Goal: Transaction & Acquisition: Purchase product/service

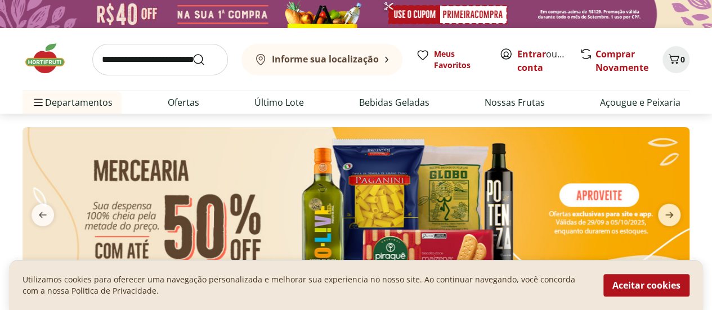
scroll to position [225, 0]
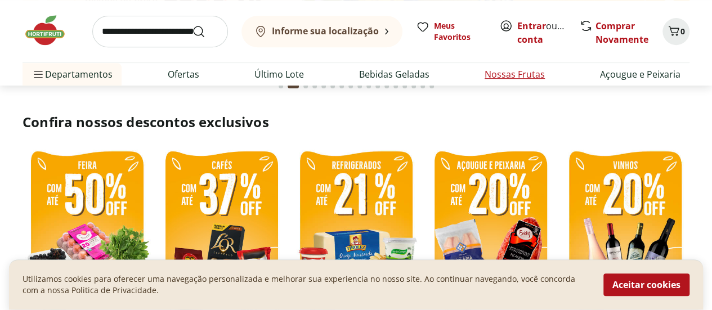
click at [530, 82] on li "Nossas Frutas" at bounding box center [514, 74] width 78 height 23
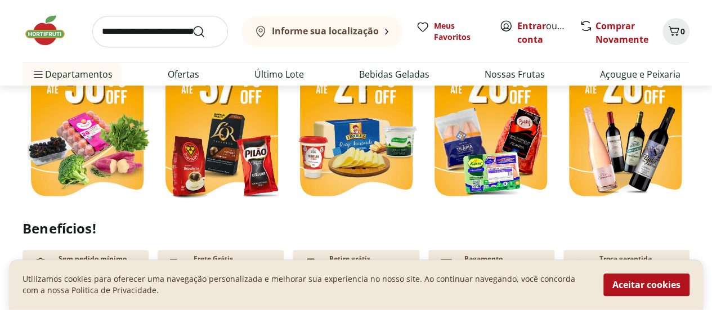
scroll to position [338, 0]
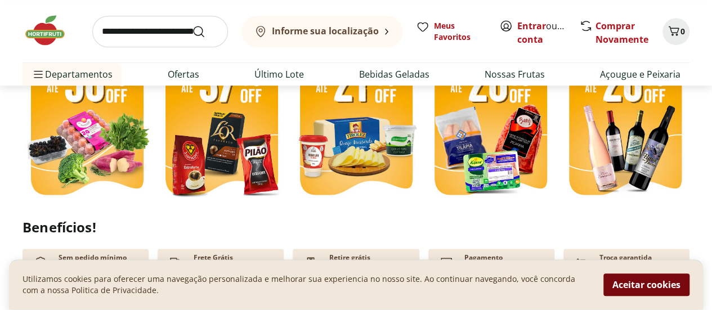
click at [627, 281] on button "Aceitar cookies" at bounding box center [646, 285] width 86 height 23
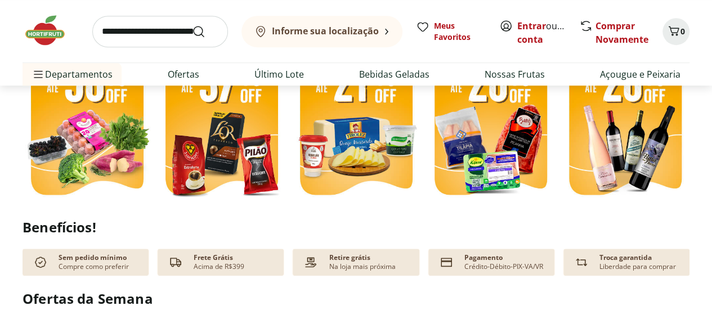
scroll to position [506, 0]
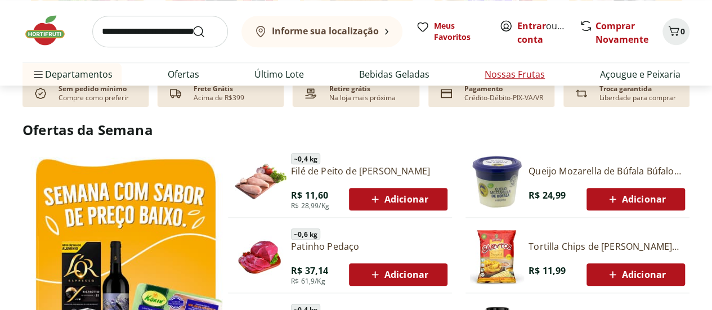
click at [496, 70] on link "Nossas Frutas" at bounding box center [514, 75] width 60 height 14
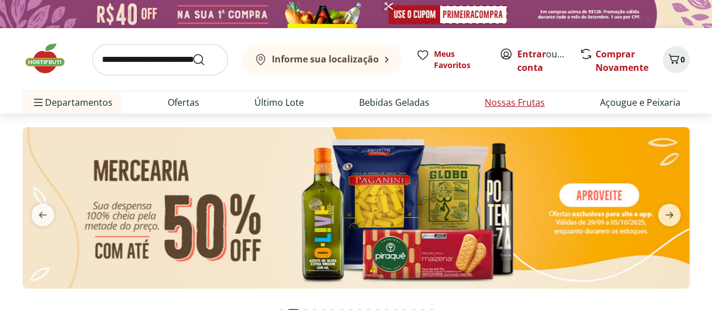
select select "**********"
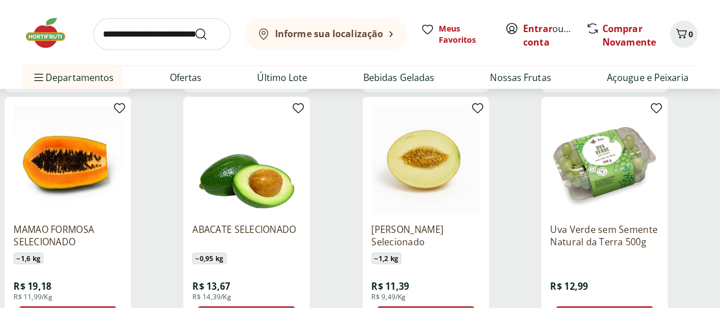
scroll to position [394, 0]
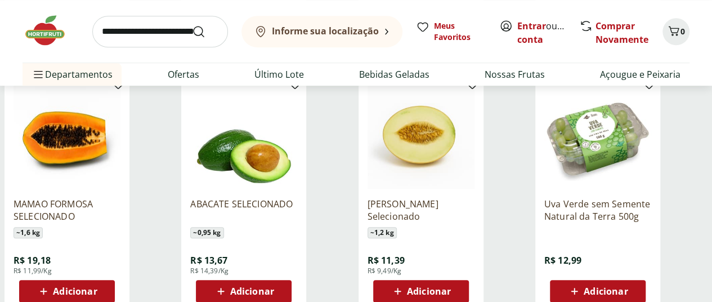
click at [636, 281] on div "Adicionar" at bounding box center [598, 291] width 78 height 20
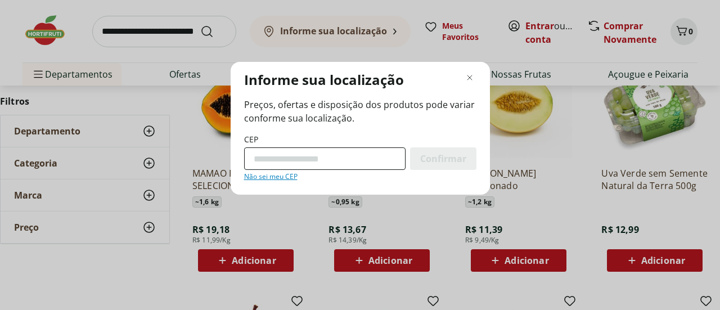
click at [300, 162] on input "CEP" at bounding box center [324, 158] width 161 height 23
type input "*********"
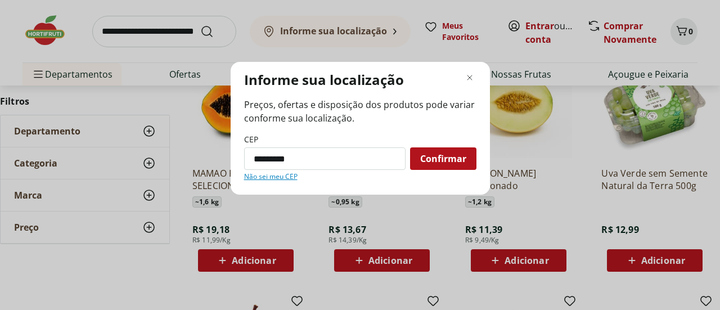
click at [437, 163] on span "Confirmar" at bounding box center [443, 158] width 46 height 9
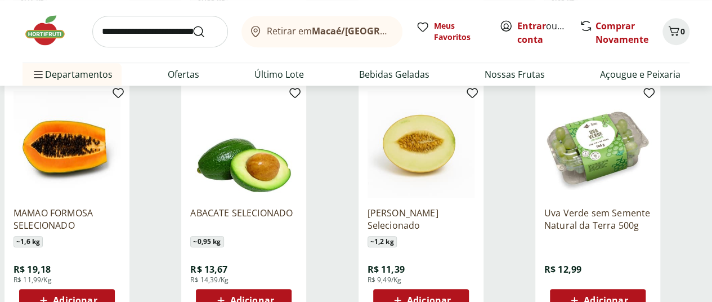
scroll to position [392, 0]
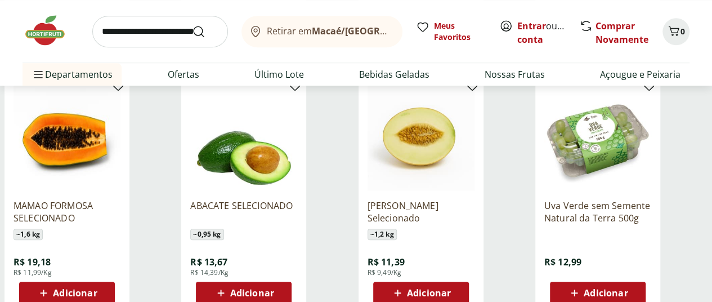
click at [636, 282] on div "Adicionar" at bounding box center [598, 292] width 78 height 20
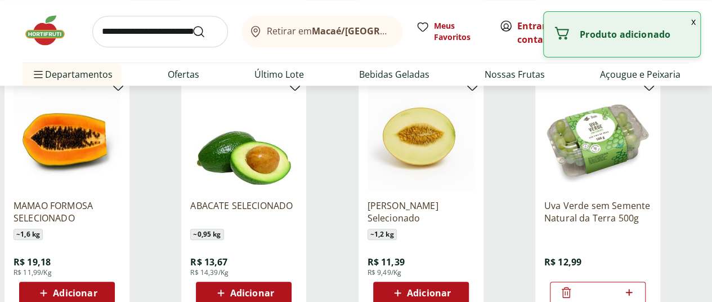
click at [691, 23] on button "x" at bounding box center [693, 21] width 14 height 19
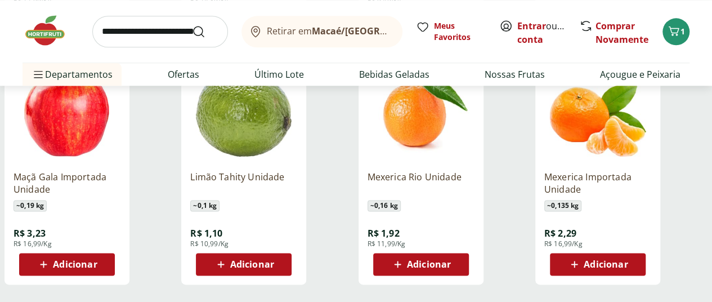
scroll to position [673, 0]
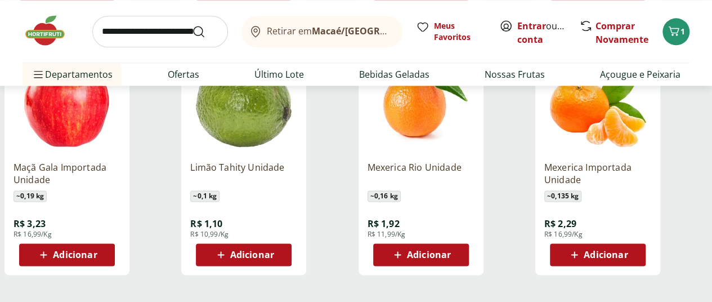
click at [581, 248] on icon at bounding box center [574, 255] width 14 height 14
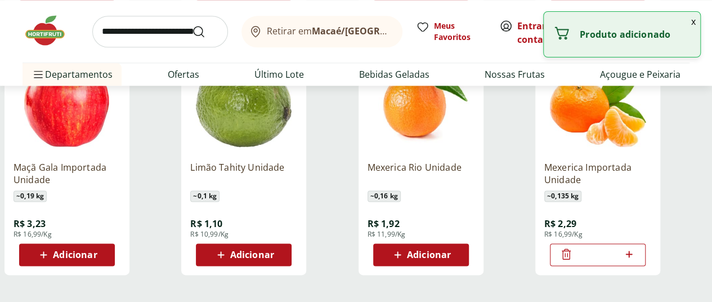
click at [636, 247] on icon at bounding box center [629, 254] width 14 height 14
type input "*"
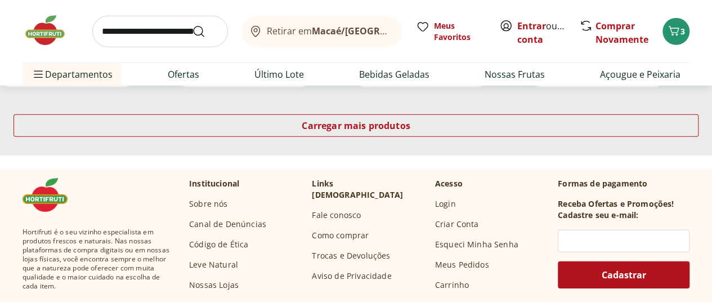
scroll to position [1574, 0]
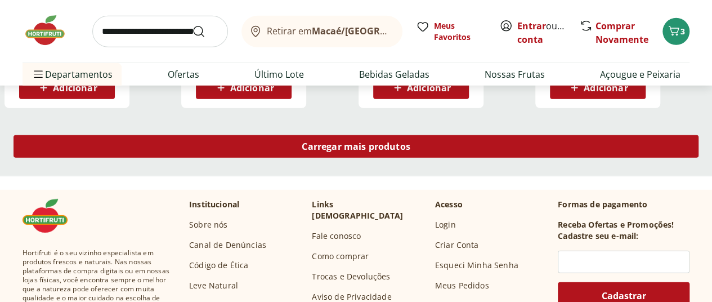
click at [410, 142] on span "Carregar mais produtos" at bounding box center [356, 146] width 109 height 9
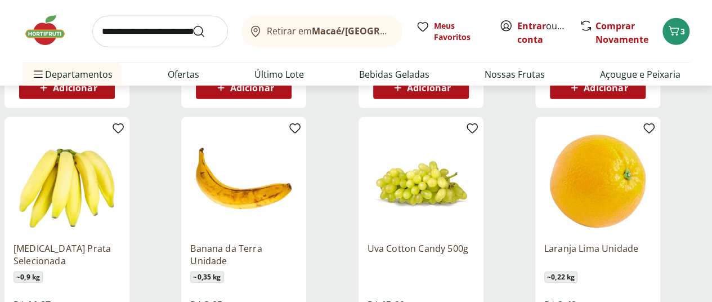
scroll to position [1630, 0]
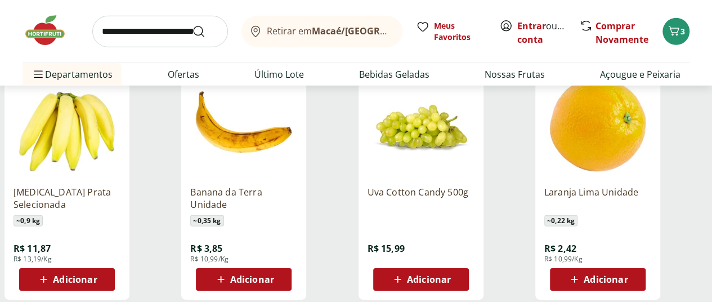
click at [51, 272] on icon at bounding box center [44, 279] width 14 height 14
click at [102, 275] on icon at bounding box center [98, 278] width 7 height 7
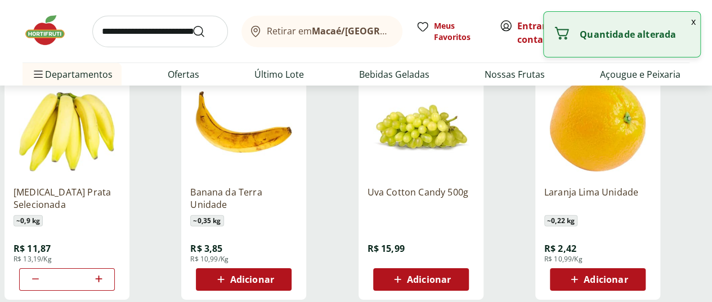
click at [102, 275] on icon at bounding box center [98, 278] width 7 height 7
type input "*"
click at [282, 269] on div "Adicionar" at bounding box center [244, 279] width 78 height 20
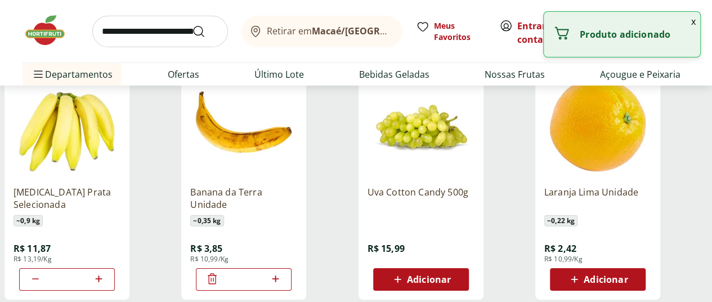
click at [282, 272] on icon at bounding box center [275, 279] width 14 height 14
type input "*"
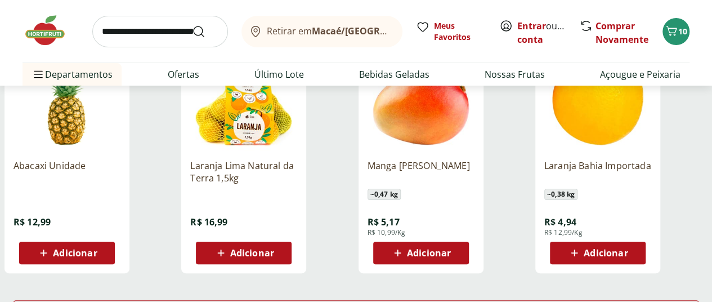
scroll to position [2305, 0]
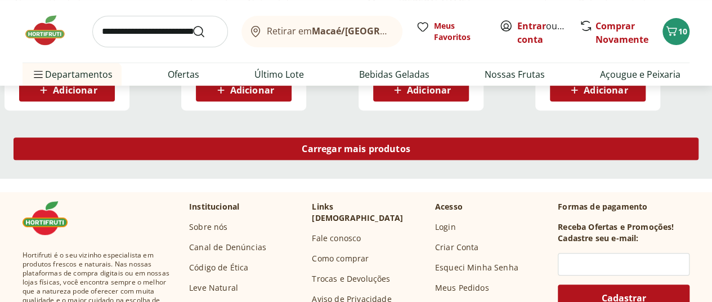
click at [428, 137] on div "Carregar mais produtos" at bounding box center [356, 148] width 685 height 23
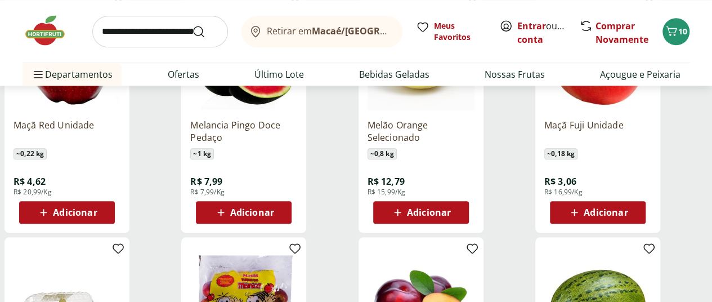
scroll to position [2811, 0]
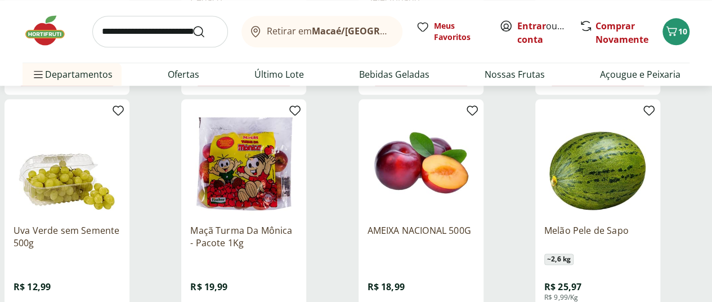
drag, startPoint x: 360, startPoint y: 285, endPoint x: 432, endPoint y: 268, distance: 74.0
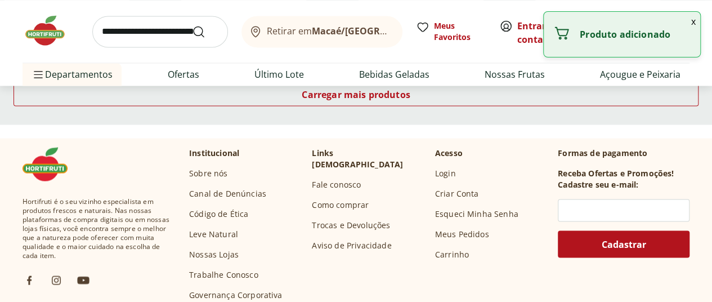
scroll to position [2924, 0]
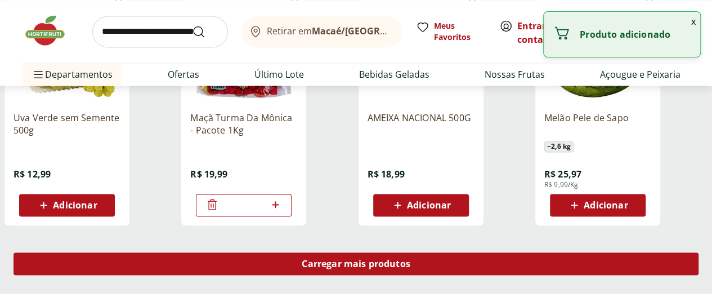
click at [410, 259] on span "Carregar mais produtos" at bounding box center [356, 263] width 109 height 9
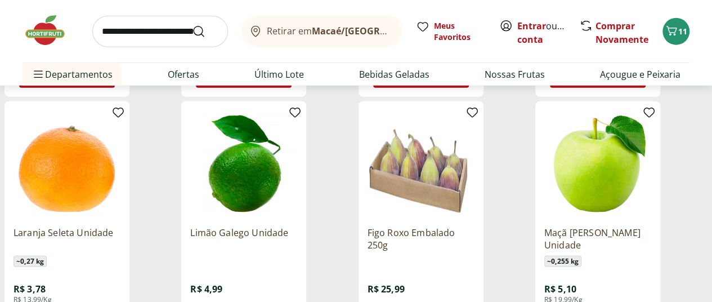
scroll to position [3768, 0]
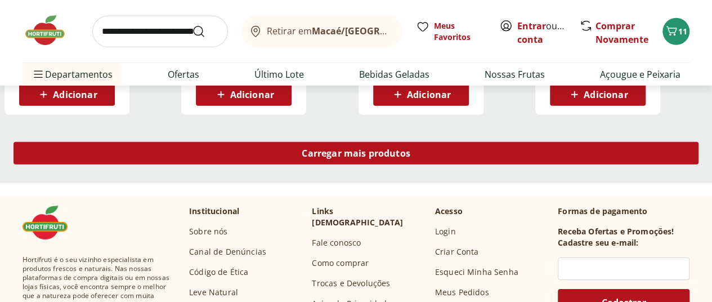
click at [416, 142] on div "Carregar mais produtos" at bounding box center [356, 153] width 685 height 23
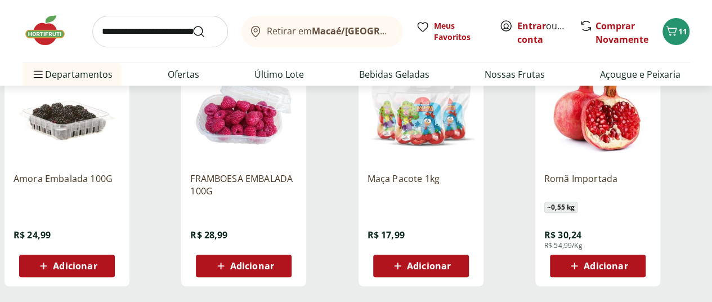
scroll to position [4499, 0]
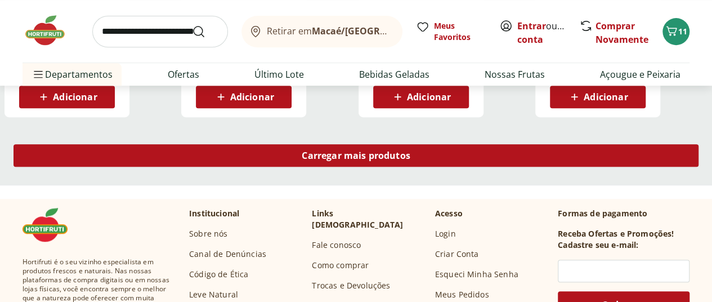
click at [410, 151] on span "Carregar mais produtos" at bounding box center [356, 155] width 109 height 9
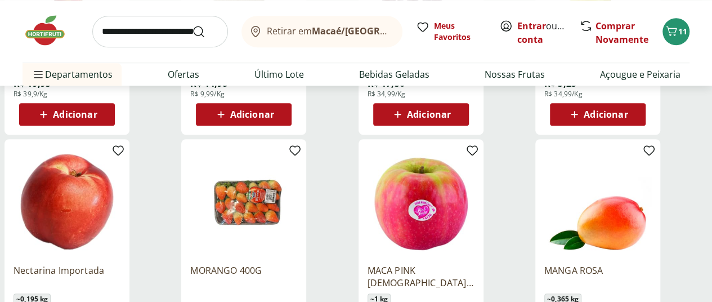
scroll to position [4780, 0]
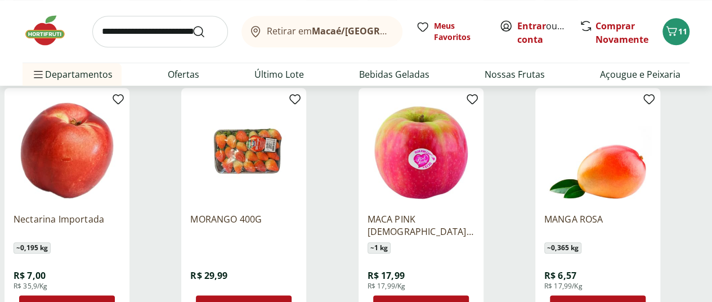
click at [274, 302] on span "Adicionar" at bounding box center [252, 306] width 44 height 9
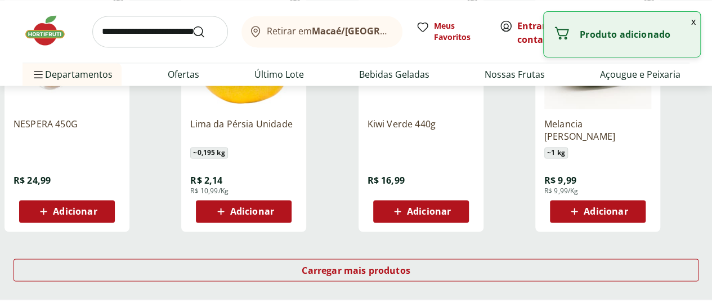
scroll to position [5174, 0]
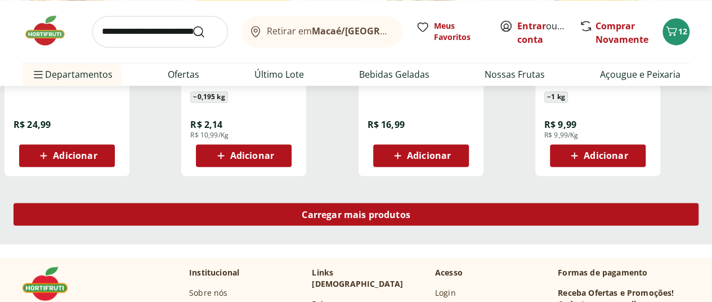
click at [410, 209] on span "Carregar mais produtos" at bounding box center [356, 213] width 109 height 9
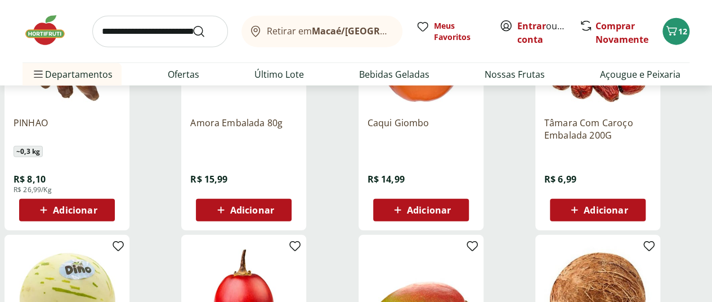
scroll to position [5681, 0]
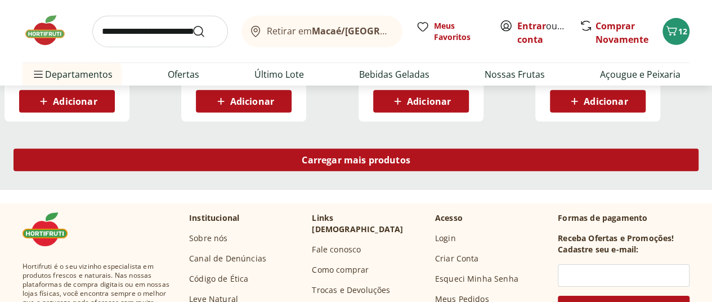
click at [488, 149] on div "Carregar mais produtos" at bounding box center [356, 160] width 685 height 23
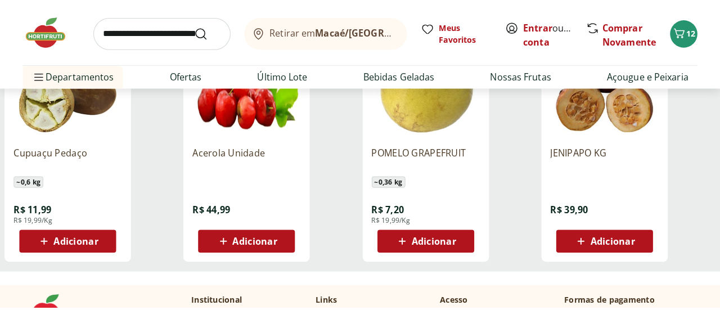
scroll to position [263, 0]
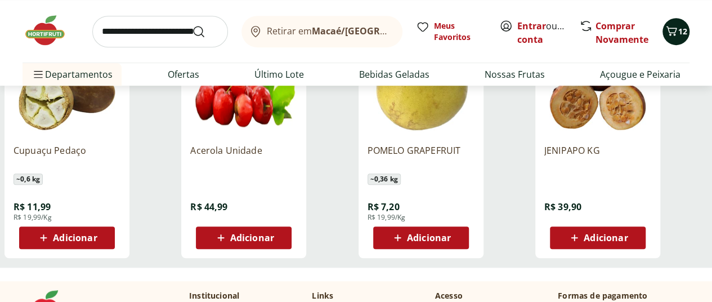
click at [680, 40] on button "12" at bounding box center [675, 31] width 27 height 27
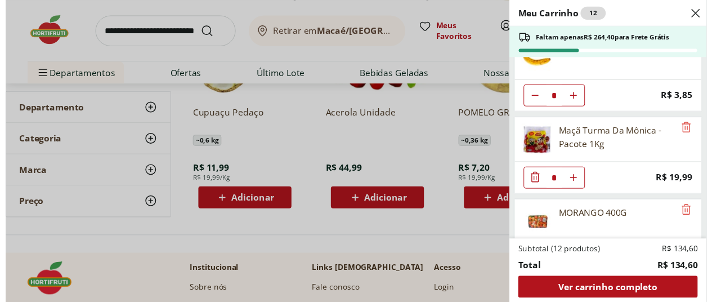
scroll to position [317, 0]
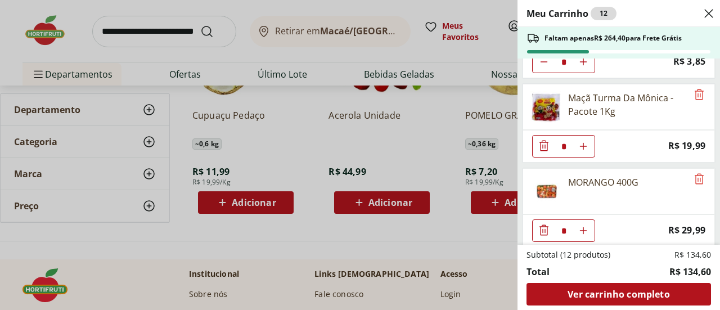
click at [334, 132] on div "Meu Carrinho 12 Faltam apenas R$ 264,40 para Frete Grátis Uva Verde sem Semente…" at bounding box center [360, 155] width 720 height 310
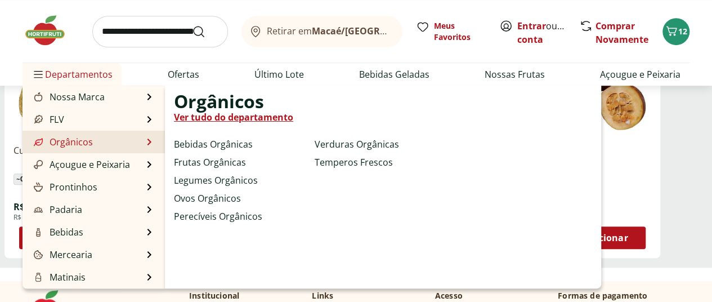
click at [69, 141] on link "Orgânicos" at bounding box center [62, 142] width 61 height 14
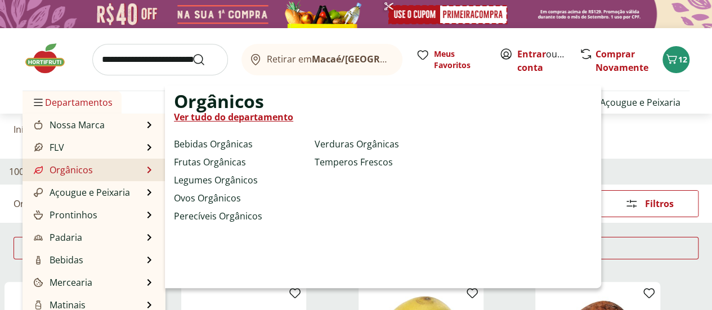
select select "**********"
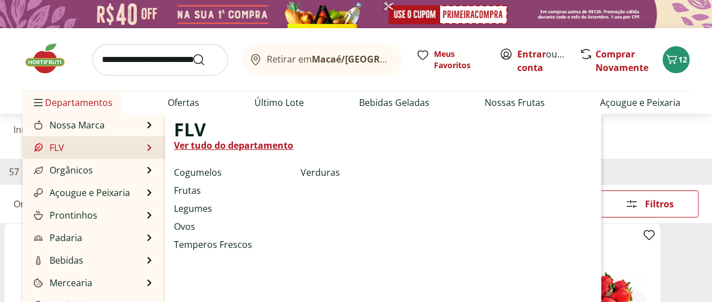
click at [86, 143] on li "FLV FLV Ver tudo do departamento Cogumelos Frutas Legumes Ovos Temperos Frescos…" at bounding box center [94, 147] width 142 height 23
click at [75, 148] on li "FLV FLV Ver tudo do departamento Cogumelos Frutas Legumes Ovos Temperos Frescos…" at bounding box center [94, 147] width 142 height 23
click at [212, 145] on link "Ver tudo do departamento" at bounding box center [233, 145] width 119 height 14
select select "**********"
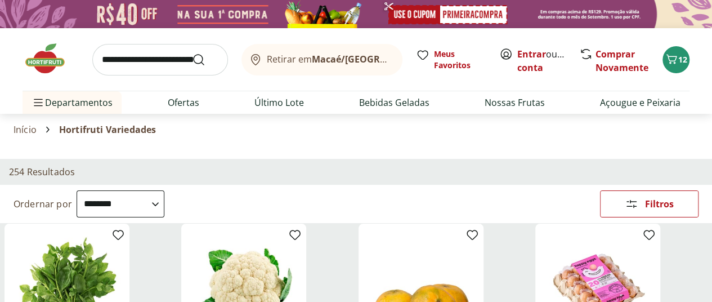
scroll to position [113, 0]
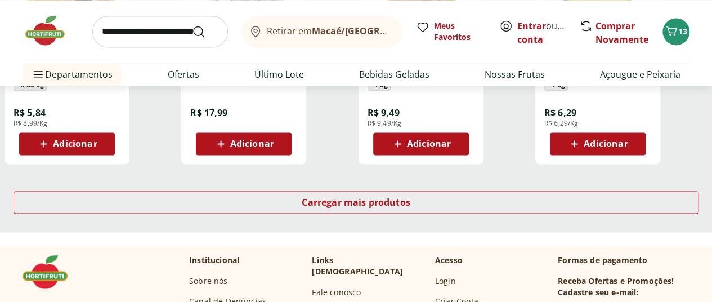
scroll to position [788, 0]
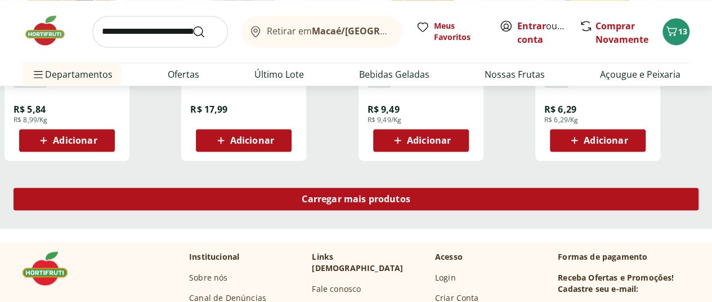
click at [410, 194] on span "Carregar mais produtos" at bounding box center [356, 198] width 109 height 9
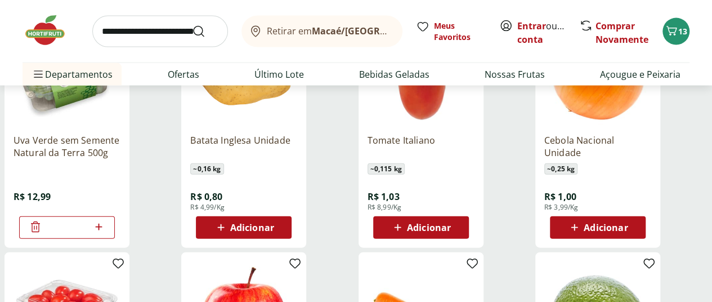
scroll to position [1181, 0]
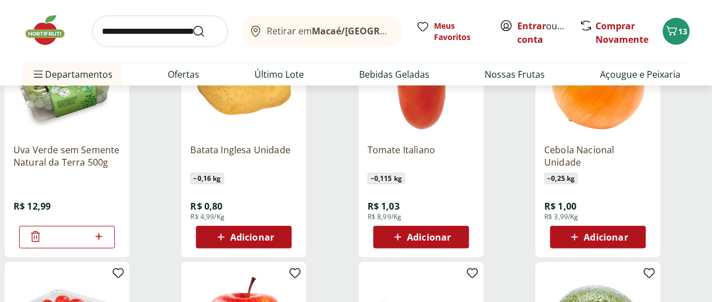
click at [636, 227] on div "Adicionar" at bounding box center [598, 237] width 78 height 20
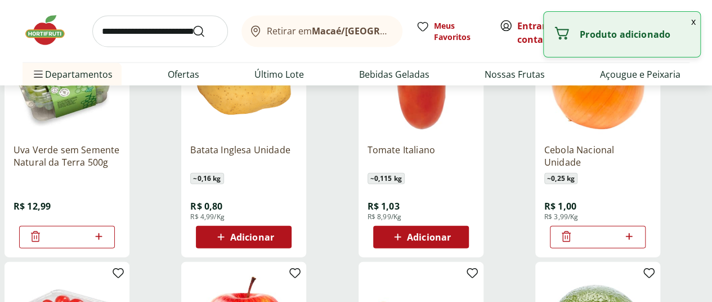
click at [632, 233] on icon at bounding box center [629, 236] width 7 height 7
click at [636, 230] on icon at bounding box center [629, 237] width 14 height 14
type input "*"
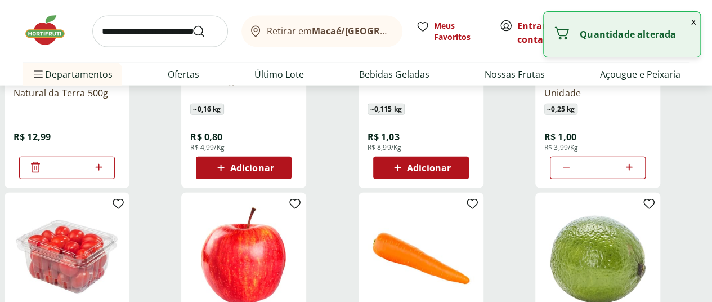
scroll to position [1350, 0]
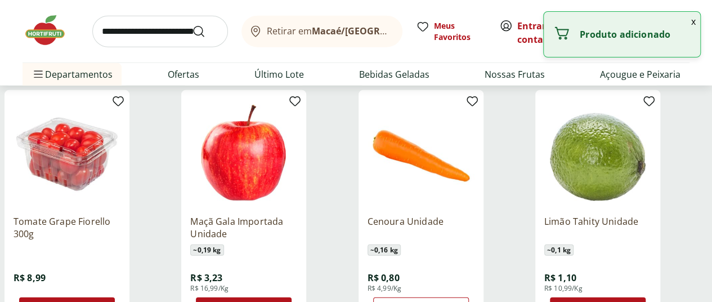
scroll to position [1463, 0]
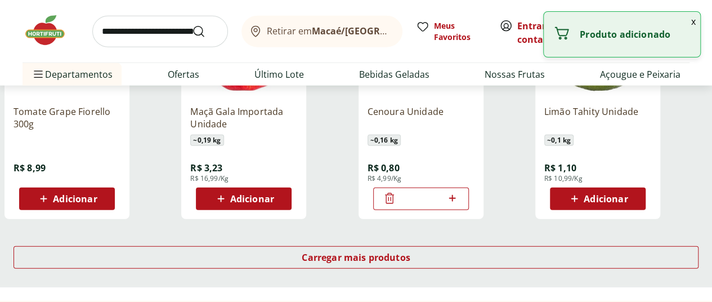
click at [459, 191] on icon at bounding box center [452, 198] width 14 height 14
type input "*"
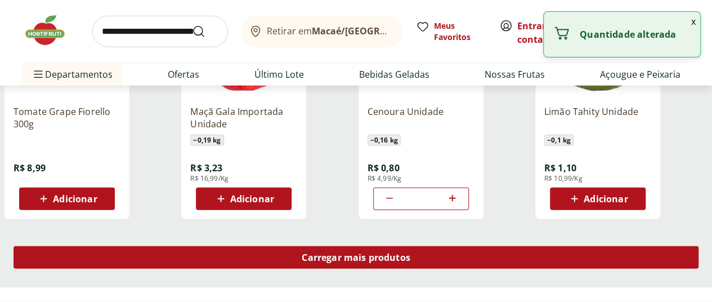
click at [410, 253] on span "Carregar mais produtos" at bounding box center [356, 257] width 109 height 9
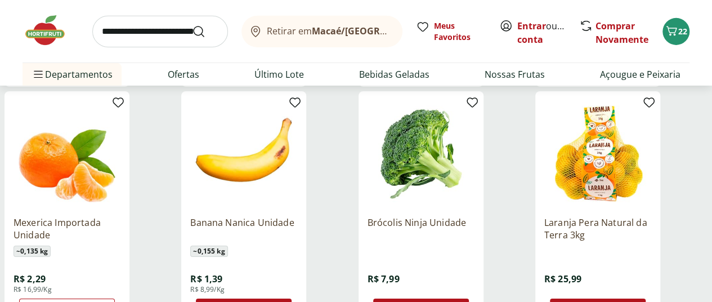
scroll to position [1857, 0]
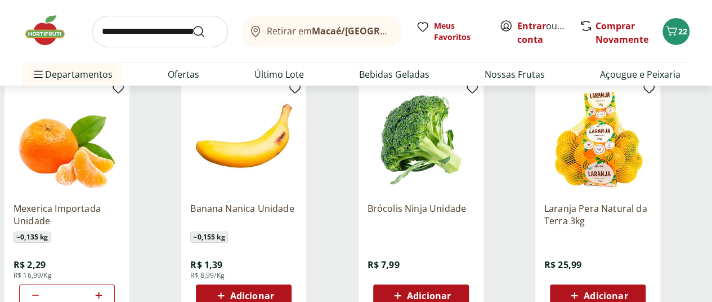
click at [405, 289] on icon at bounding box center [397, 296] width 14 height 14
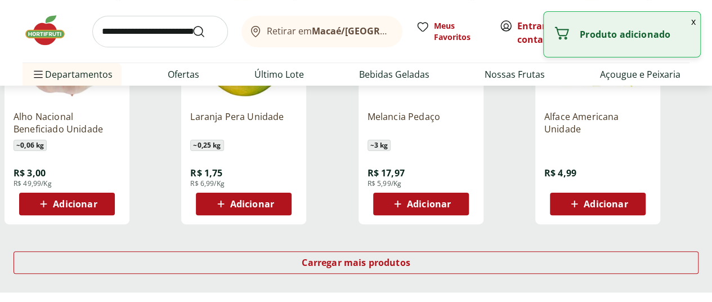
scroll to position [2194, 0]
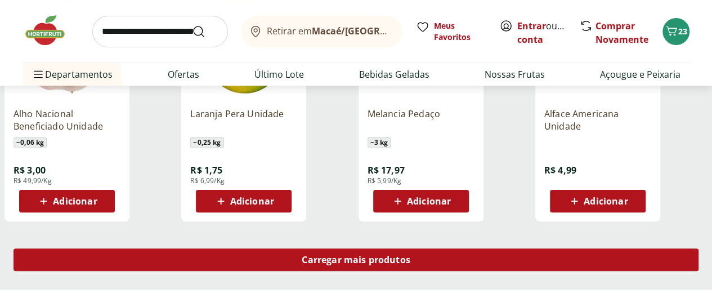
click at [444, 248] on div "Carregar mais produtos" at bounding box center [356, 259] width 685 height 23
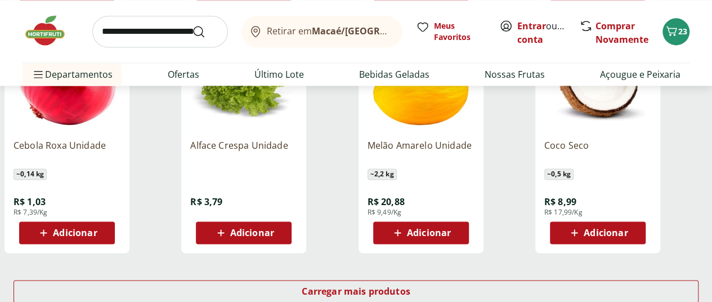
scroll to position [2982, 0]
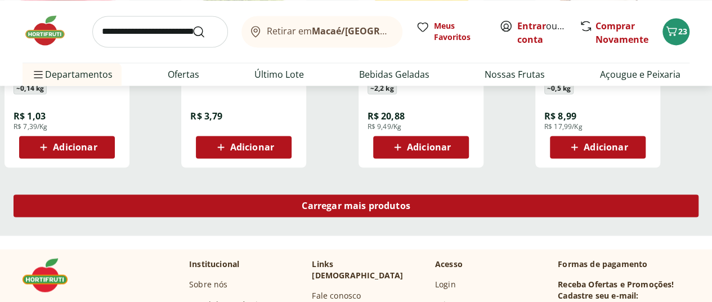
click at [410, 201] on span "Carregar mais produtos" at bounding box center [356, 205] width 109 height 9
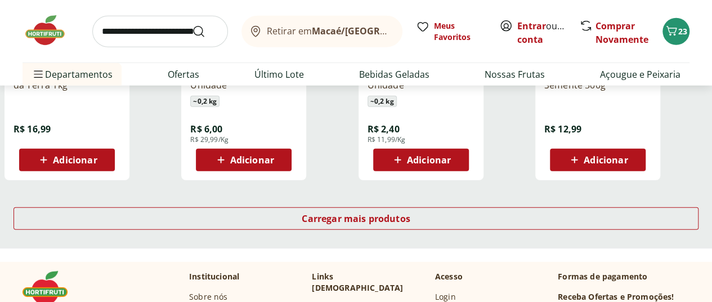
scroll to position [3713, 0]
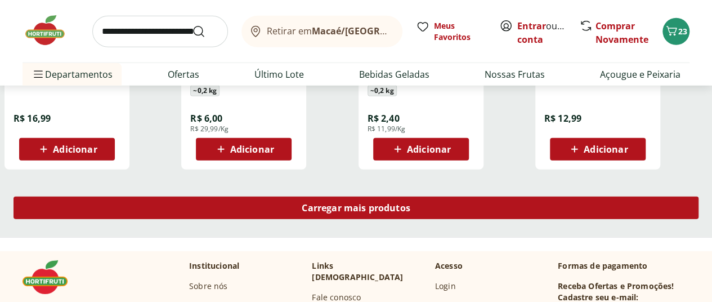
click at [407, 203] on span "Carregar mais produtos" at bounding box center [356, 207] width 109 height 9
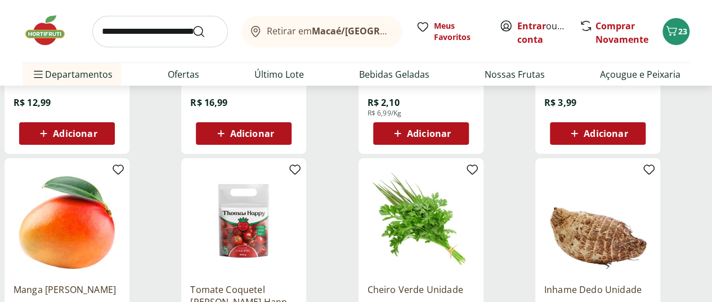
scroll to position [4332, 0]
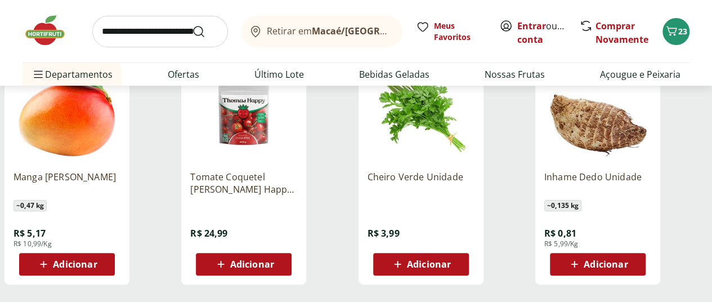
click at [451, 259] on span "Adicionar" at bounding box center [429, 263] width 44 height 9
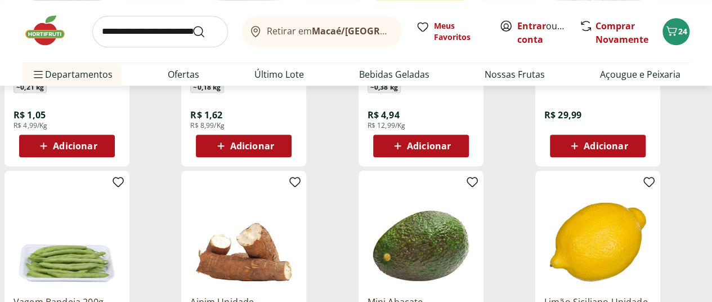
scroll to position [4670, 0]
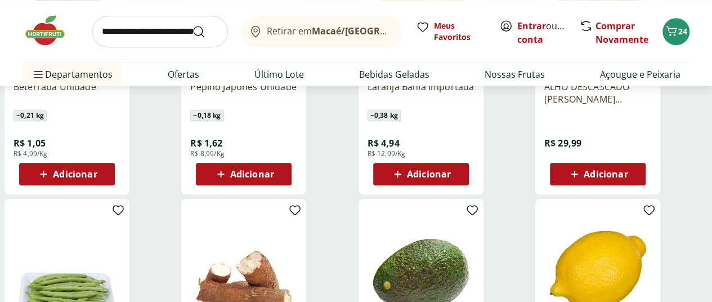
click at [97, 169] on span "Adicionar" at bounding box center [75, 173] width 44 height 9
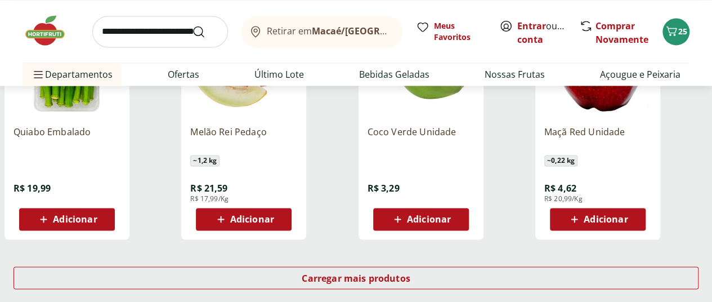
scroll to position [5120, 0]
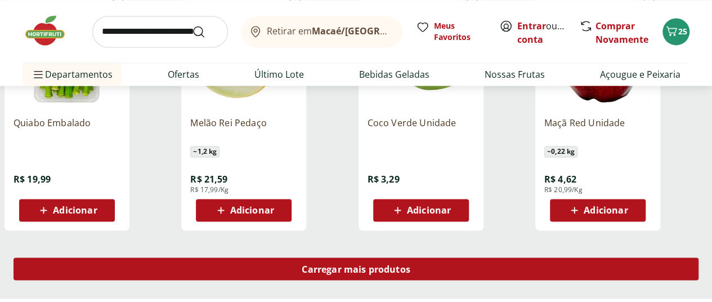
click at [401, 264] on span "Carregar mais produtos" at bounding box center [356, 268] width 109 height 9
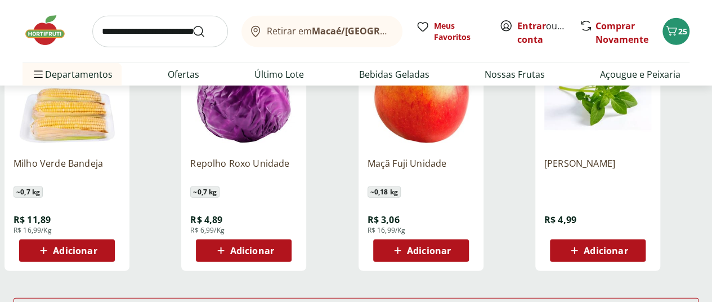
scroll to position [5851, 0]
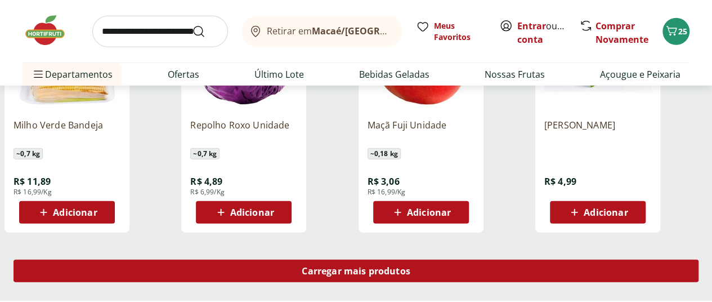
click at [474, 259] on div "Carregar mais produtos" at bounding box center [356, 270] width 685 height 23
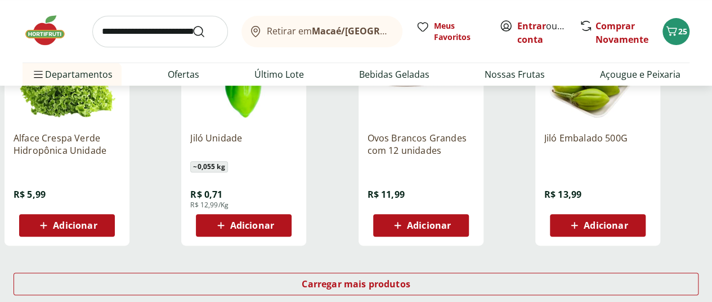
scroll to position [6583, 0]
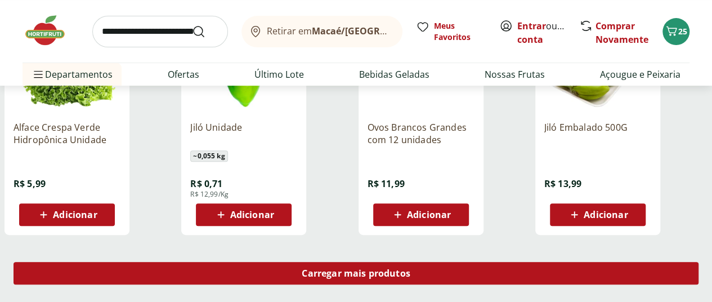
click at [410, 268] on span "Carregar mais produtos" at bounding box center [356, 272] width 109 height 9
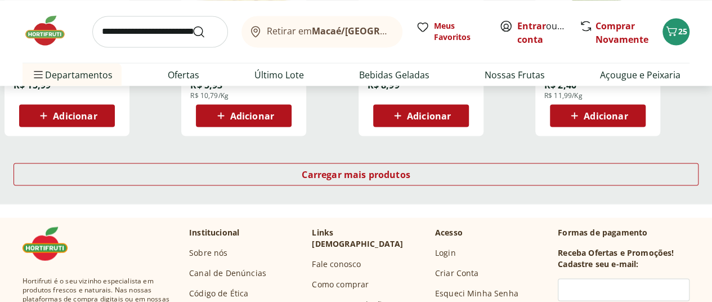
scroll to position [7426, 0]
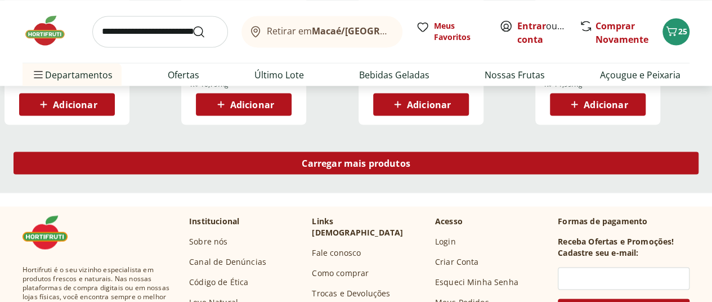
click at [457, 151] on div "Carregar mais produtos" at bounding box center [356, 162] width 685 height 23
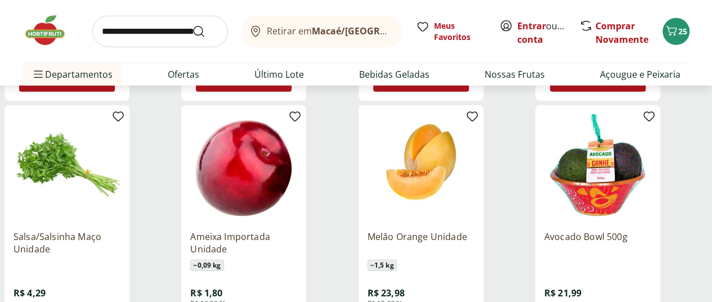
scroll to position [8045, 0]
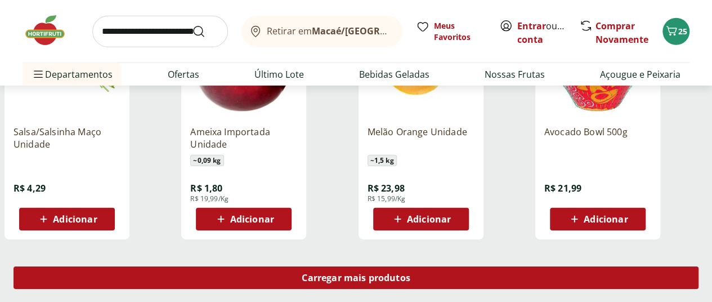
click at [410, 273] on span "Carregar mais produtos" at bounding box center [356, 277] width 109 height 9
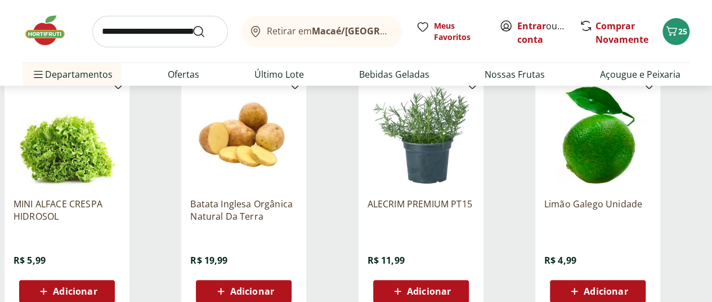
scroll to position [8833, 0]
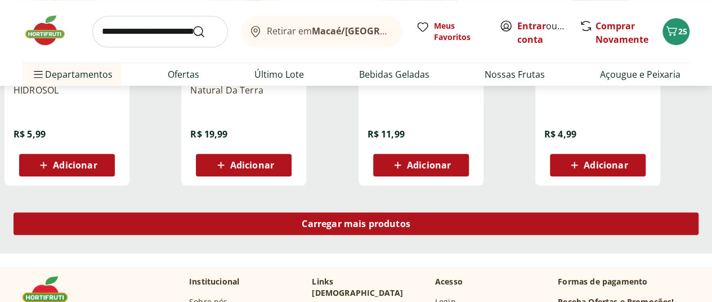
click at [410, 219] on span "Carregar mais produtos" at bounding box center [356, 223] width 109 height 9
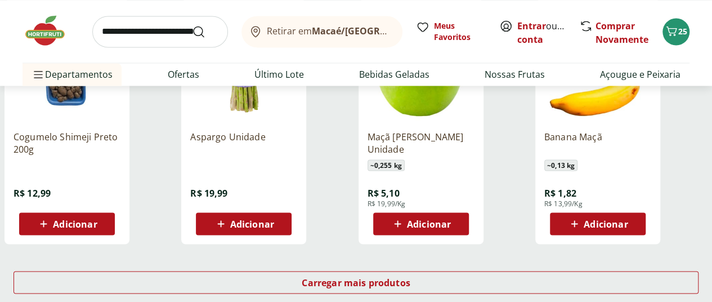
scroll to position [9564, 0]
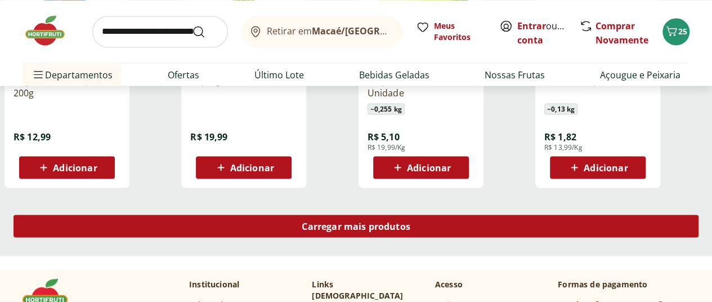
click at [448, 214] on div "Carregar mais produtos" at bounding box center [356, 225] width 685 height 23
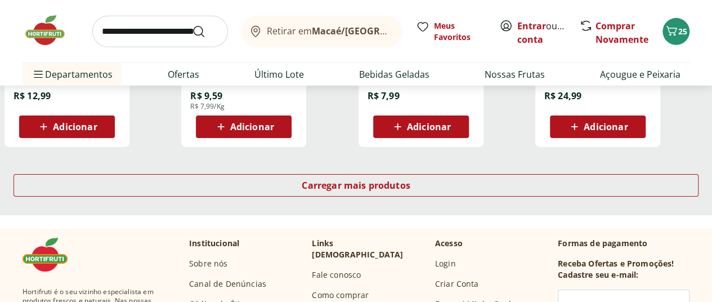
scroll to position [10352, 0]
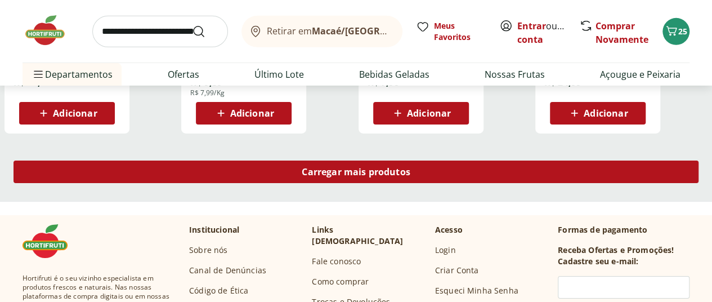
click at [410, 167] on span "Carregar mais produtos" at bounding box center [356, 171] width 109 height 9
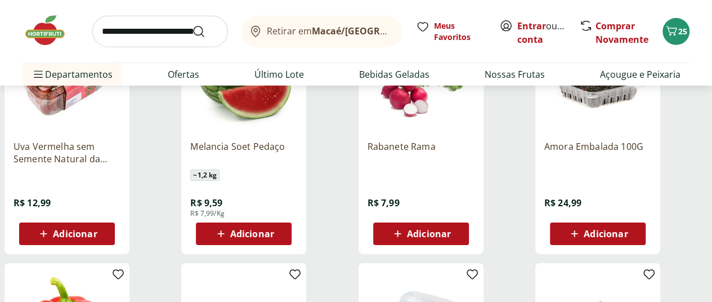
scroll to position [10296, 0]
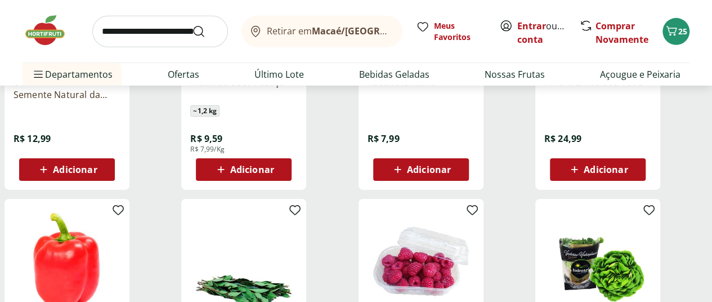
click at [627, 165] on span "Adicionar" at bounding box center [605, 169] width 44 height 9
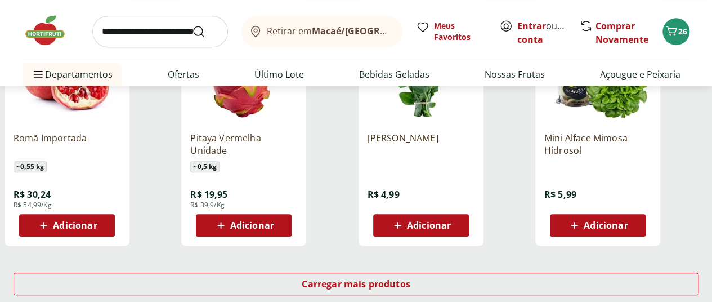
scroll to position [11027, 0]
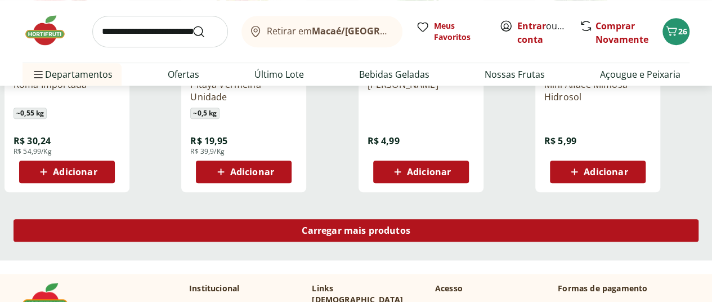
click at [447, 219] on div "Carregar mais produtos" at bounding box center [356, 230] width 685 height 23
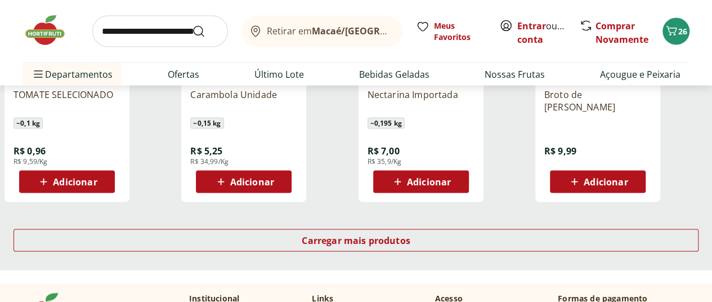
scroll to position [11702, 0]
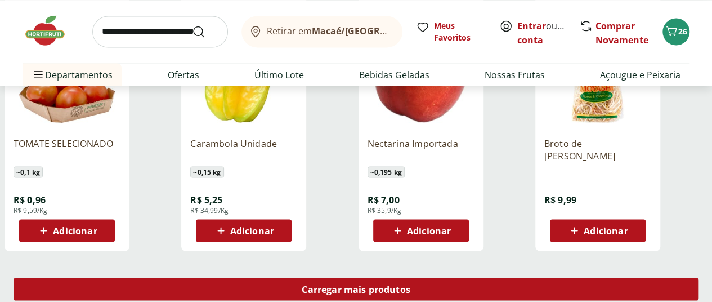
click at [410, 284] on span "Carregar mais produtos" at bounding box center [356, 288] width 109 height 9
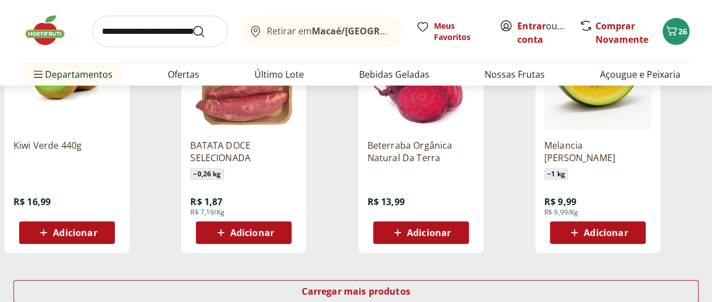
scroll to position [12490, 0]
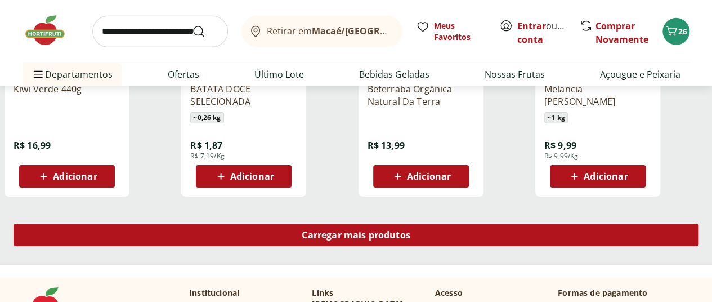
click at [410, 230] on span "Carregar mais produtos" at bounding box center [356, 234] width 109 height 9
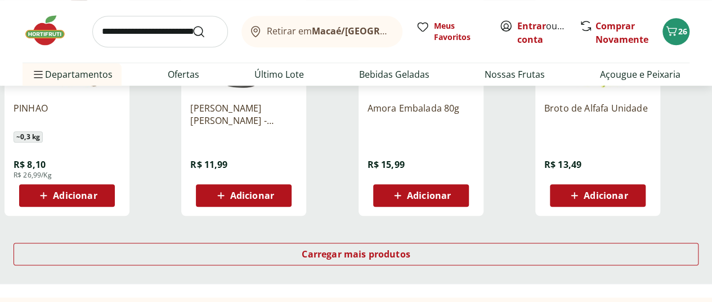
scroll to position [13278, 0]
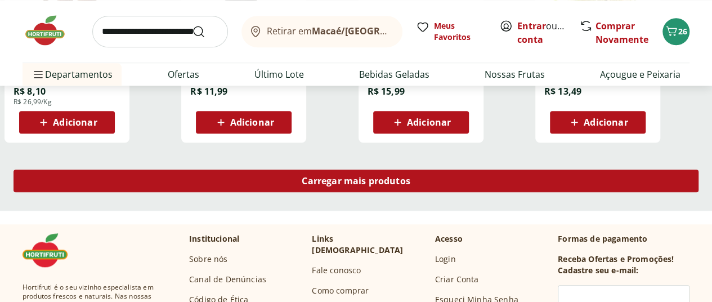
click at [457, 169] on div "Carregar mais produtos" at bounding box center [356, 180] width 685 height 23
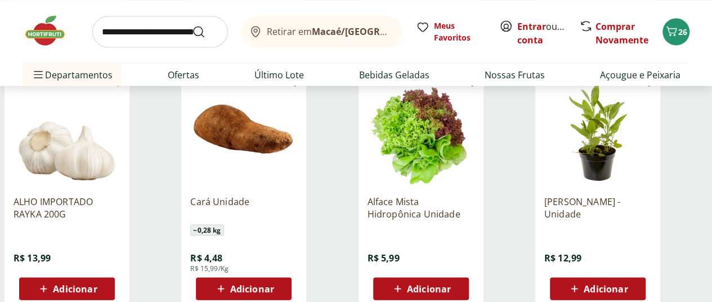
scroll to position [13953, 0]
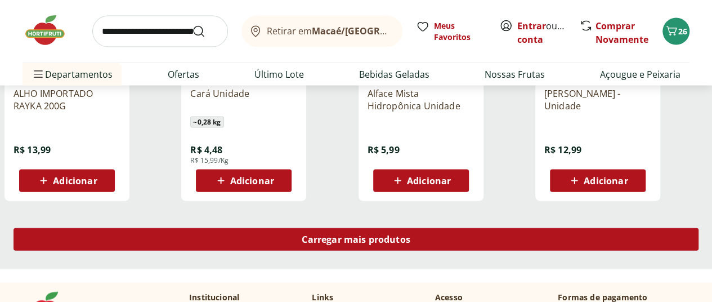
click at [464, 228] on div "Carregar mais produtos" at bounding box center [356, 239] width 685 height 23
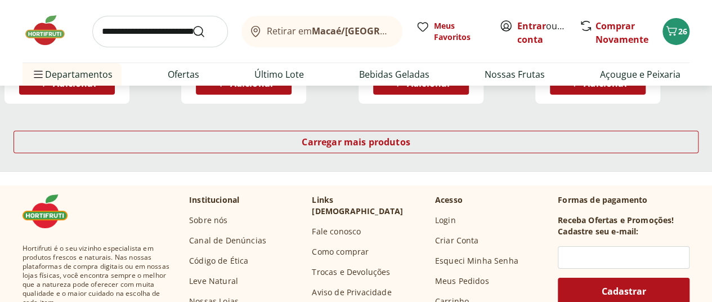
scroll to position [14797, 0]
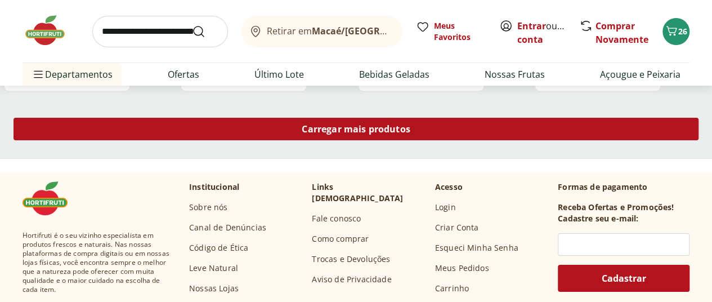
click at [466, 118] on link "Carregar mais produtos" at bounding box center [356, 131] width 685 height 27
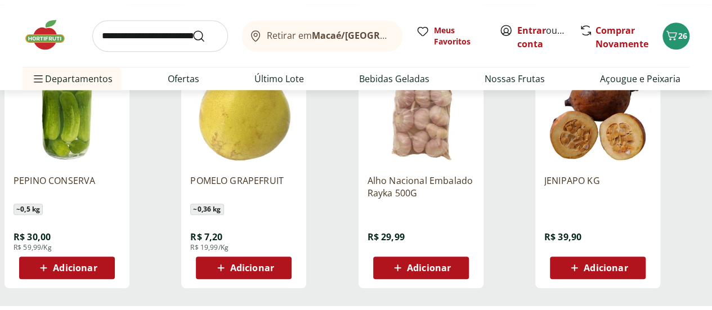
scroll to position [15415, 0]
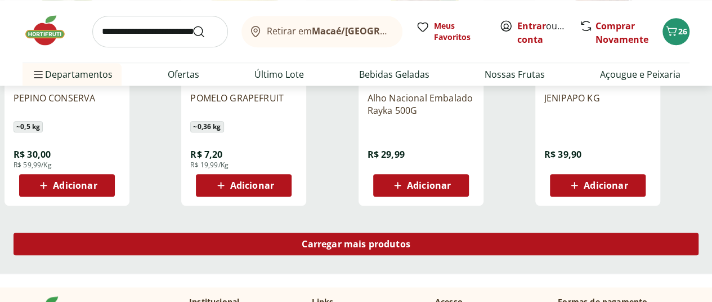
click at [408, 232] on div "Carregar mais produtos" at bounding box center [356, 243] width 685 height 23
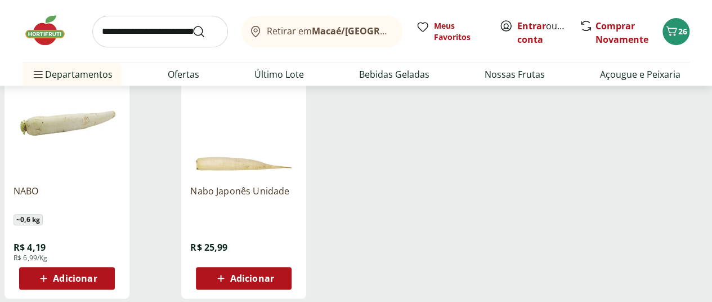
scroll to position [293, 0]
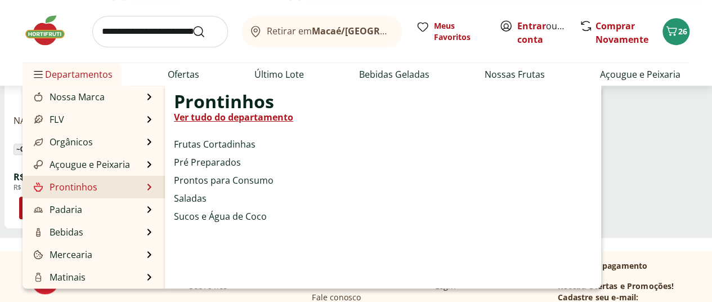
click at [82, 182] on link "Prontinhos" at bounding box center [65, 187] width 66 height 14
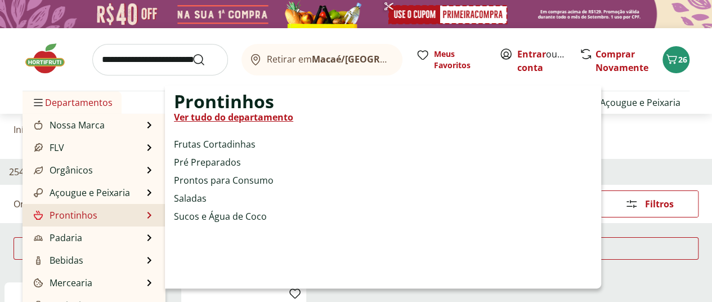
select select "**********"
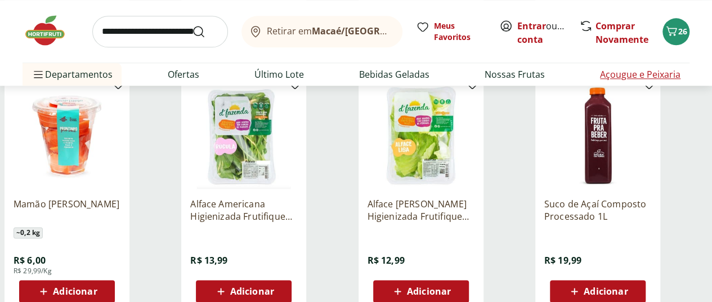
scroll to position [731, 0]
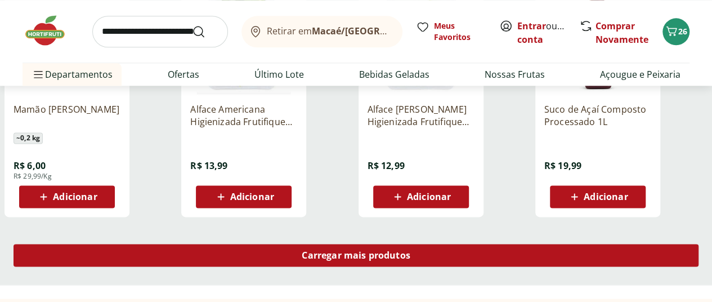
click at [410, 250] on span "Carregar mais produtos" at bounding box center [356, 254] width 109 height 9
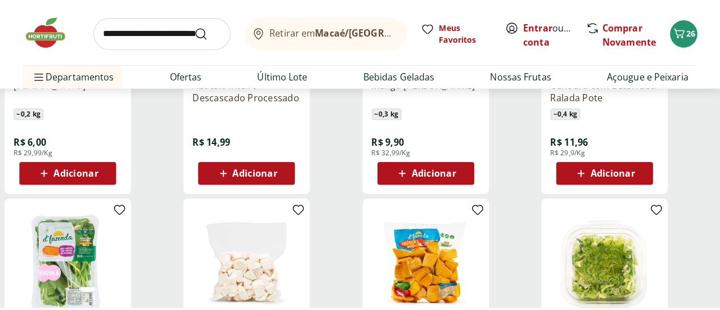
scroll to position [1069, 0]
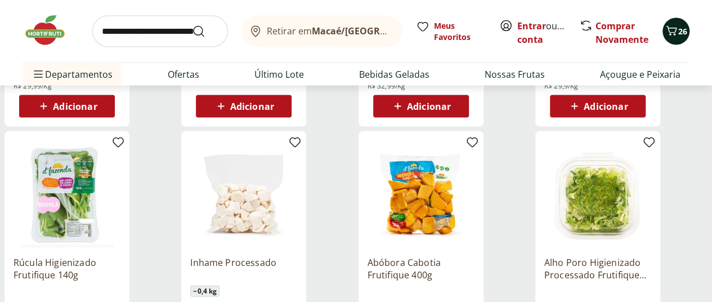
click at [666, 28] on icon "Carrinho" at bounding box center [671, 31] width 14 height 14
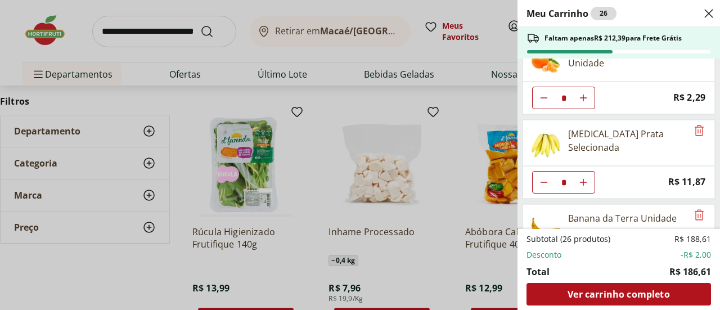
scroll to position [56, 0]
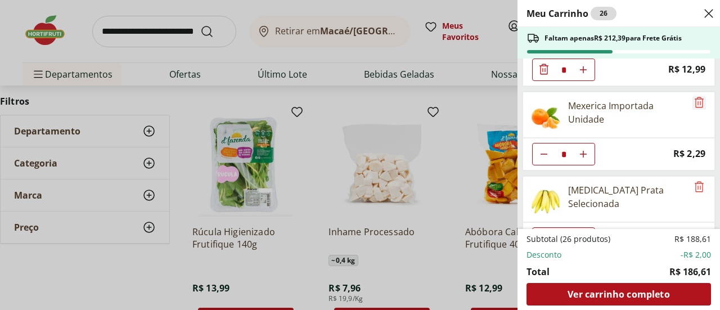
click at [695, 100] on icon "Remove" at bounding box center [699, 102] width 9 height 11
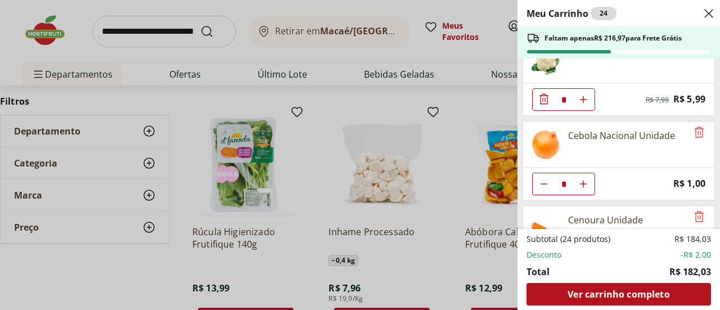
scroll to position [450, 0]
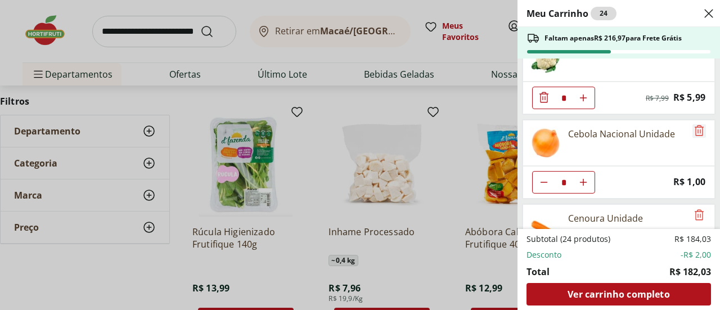
click at [696, 125] on icon "Remove" at bounding box center [699, 130] width 9 height 11
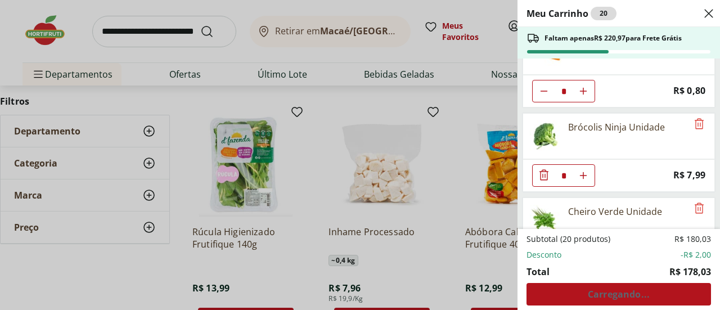
scroll to position [563, 0]
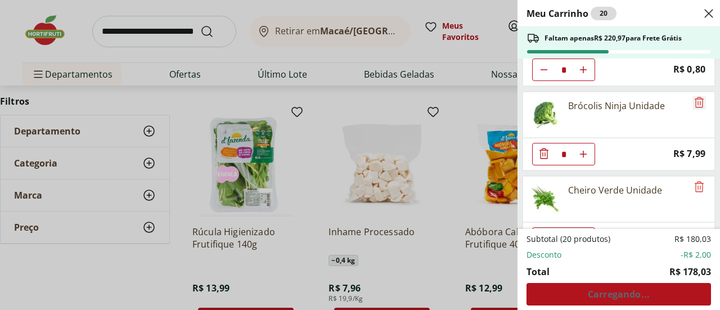
click at [693, 97] on icon "Remove" at bounding box center [700, 103] width 14 height 14
click at [698, 97] on icon "Remove" at bounding box center [699, 102] width 9 height 11
click at [699, 96] on icon "Remove" at bounding box center [700, 103] width 14 height 14
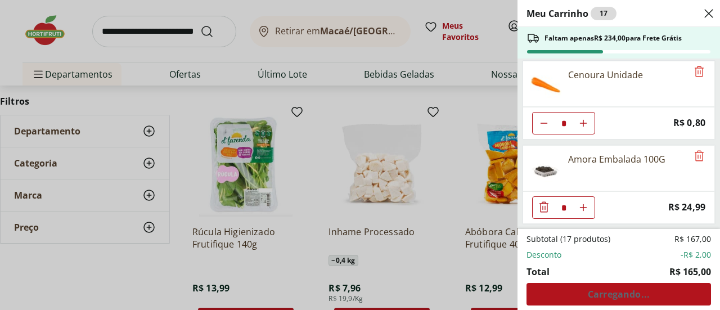
scroll to position [500, 0]
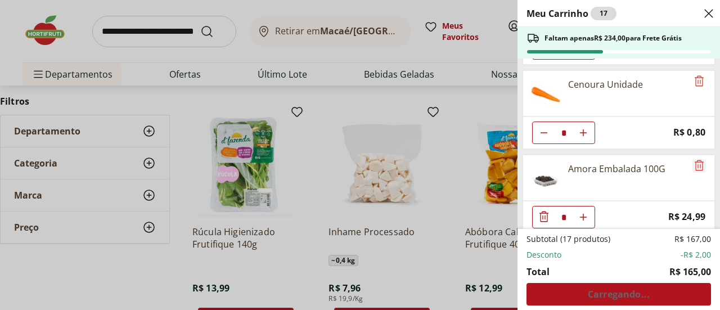
click at [695, 160] on icon "Remove" at bounding box center [699, 165] width 9 height 11
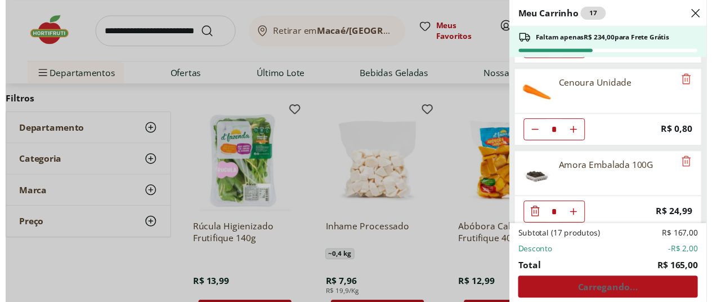
scroll to position [416, 0]
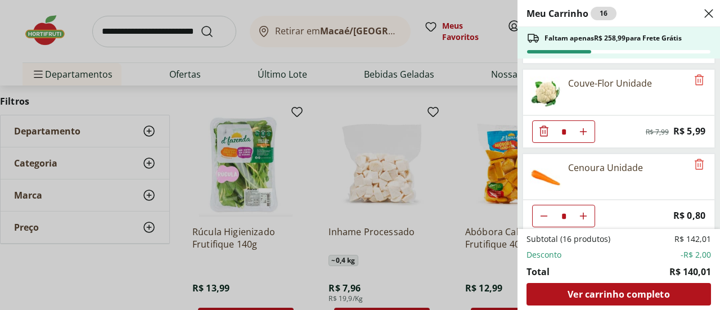
click at [323, 105] on div "Meu Carrinho 16 Faltam apenas R$ 258,99 para Frete Grátis Uva Verde sem Semente…" at bounding box center [360, 155] width 720 height 310
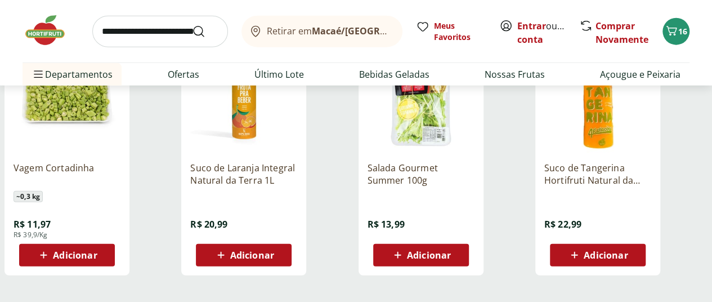
scroll to position [1519, 0]
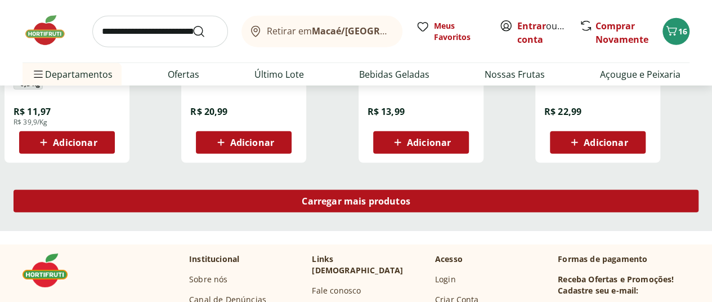
click at [410, 196] on span "Carregar mais produtos" at bounding box center [356, 200] width 109 height 9
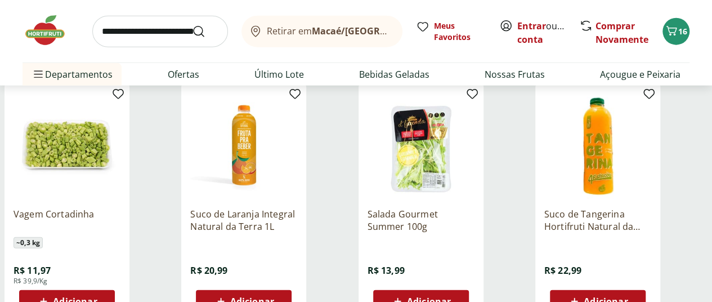
scroll to position [1350, 0]
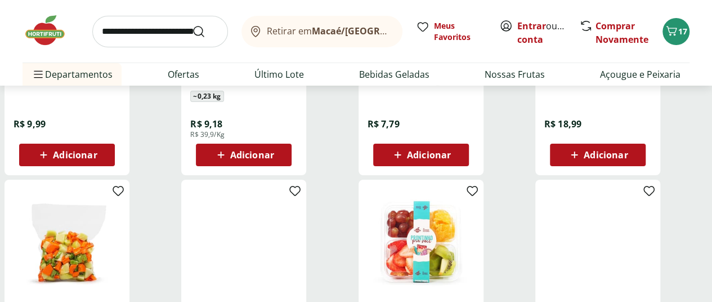
scroll to position [1969, 0]
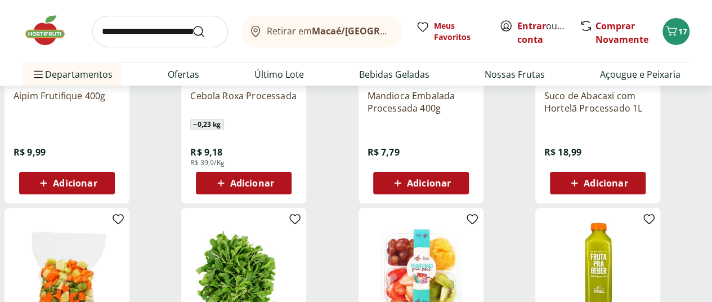
click at [451, 178] on span "Adicionar" at bounding box center [429, 182] width 44 height 9
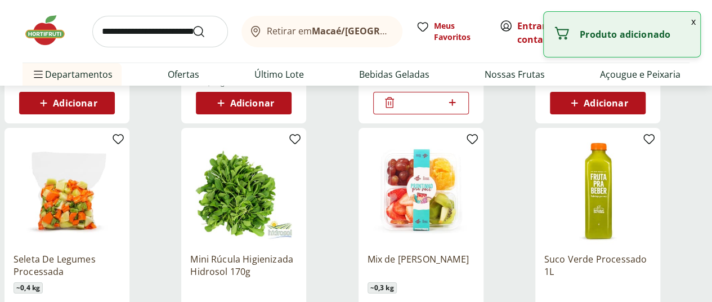
scroll to position [2138, 0]
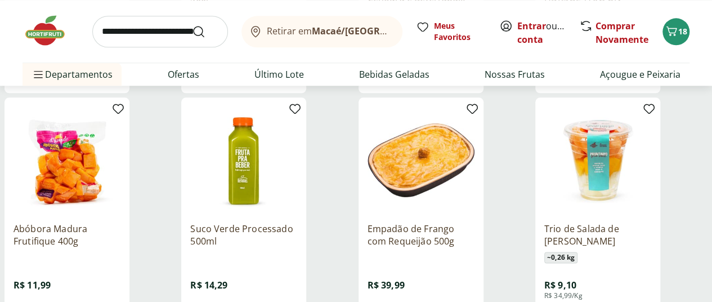
scroll to position [2982, 0]
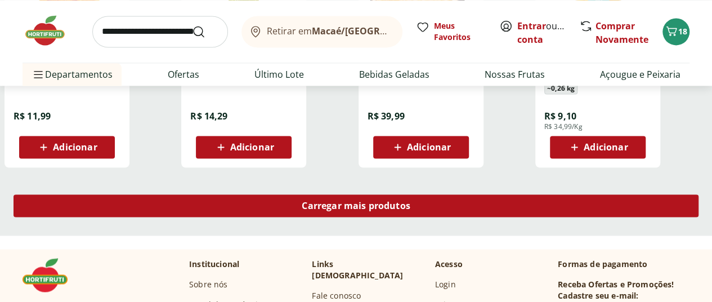
click at [454, 194] on link "Carregar mais produtos" at bounding box center [356, 207] width 685 height 27
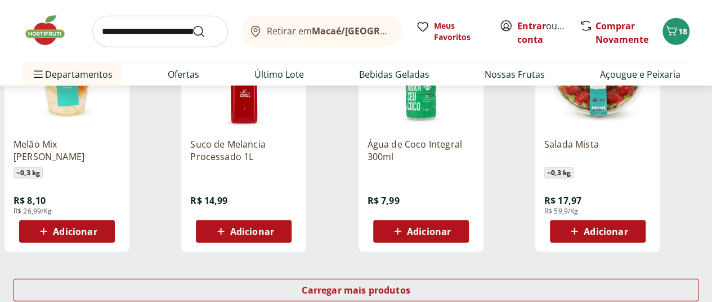
scroll to position [3713, 0]
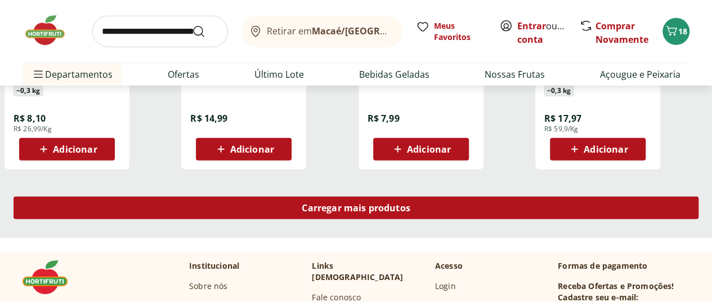
click at [410, 203] on span "Carregar mais produtos" at bounding box center [356, 207] width 109 height 9
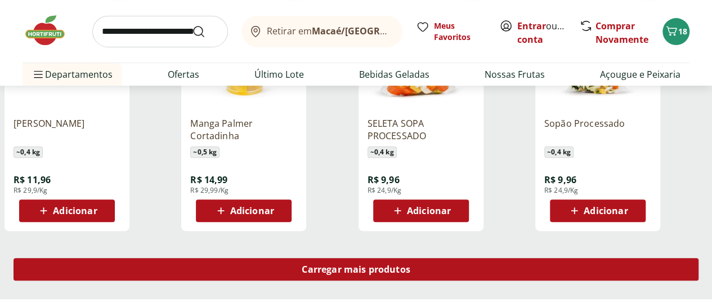
scroll to position [4388, 0]
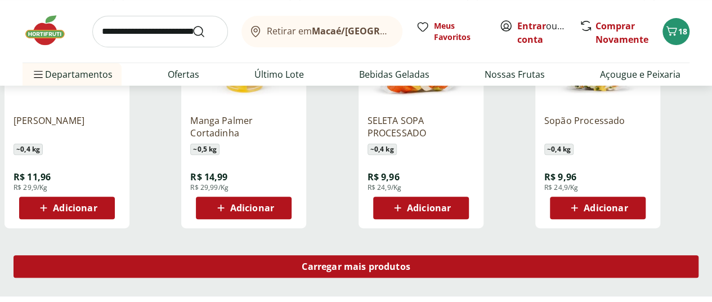
click at [410, 262] on span "Carregar mais produtos" at bounding box center [356, 266] width 109 height 9
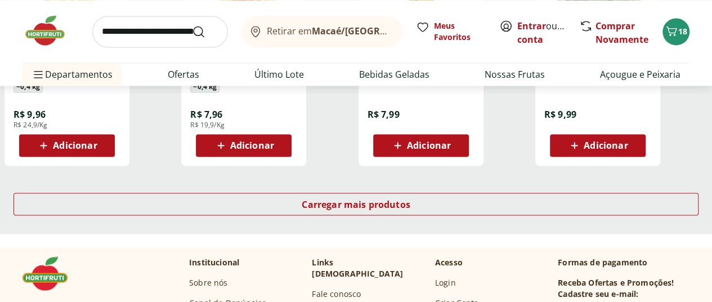
scroll to position [5232, 0]
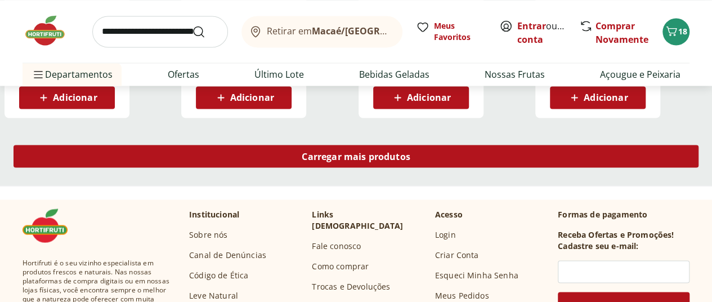
click at [397, 145] on div "Carregar mais produtos" at bounding box center [356, 156] width 685 height 23
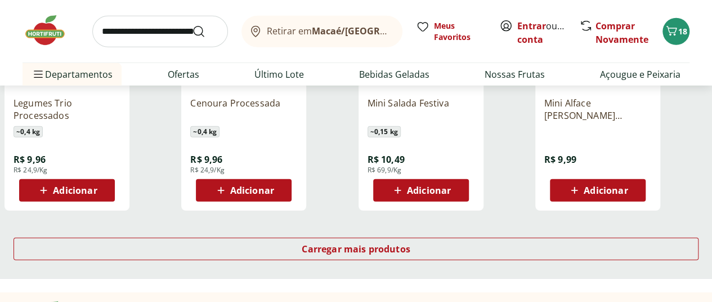
scroll to position [5907, 0]
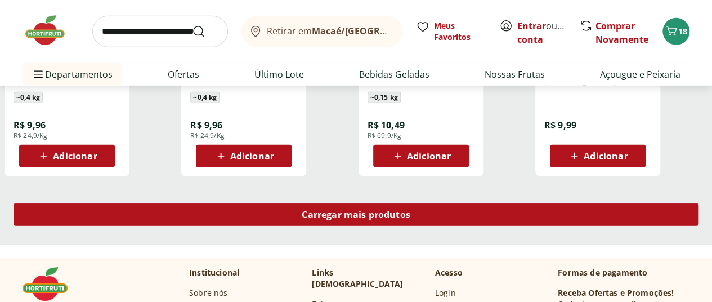
click at [410, 210] on span "Carregar mais produtos" at bounding box center [356, 214] width 109 height 9
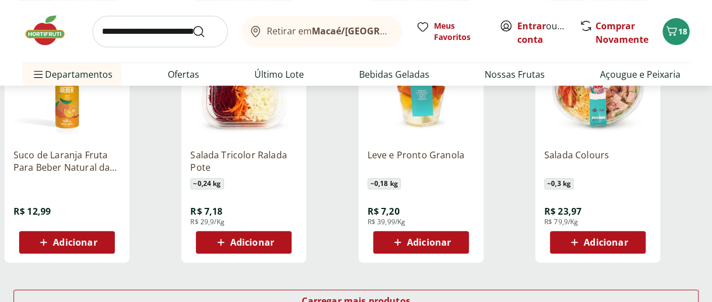
scroll to position [6639, 0]
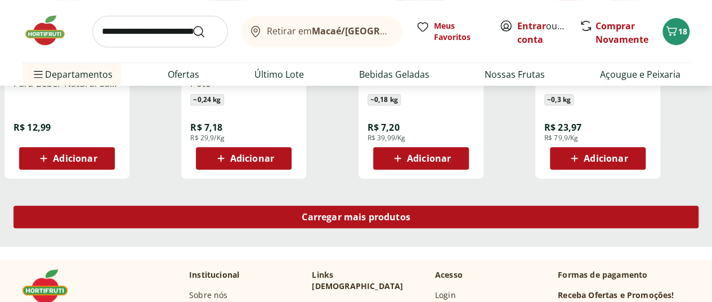
click at [410, 212] on span "Carregar mais produtos" at bounding box center [356, 216] width 109 height 9
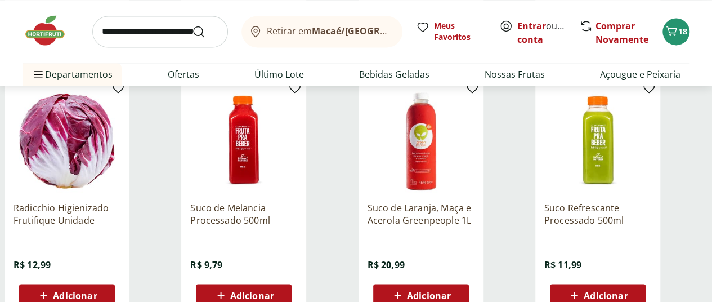
scroll to position [7426, 0]
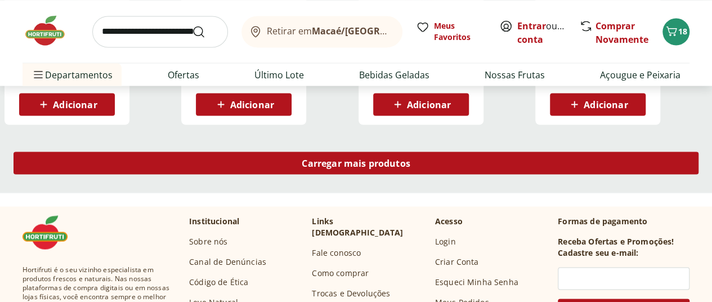
click at [410, 158] on span "Carregar mais produtos" at bounding box center [356, 162] width 109 height 9
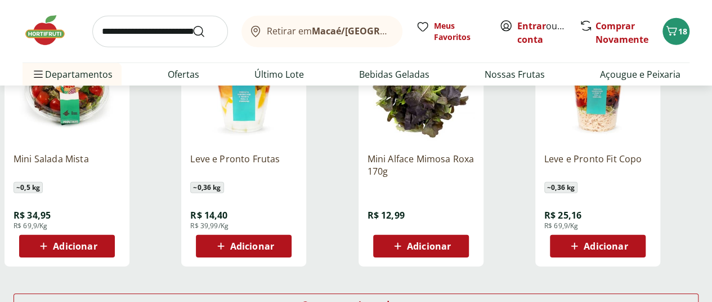
scroll to position [8158, 0]
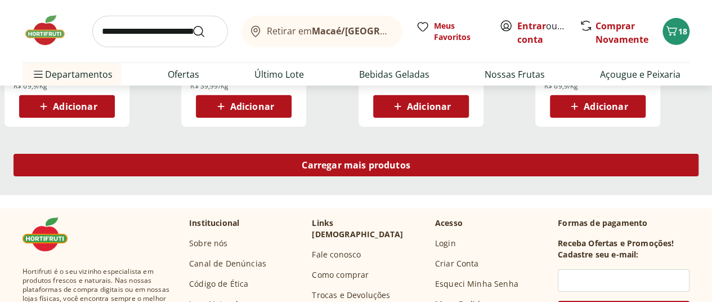
click at [429, 154] on link "Carregar mais produtos" at bounding box center [356, 167] width 685 height 27
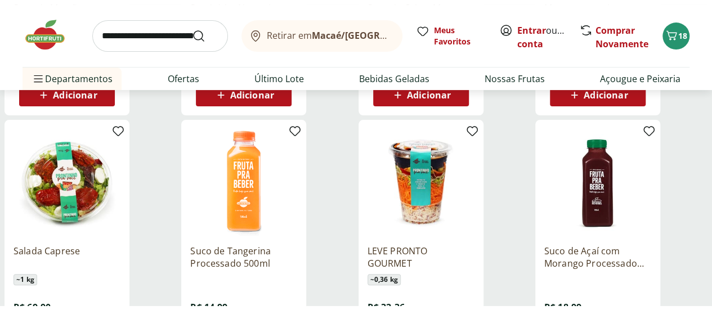
scroll to position [8889, 0]
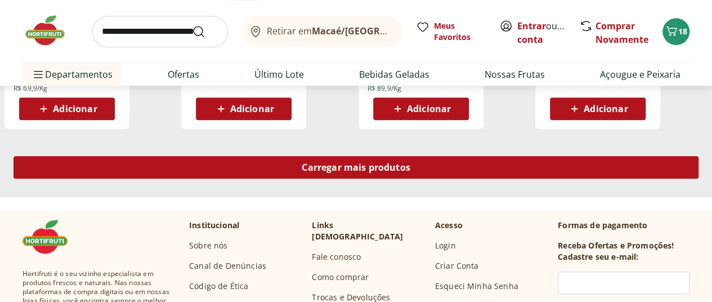
click at [410, 163] on span "Carregar mais produtos" at bounding box center [356, 167] width 109 height 9
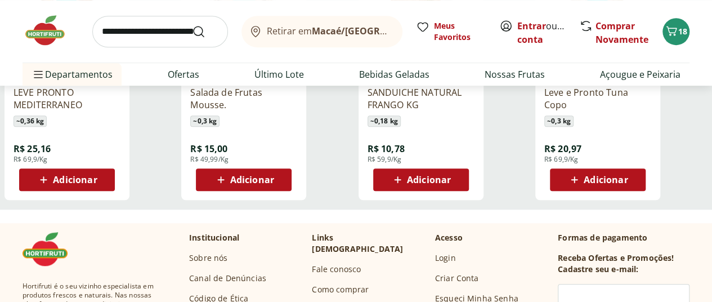
scroll to position [257, 0]
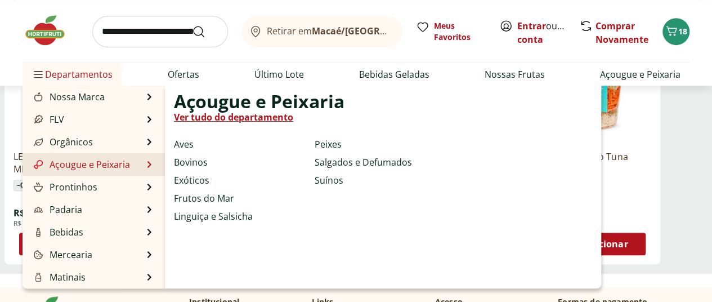
click at [82, 155] on li "Açougue e Peixaria Açougue e Peixaria Ver tudo do departamento Aves Bovinos Exó…" at bounding box center [94, 164] width 142 height 23
click at [82, 164] on link "Açougue e Peixaria" at bounding box center [81, 165] width 98 height 14
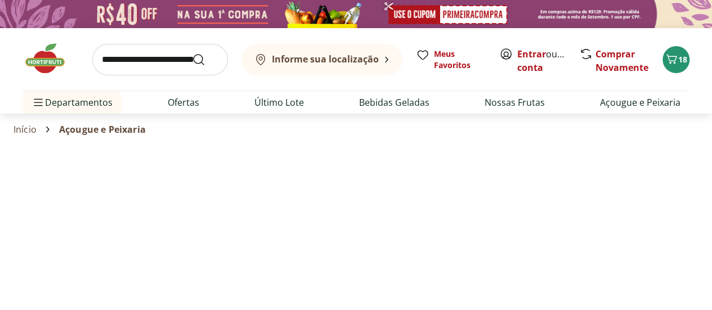
select select "**********"
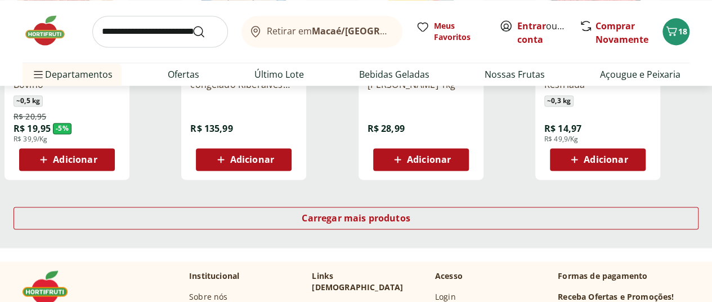
scroll to position [788, 0]
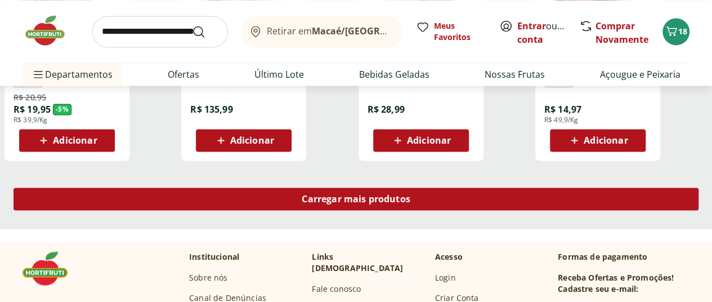
click at [433, 187] on div "Carregar mais produtos" at bounding box center [356, 198] width 685 height 23
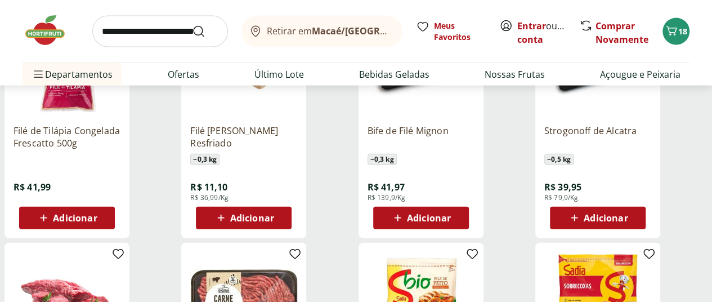
scroll to position [1238, 0]
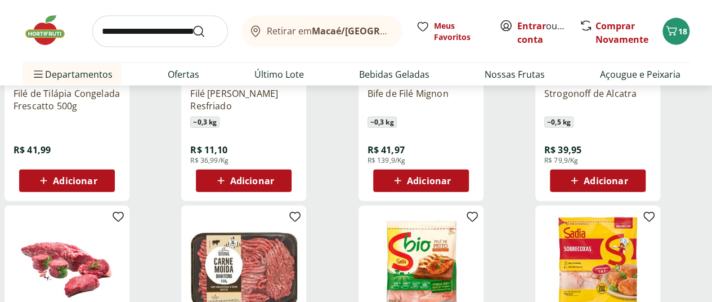
click at [618, 170] on div "Adicionar" at bounding box center [598, 180] width 78 height 20
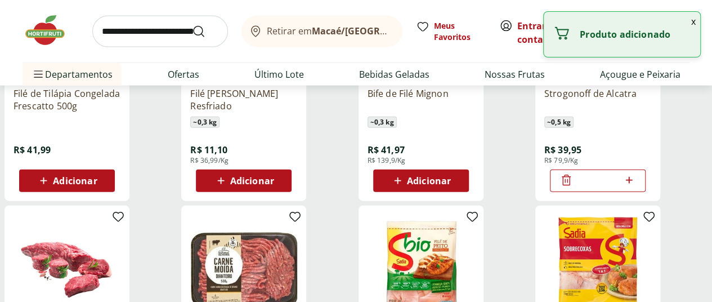
click at [636, 173] on icon at bounding box center [629, 180] width 14 height 14
type input "*"
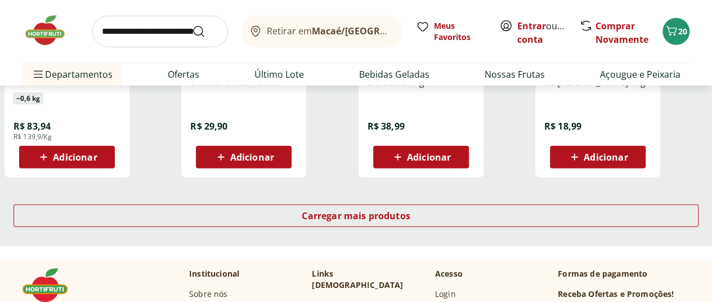
scroll to position [1519, 0]
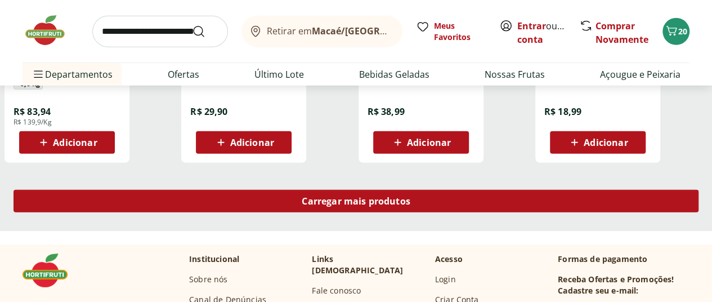
click at [440, 190] on div "Carregar mais produtos" at bounding box center [356, 201] width 685 height 23
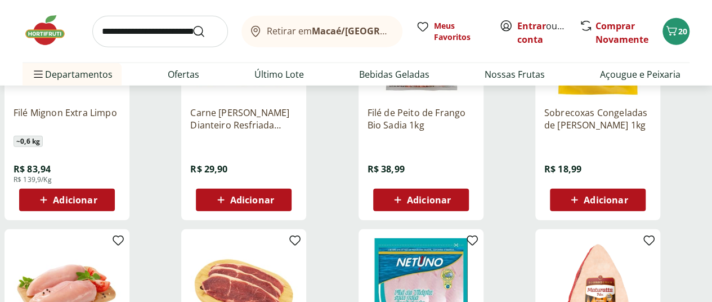
scroll to position [1463, 0]
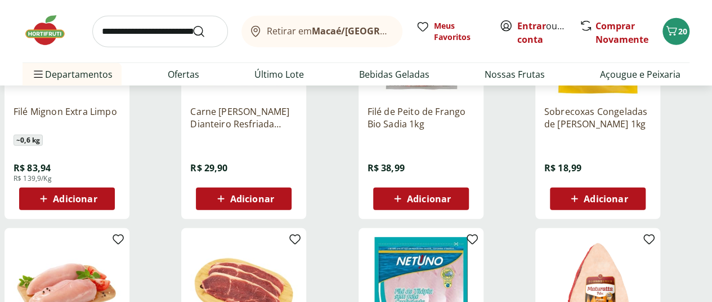
click at [451, 194] on span "Adicionar" at bounding box center [429, 198] width 44 height 9
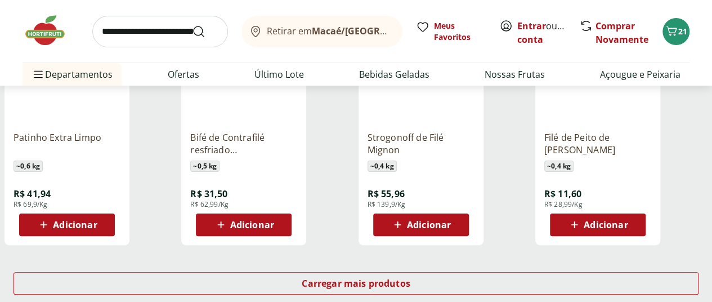
scroll to position [2194, 0]
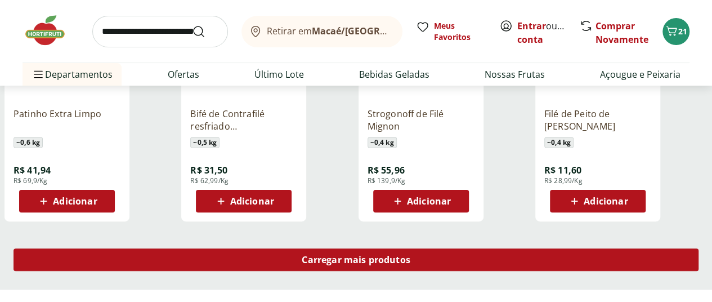
click at [404, 255] on span "Carregar mais produtos" at bounding box center [356, 259] width 109 height 9
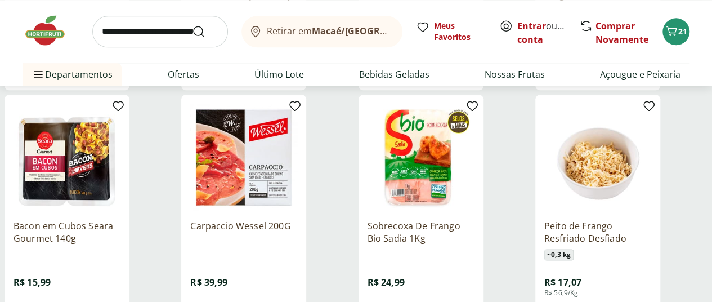
scroll to position [2926, 0]
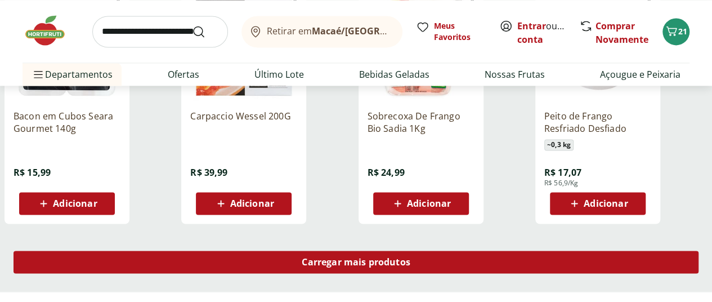
click at [410, 257] on span "Carregar mais produtos" at bounding box center [356, 261] width 109 height 9
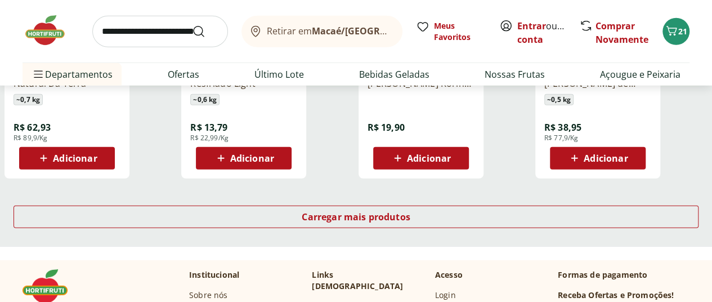
scroll to position [3713, 0]
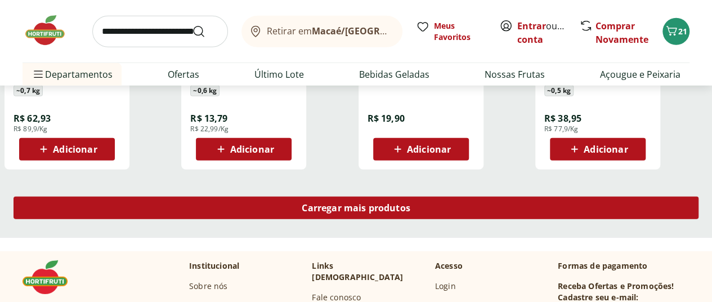
click at [410, 203] on span "Carregar mais produtos" at bounding box center [356, 207] width 109 height 9
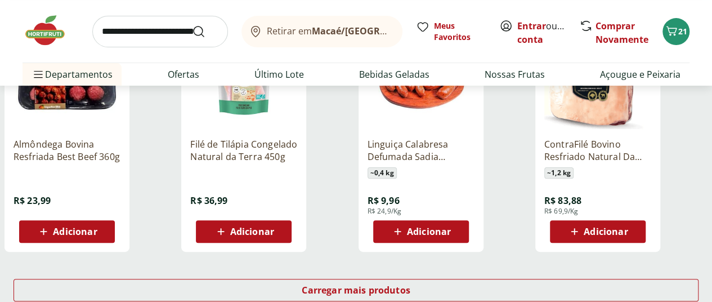
scroll to position [4445, 0]
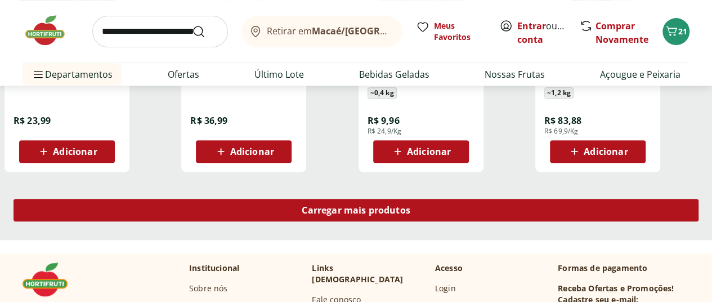
click at [484, 199] on div "Carregar mais produtos" at bounding box center [356, 210] width 685 height 23
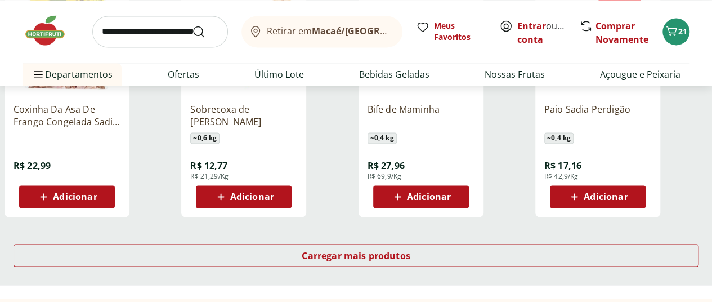
scroll to position [5176, 0]
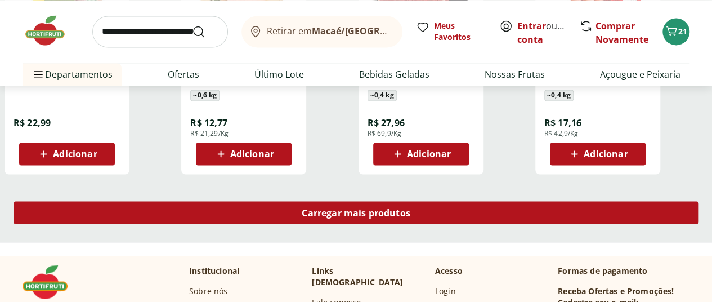
click at [410, 208] on span "Carregar mais produtos" at bounding box center [356, 212] width 109 height 9
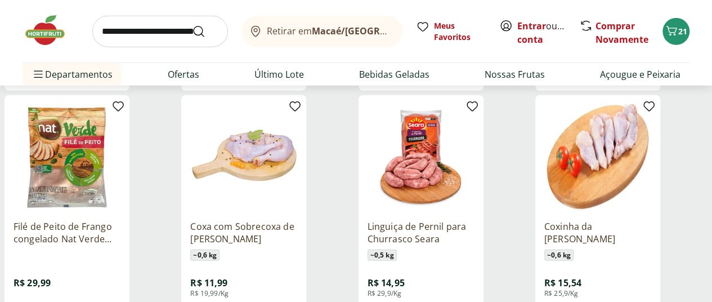
scroll to position [5907, 0]
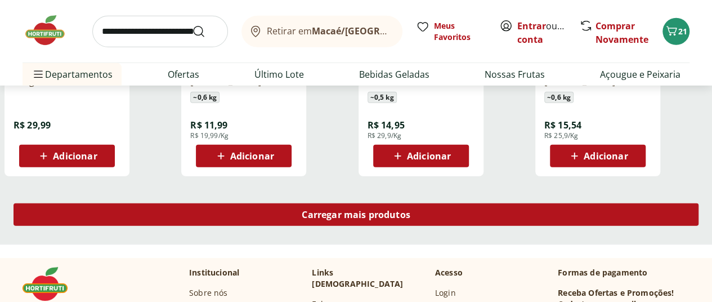
click at [410, 210] on span "Carregar mais produtos" at bounding box center [356, 214] width 109 height 9
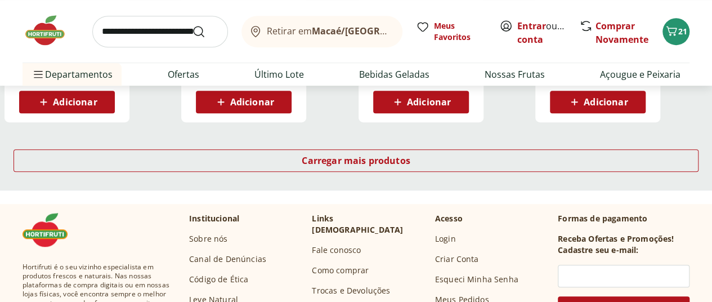
scroll to position [6639, 0]
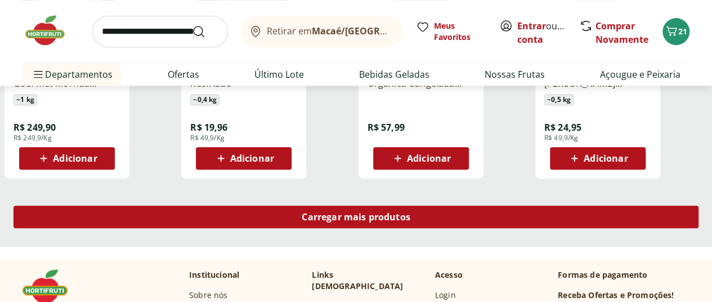
click at [468, 205] on div "Carregar mais produtos" at bounding box center [356, 216] width 685 height 23
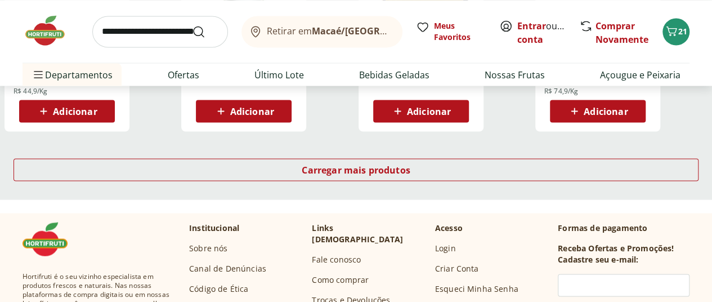
scroll to position [7426, 0]
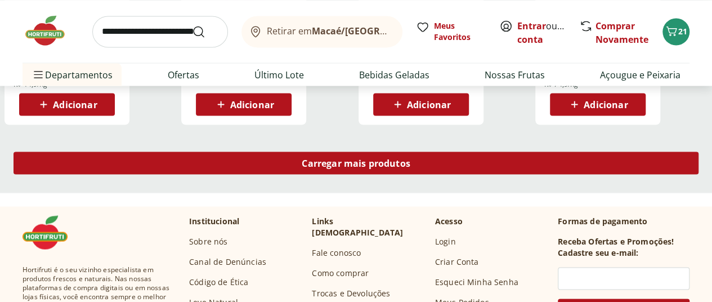
click at [471, 151] on div "Carregar mais produtos" at bounding box center [356, 162] width 685 height 23
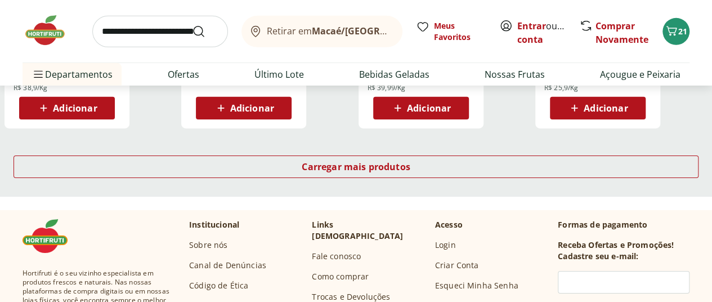
scroll to position [8158, 0]
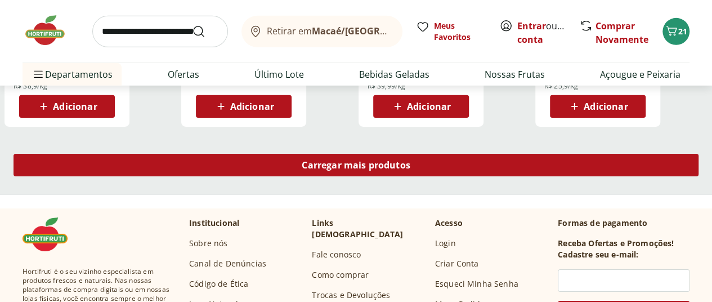
drag, startPoint x: 458, startPoint y: 133, endPoint x: 125, endPoint y: 5, distance: 356.6
click at [410, 160] on span "Carregar mais produtos" at bounding box center [356, 164] width 109 height 9
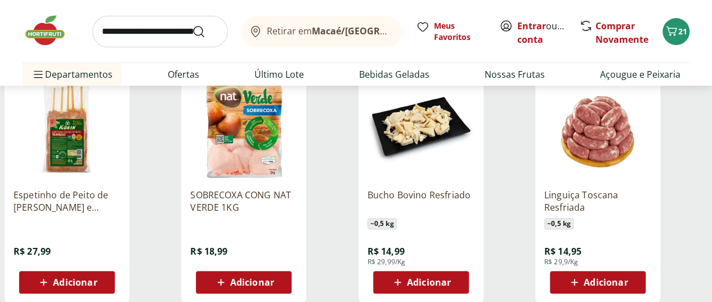
scroll to position [8833, 0]
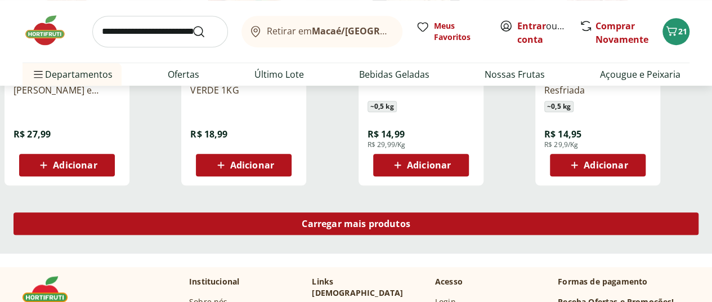
click at [410, 219] on span "Carregar mais produtos" at bounding box center [356, 223] width 109 height 9
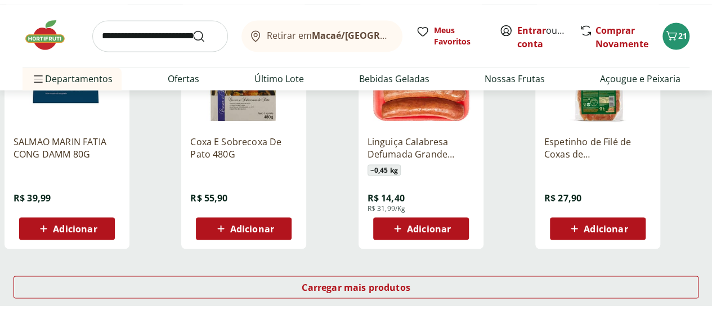
scroll to position [9508, 0]
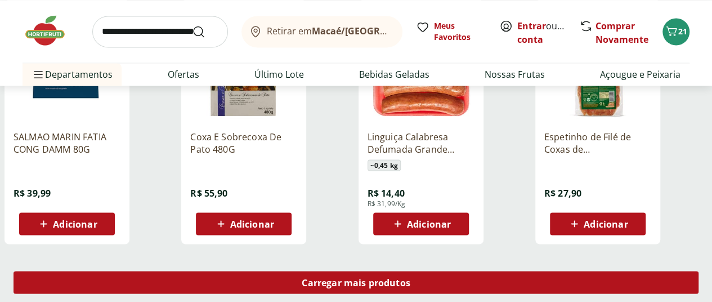
click at [437, 271] on div "Carregar mais produtos" at bounding box center [356, 282] width 685 height 23
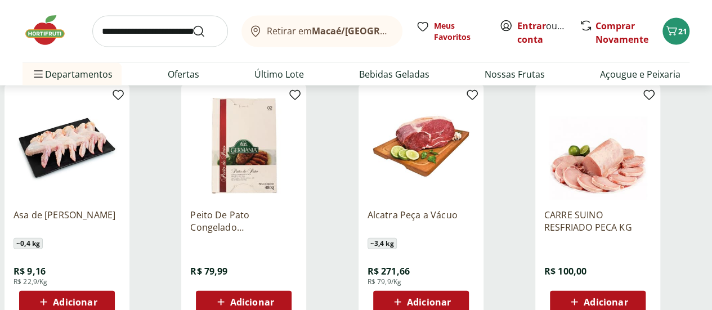
scroll to position [9677, 0]
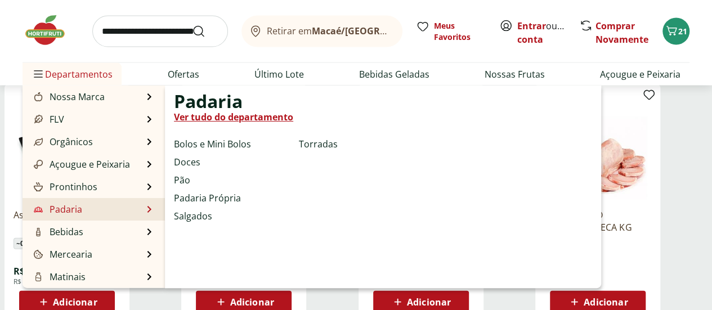
click at [85, 200] on li "Padaria Padaria Ver tudo do departamento Bolos e Mini Bolos Doces Pão Padaria P…" at bounding box center [94, 209] width 142 height 23
click at [82, 211] on li "Padaria Padaria Ver tudo do departamento Bolos e Mini Bolos Doces Pão Padaria P…" at bounding box center [94, 209] width 142 height 23
click at [242, 115] on link "Ver tudo do departamento" at bounding box center [233, 117] width 119 height 14
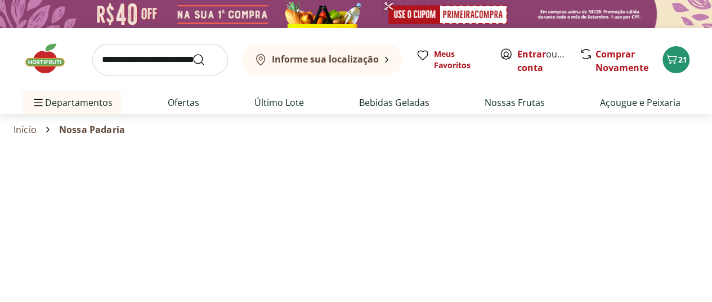
select select "**********"
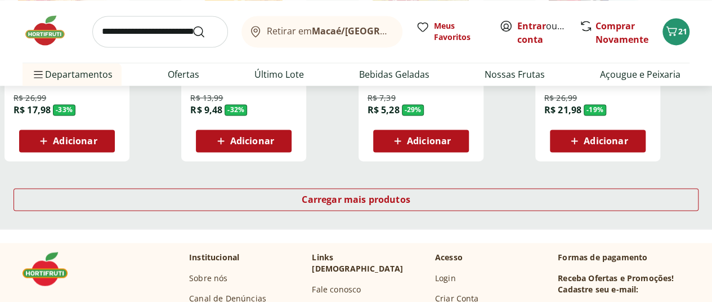
scroll to position [788, 0]
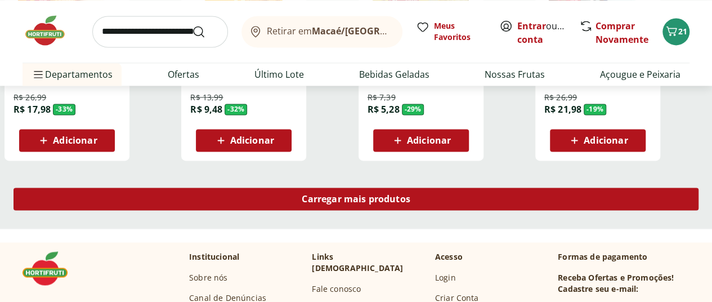
click at [410, 194] on span "Carregar mais produtos" at bounding box center [356, 198] width 109 height 9
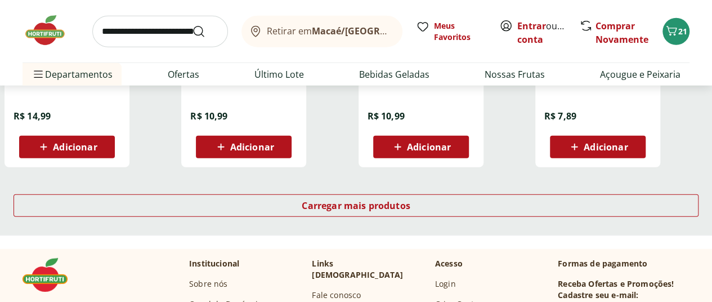
scroll to position [1519, 0]
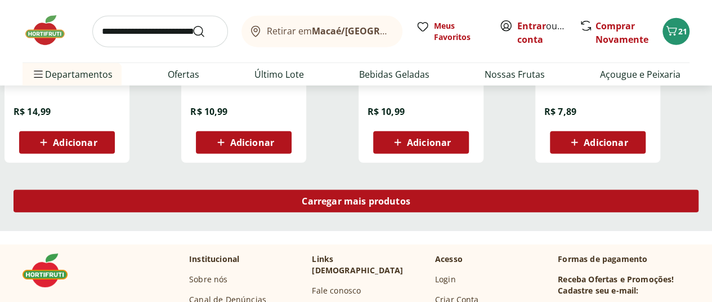
click at [410, 196] on span "Carregar mais produtos" at bounding box center [356, 200] width 109 height 9
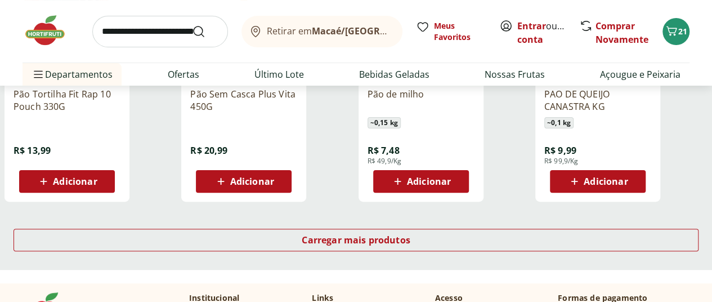
scroll to position [2250, 0]
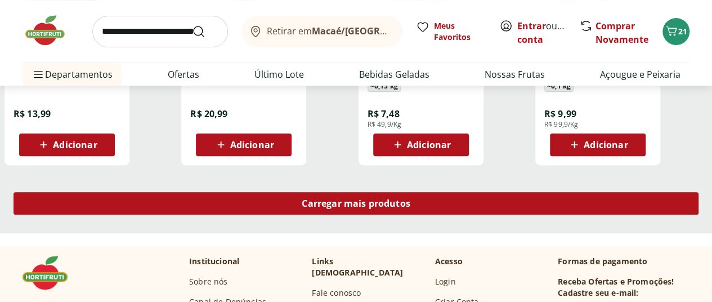
click at [460, 192] on div "Carregar mais produtos" at bounding box center [356, 203] width 685 height 23
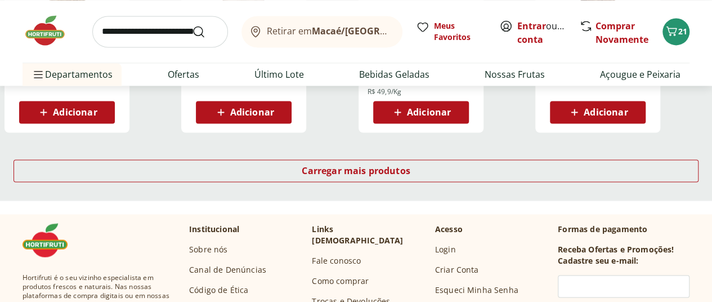
scroll to position [3038, 0]
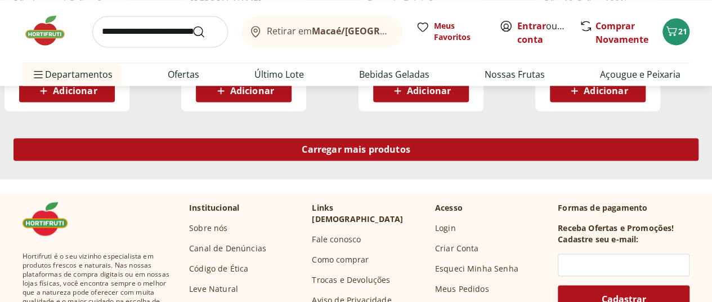
click at [410, 145] on span "Carregar mais produtos" at bounding box center [356, 149] width 109 height 9
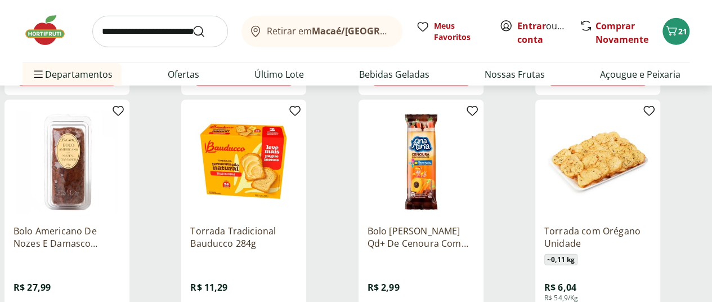
scroll to position [3713, 0]
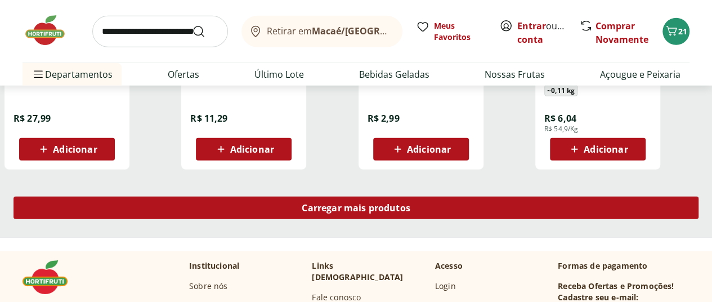
click at [410, 203] on span "Carregar mais produtos" at bounding box center [356, 207] width 109 height 9
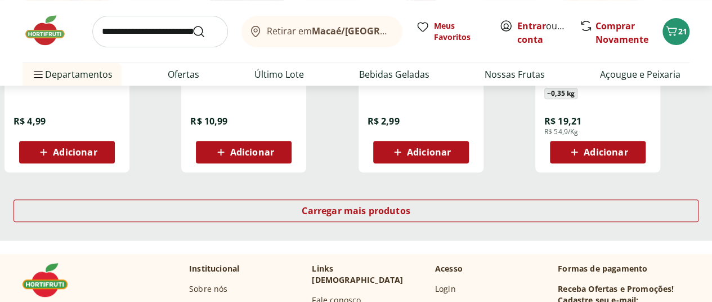
scroll to position [4445, 0]
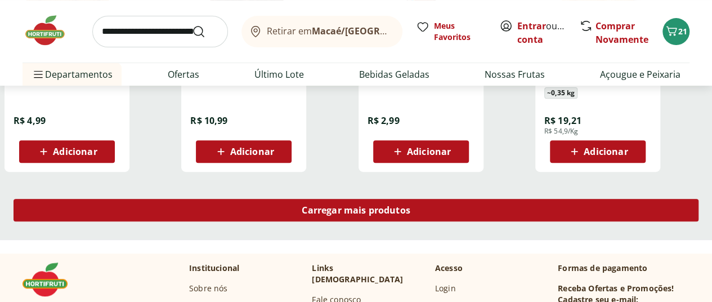
click at [428, 199] on link "Carregar mais produtos" at bounding box center [356, 212] width 685 height 27
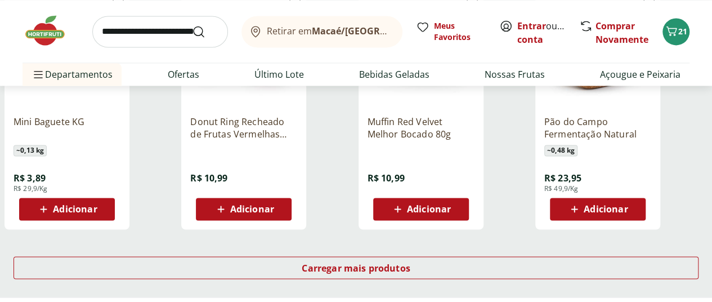
scroll to position [5176, 0]
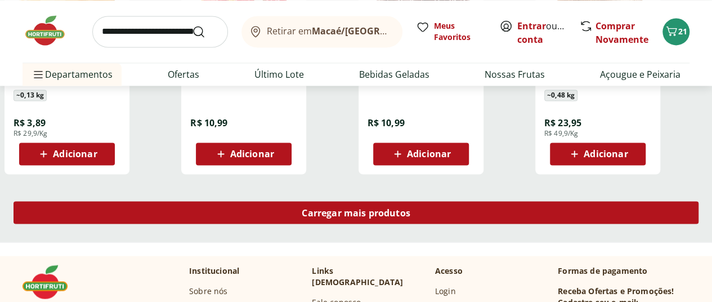
click at [410, 208] on span "Carregar mais produtos" at bounding box center [356, 212] width 109 height 9
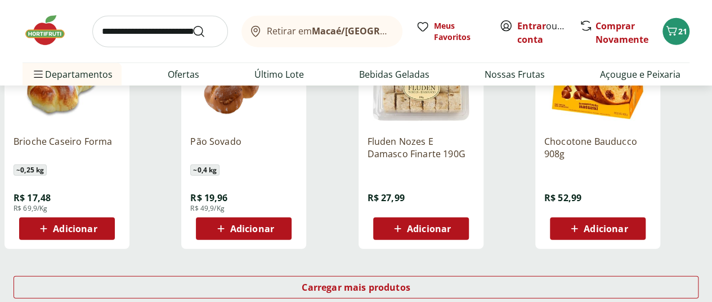
scroll to position [5851, 0]
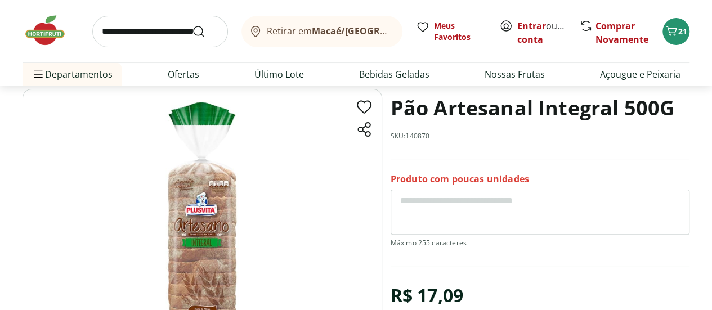
scroll to position [113, 0]
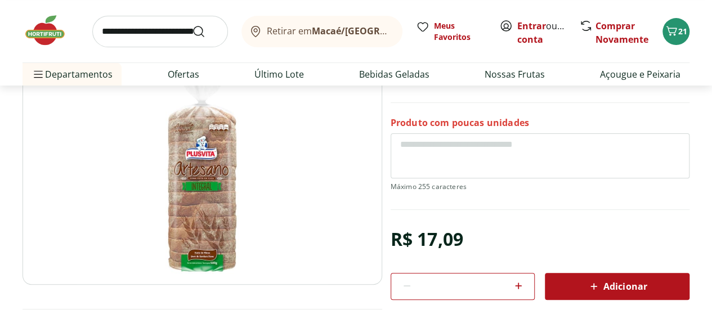
click at [614, 276] on div "Adicionar" at bounding box center [617, 286] width 127 height 20
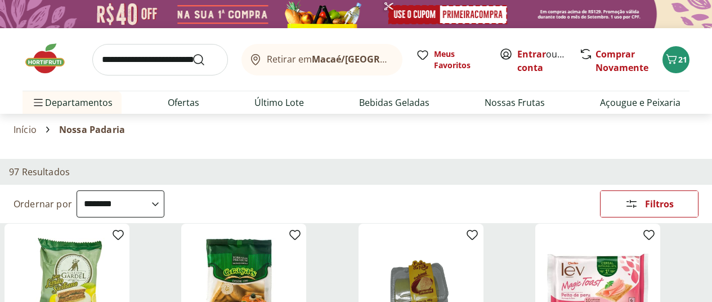
select select "**********"
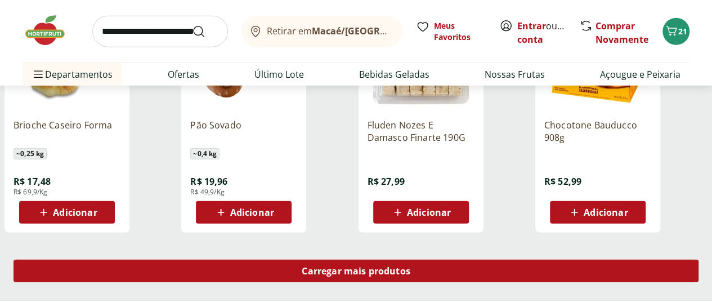
click at [410, 266] on span "Carregar mais produtos" at bounding box center [356, 270] width 109 height 9
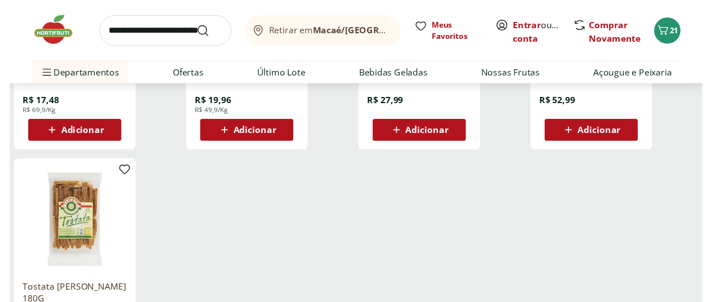
scroll to position [153, 0]
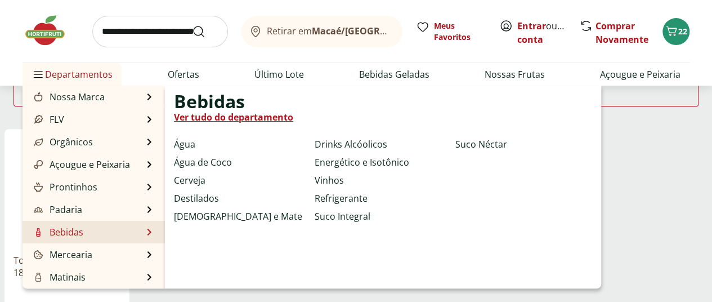
click at [211, 116] on link "Ver tudo do departamento" at bounding box center [233, 117] width 119 height 14
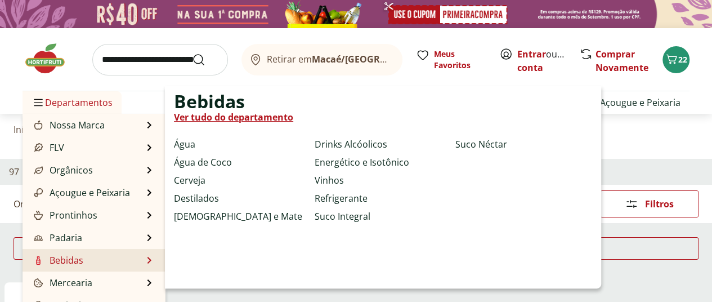
select select "**********"
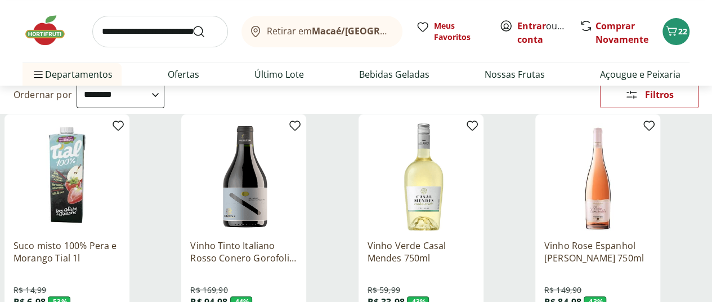
scroll to position [113, 0]
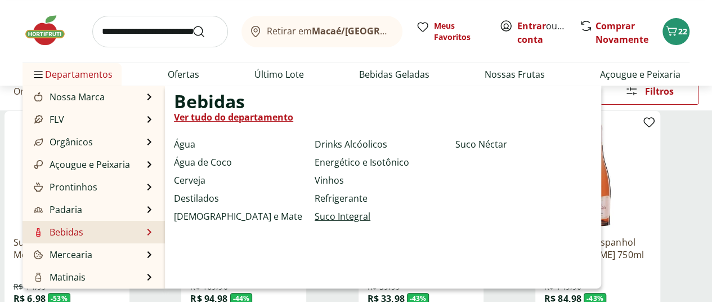
click at [341, 219] on link "Suco Integral" at bounding box center [342, 216] width 56 height 14
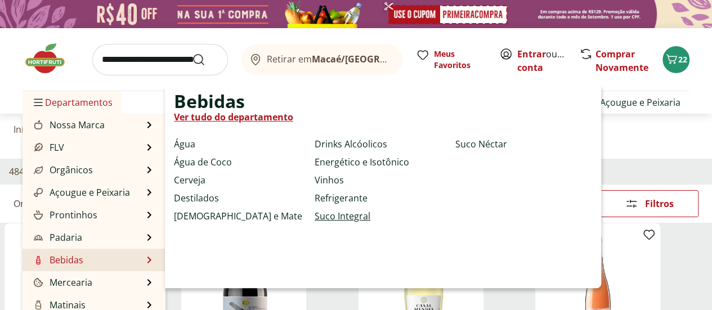
select select "**********"
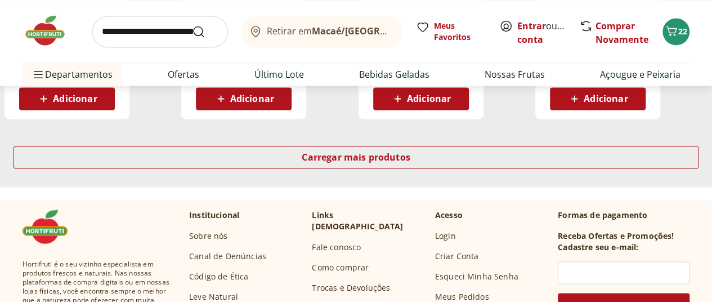
scroll to position [844, 0]
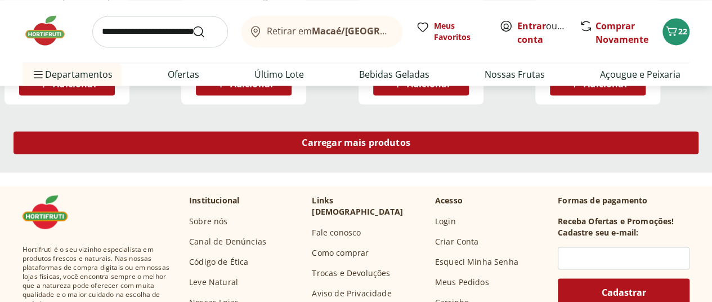
click at [410, 138] on span "Carregar mais produtos" at bounding box center [356, 142] width 109 height 9
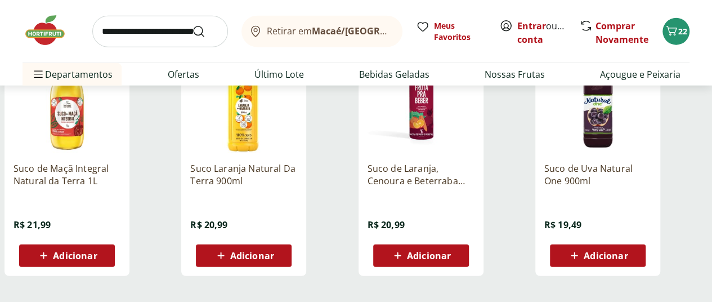
scroll to position [1407, 0]
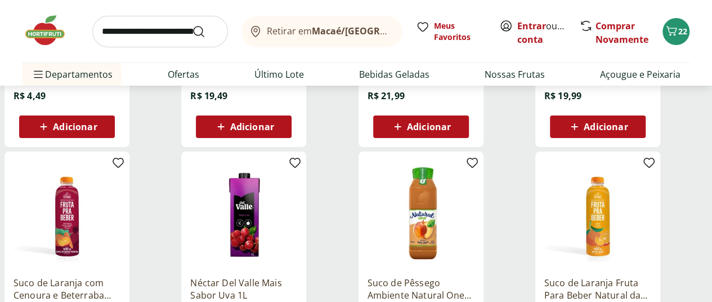
scroll to position [2250, 0]
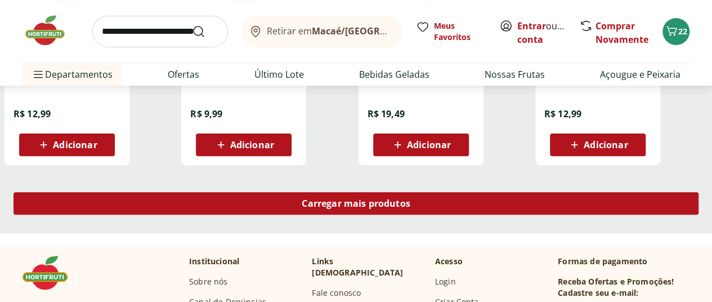
click at [410, 199] on span "Carregar mais produtos" at bounding box center [356, 203] width 109 height 9
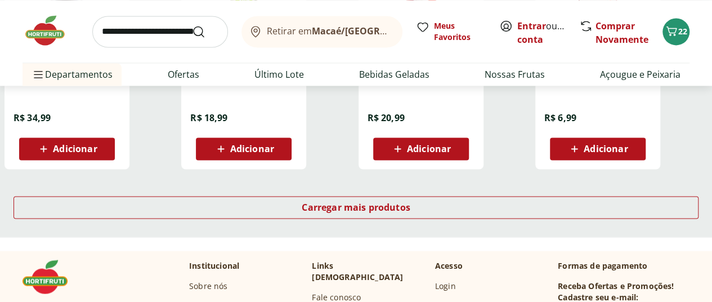
scroll to position [2982, 0]
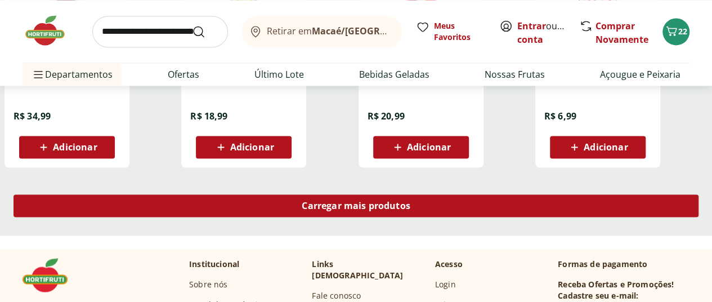
click at [432, 194] on div "Carregar mais produtos" at bounding box center [356, 205] width 685 height 23
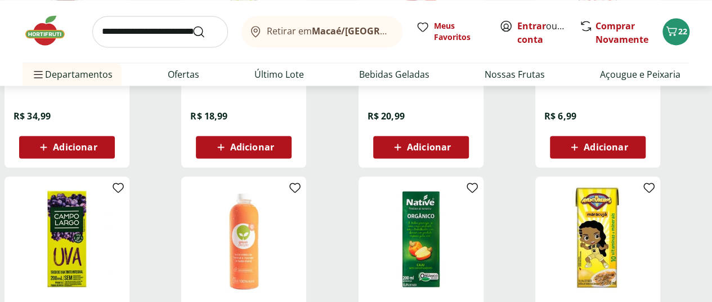
scroll to position [3207, 0]
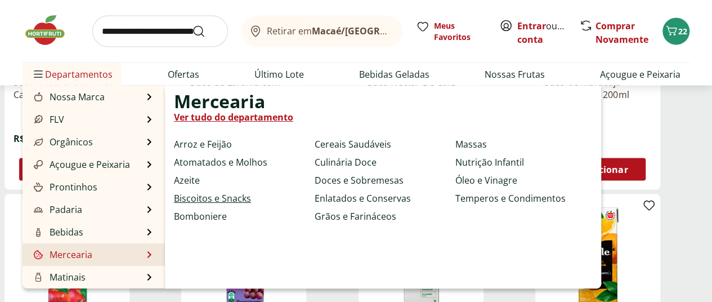
click at [207, 200] on link "Biscoitos e Snacks" at bounding box center [212, 198] width 77 height 14
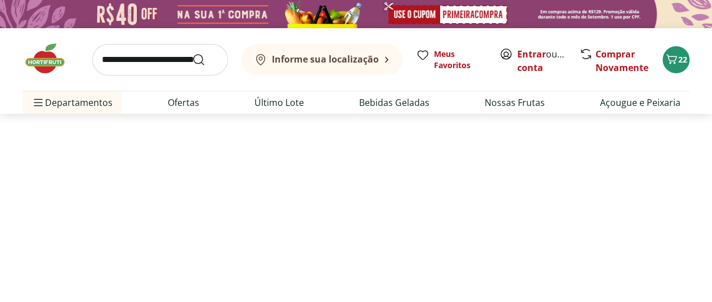
select select "**********"
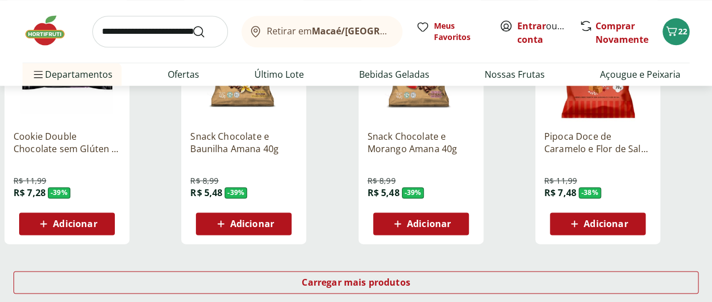
scroll to position [731, 0]
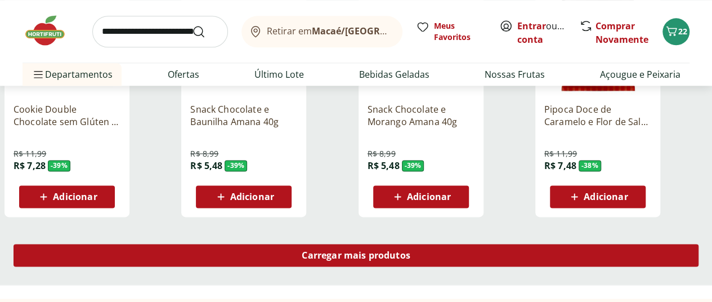
click at [410, 250] on span "Carregar mais produtos" at bounding box center [356, 254] width 109 height 9
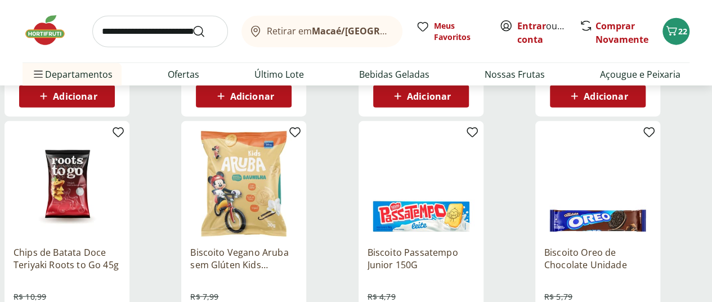
scroll to position [1407, 0]
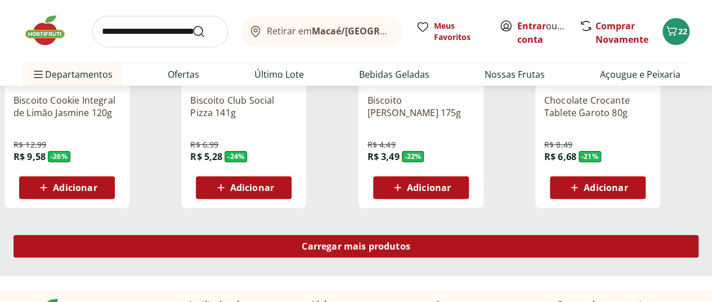
scroll to position [2250, 0]
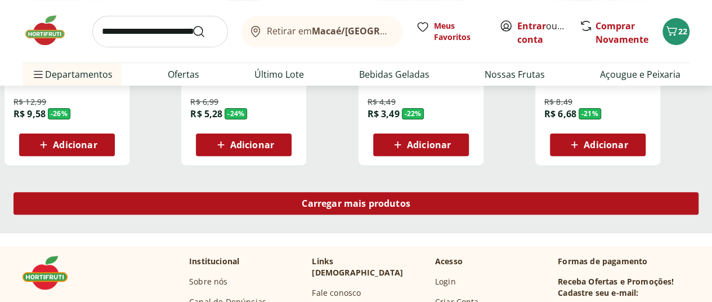
click at [410, 199] on span "Carregar mais produtos" at bounding box center [356, 203] width 109 height 9
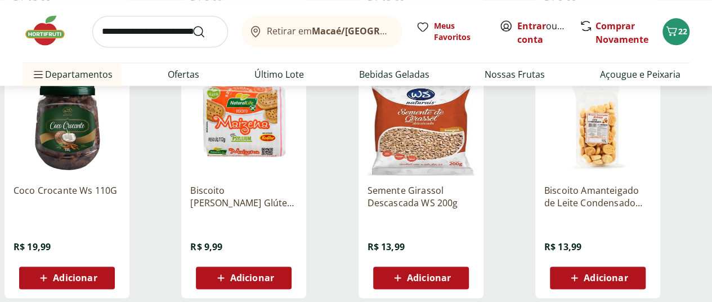
scroll to position [2869, 0]
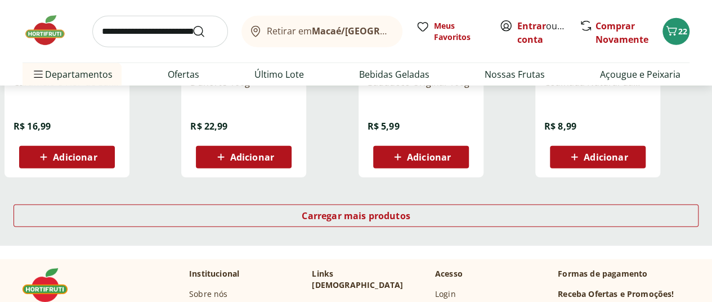
scroll to position [3713, 0]
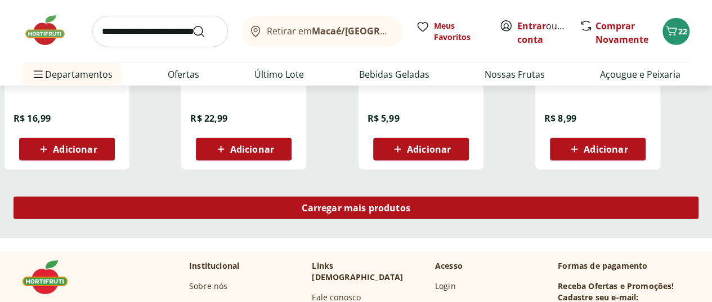
click at [475, 196] on link "Carregar mais produtos" at bounding box center [356, 209] width 685 height 27
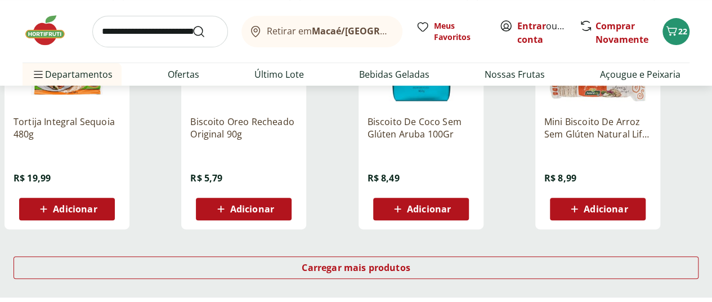
scroll to position [4388, 0]
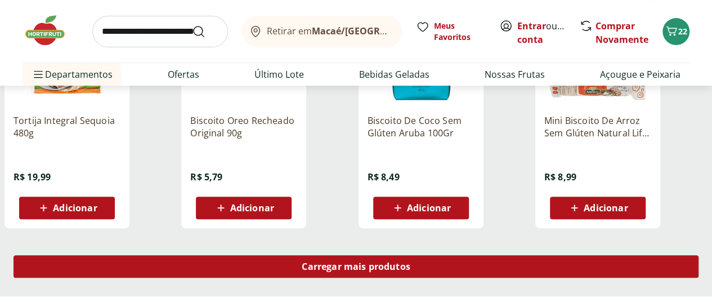
click at [410, 262] on span "Carregar mais produtos" at bounding box center [356, 266] width 109 height 9
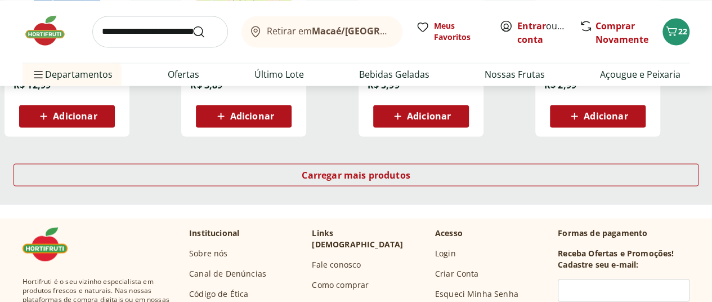
scroll to position [5232, 0]
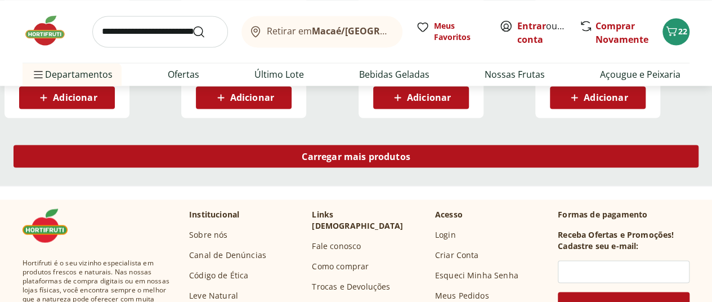
click at [410, 151] on span "Carregar mais produtos" at bounding box center [356, 155] width 109 height 9
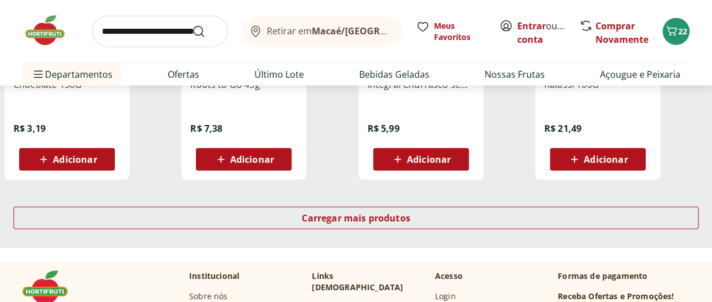
scroll to position [5964, 0]
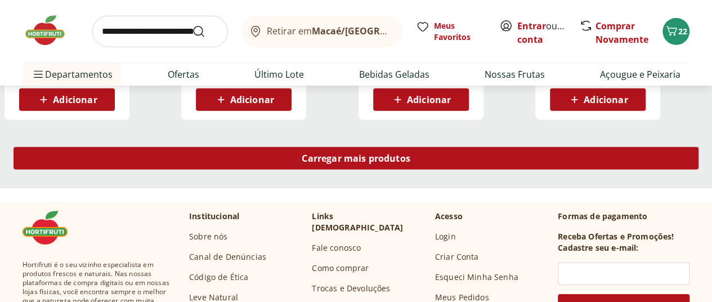
click at [410, 154] on span "Carregar mais produtos" at bounding box center [356, 158] width 109 height 9
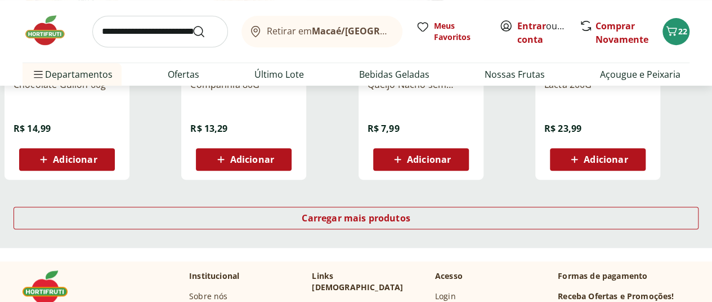
scroll to position [6639, 0]
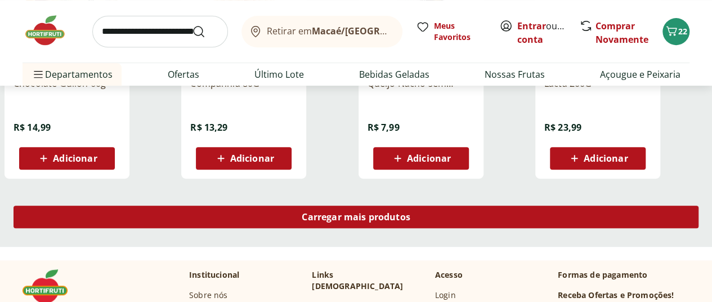
click at [447, 205] on div "Carregar mais produtos" at bounding box center [356, 216] width 685 height 23
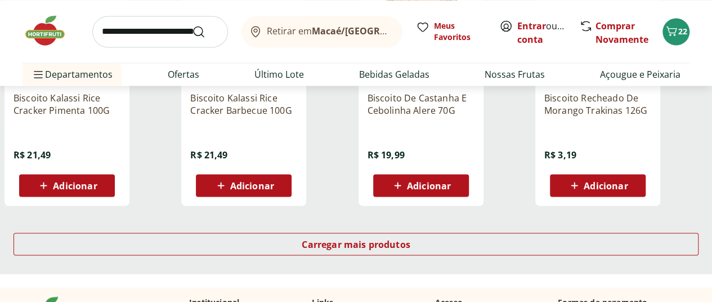
scroll to position [7370, 0]
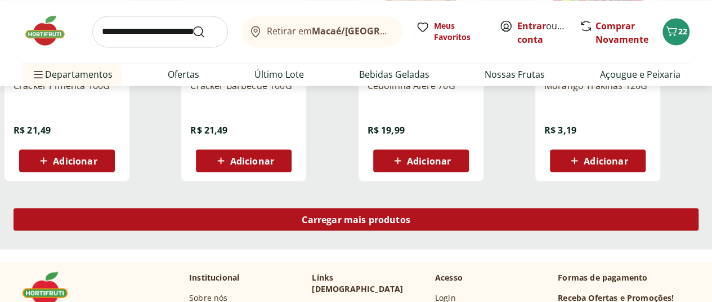
click at [443, 208] on link "Carregar mais produtos" at bounding box center [356, 221] width 685 height 27
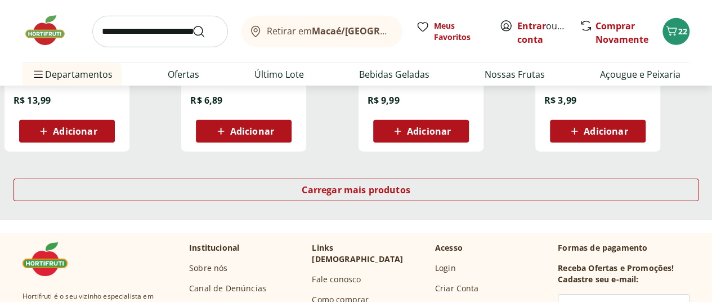
scroll to position [8045, 0]
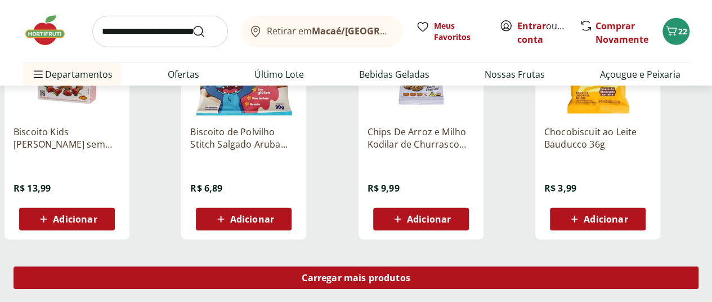
click at [441, 266] on div "Carregar mais produtos" at bounding box center [356, 277] width 685 height 23
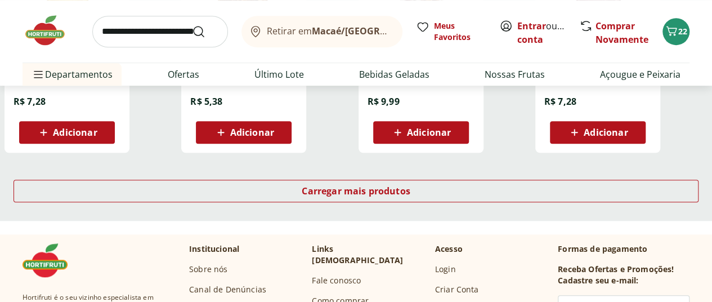
scroll to position [8889, 0]
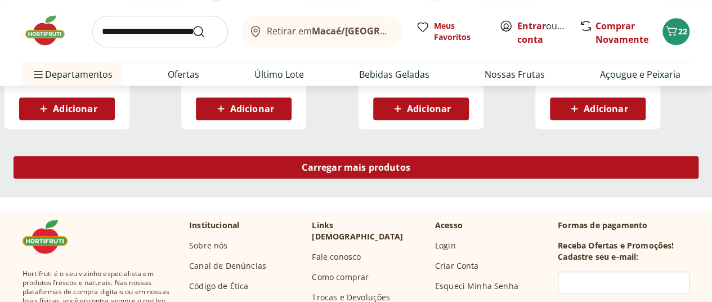
click at [410, 163] on span "Carregar mais produtos" at bounding box center [356, 167] width 109 height 9
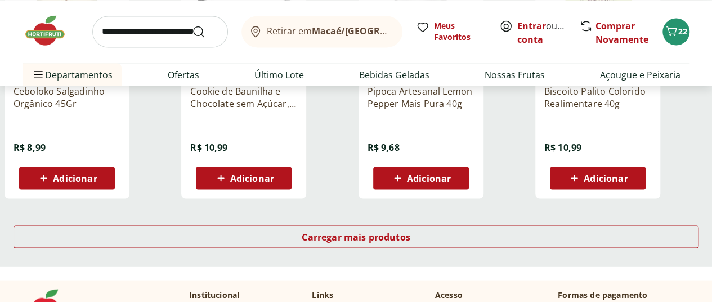
scroll to position [9564, 0]
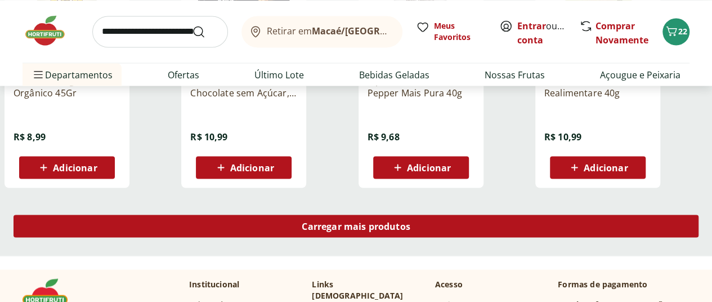
click at [408, 214] on div "Carregar mais produtos" at bounding box center [356, 225] width 685 height 23
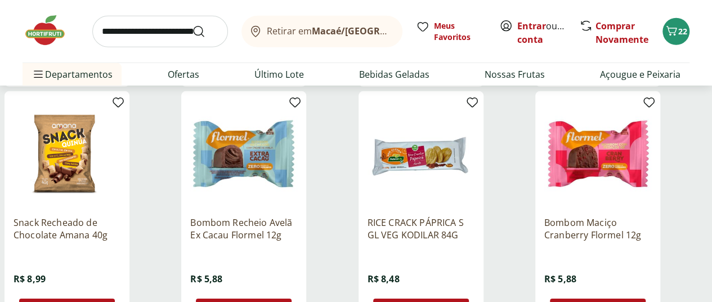
scroll to position [10296, 0]
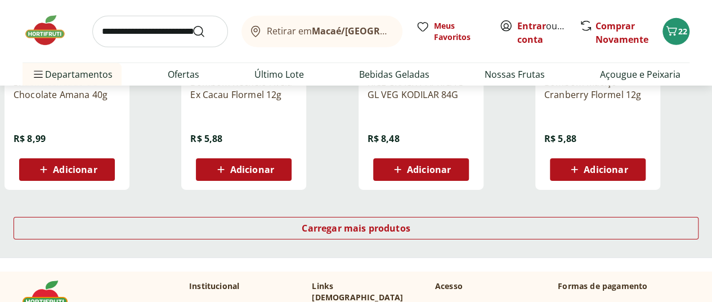
click at [138, 39] on input "search" at bounding box center [160, 32] width 136 height 32
type input "*****"
click at [192, 25] on button "Submit Search" at bounding box center [205, 32] width 27 height 14
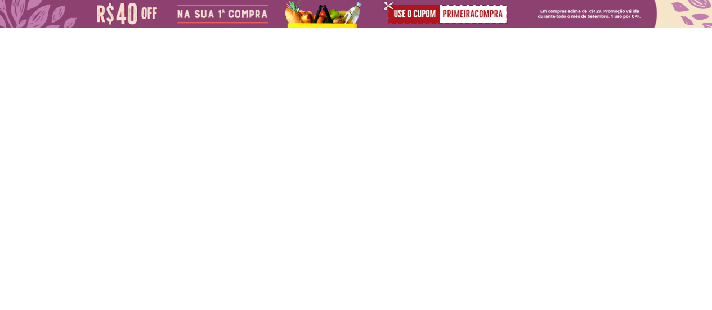
select select "**********"
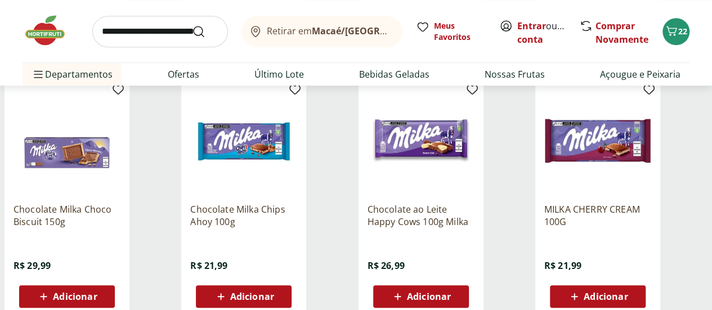
scroll to position [281, 0]
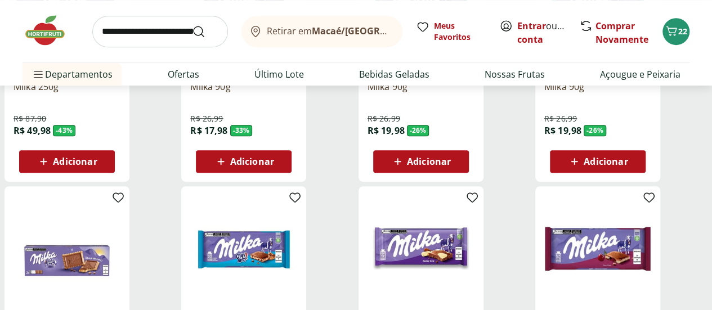
click at [51, 168] on icon at bounding box center [44, 162] width 14 height 14
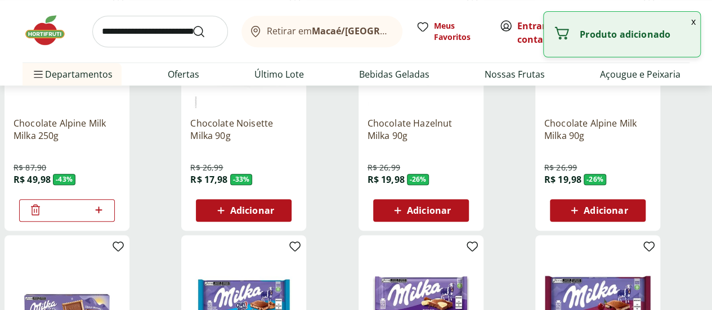
scroll to position [169, 0]
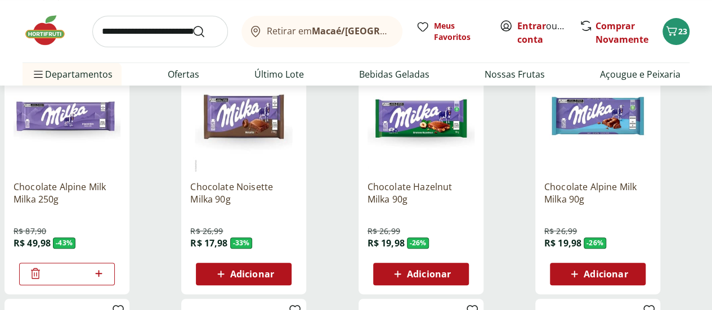
click at [154, 30] on input "search" at bounding box center [160, 32] width 136 height 32
type input "********"
click at [192, 25] on button "Submit Search" at bounding box center [205, 32] width 27 height 14
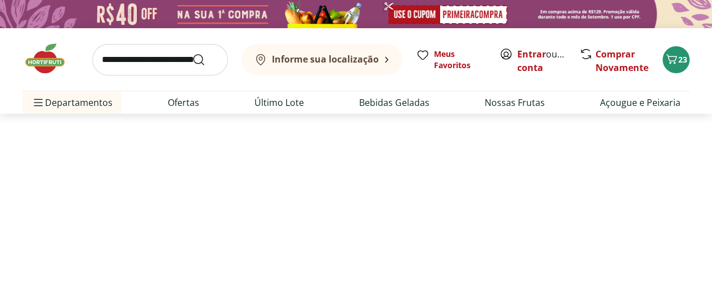
select select "**********"
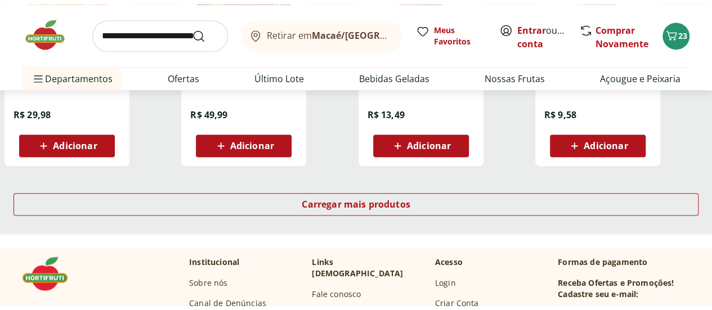
scroll to position [844, 0]
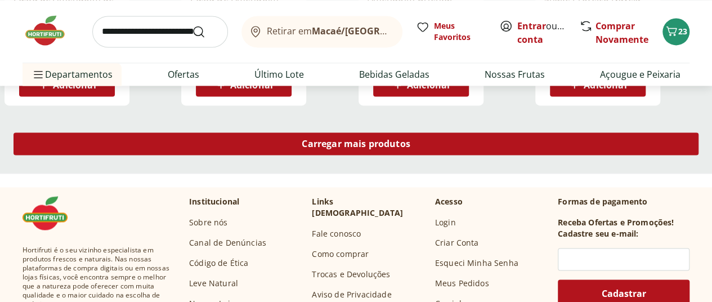
click at [412, 159] on link "Carregar mais produtos" at bounding box center [356, 145] width 685 height 27
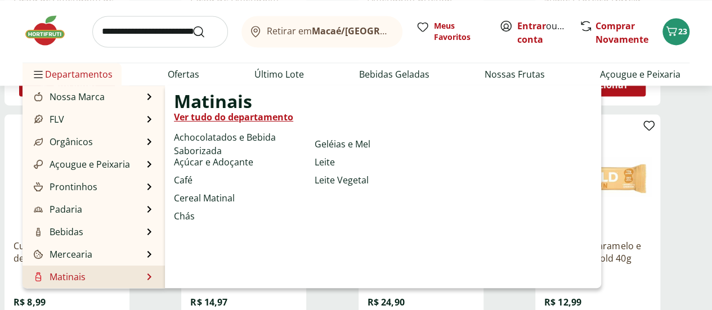
click at [207, 120] on link "Ver tudo do departamento" at bounding box center [233, 117] width 119 height 14
select select "**********"
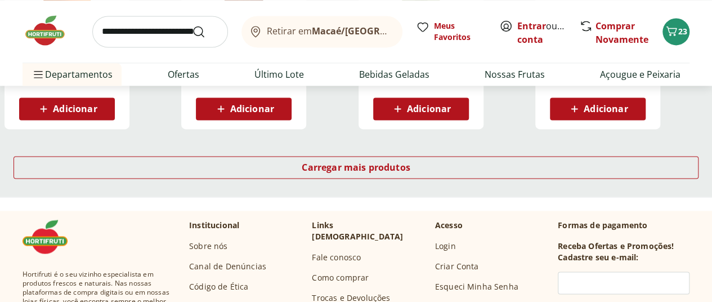
scroll to position [731, 0]
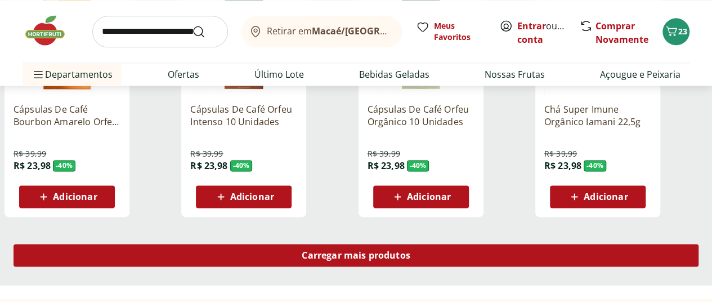
click at [460, 244] on div "Carregar mais produtos" at bounding box center [356, 255] width 685 height 23
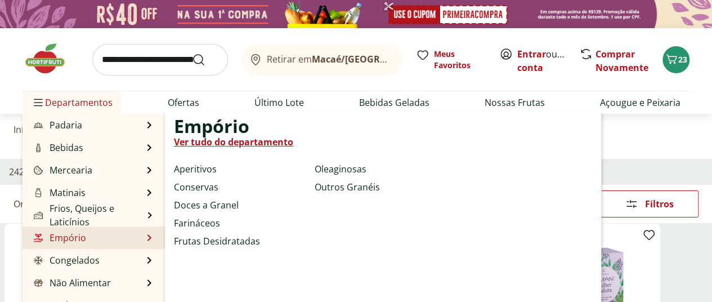
scroll to position [56, 0]
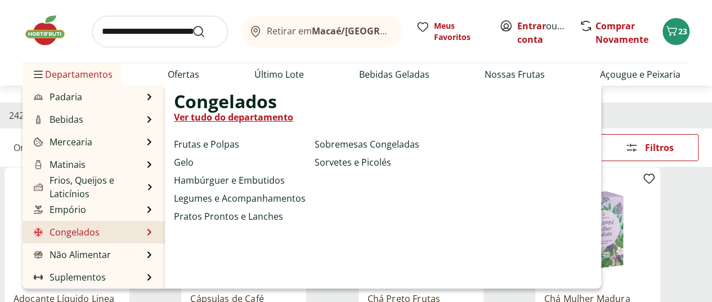
click at [215, 119] on link "Ver tudo do departamento" at bounding box center [233, 117] width 119 height 14
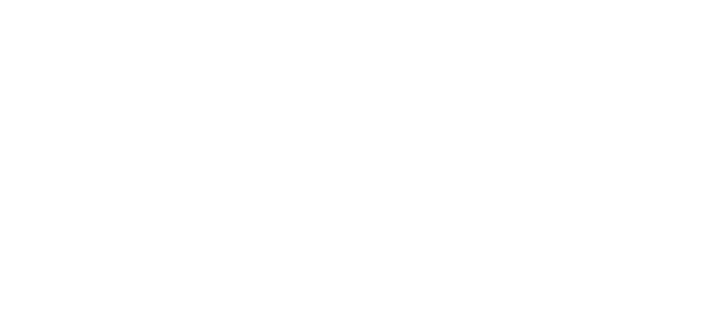
select select "**********"
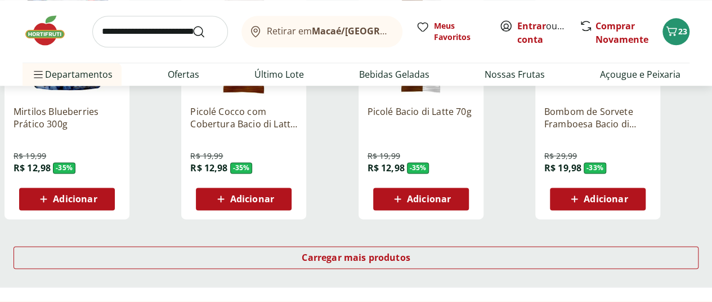
scroll to position [731, 0]
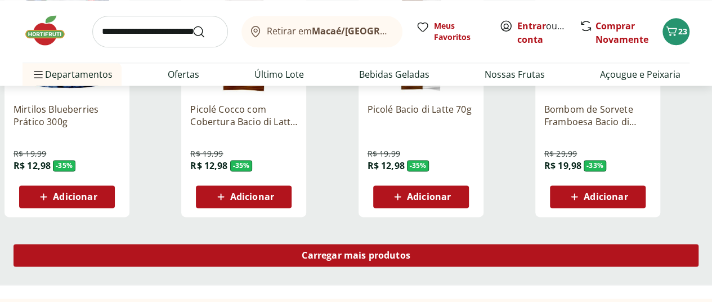
click at [423, 244] on div "Carregar mais produtos" at bounding box center [356, 255] width 685 height 23
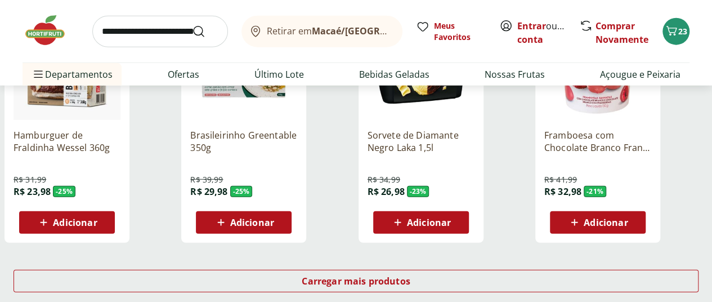
scroll to position [1575, 0]
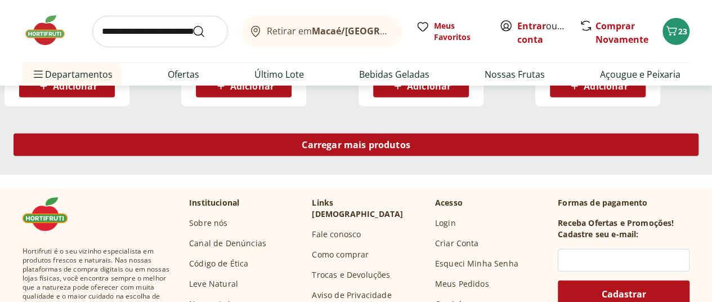
click at [410, 140] on span "Carregar mais produtos" at bounding box center [356, 144] width 109 height 9
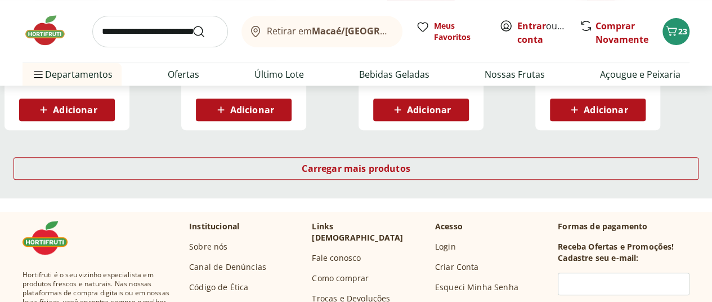
scroll to position [2307, 0]
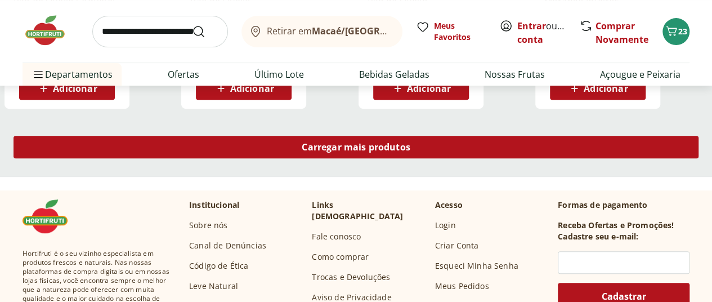
click at [413, 136] on div "Carregar mais produtos" at bounding box center [356, 147] width 685 height 23
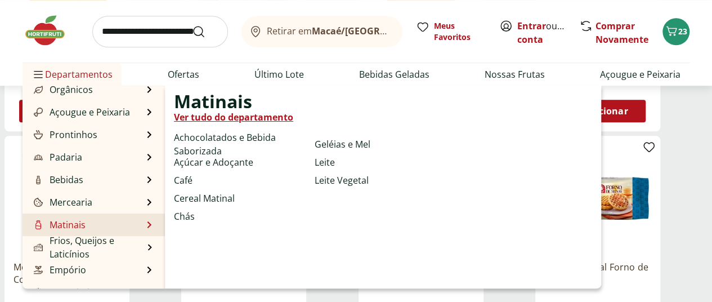
scroll to position [113, 0]
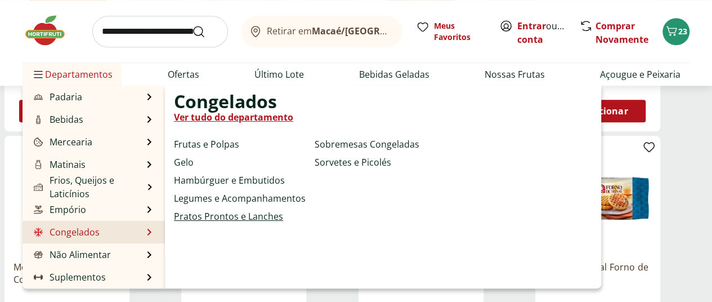
click at [208, 217] on link "Pratos Prontos e Lanches" at bounding box center [228, 216] width 109 height 14
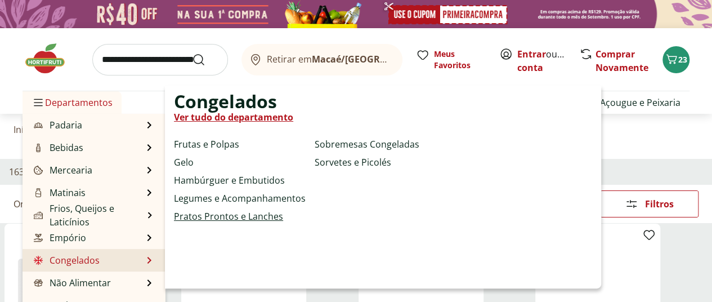
select select "**********"
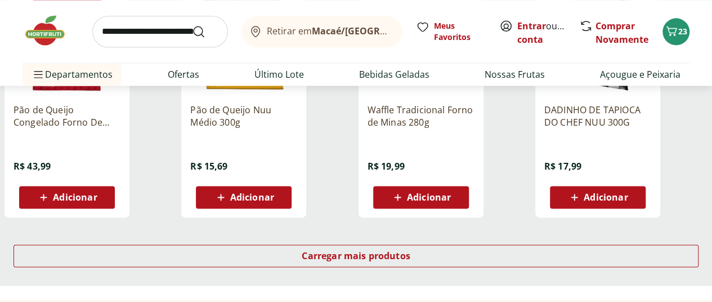
scroll to position [731, 0]
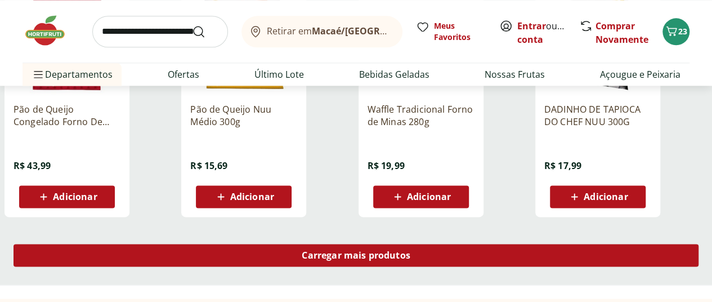
click at [410, 250] on span "Carregar mais produtos" at bounding box center [356, 254] width 109 height 9
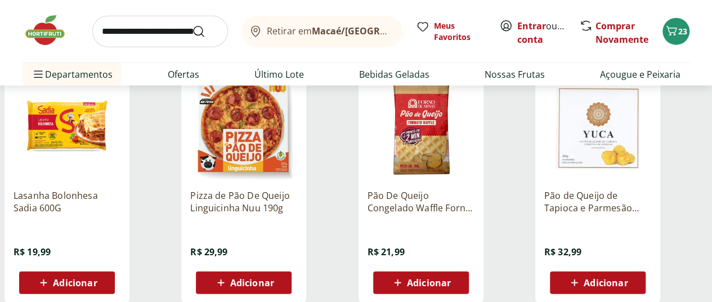
scroll to position [1519, 0]
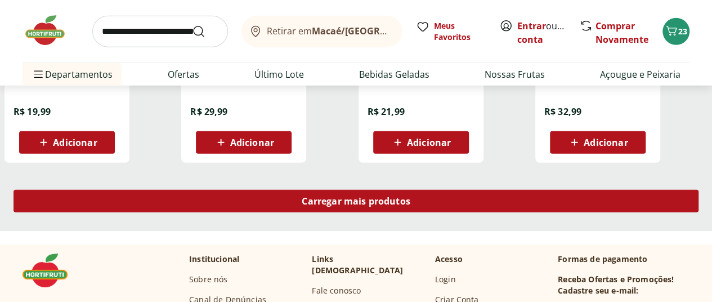
click at [483, 190] on div "Carregar mais produtos" at bounding box center [356, 201] width 685 height 23
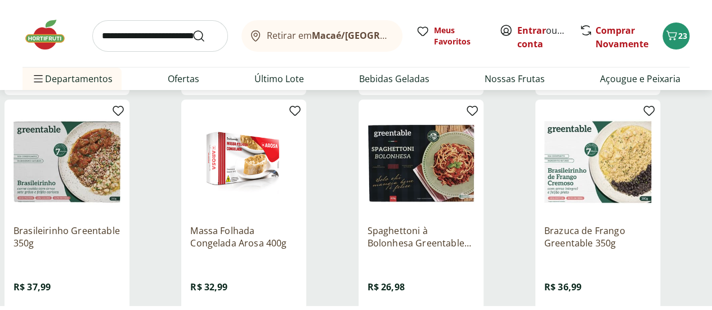
scroll to position [2138, 0]
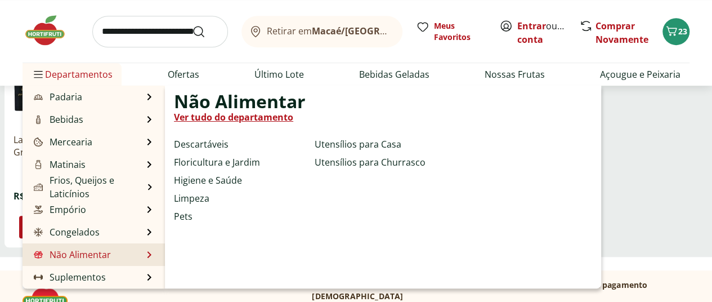
scroll to position [275, 0]
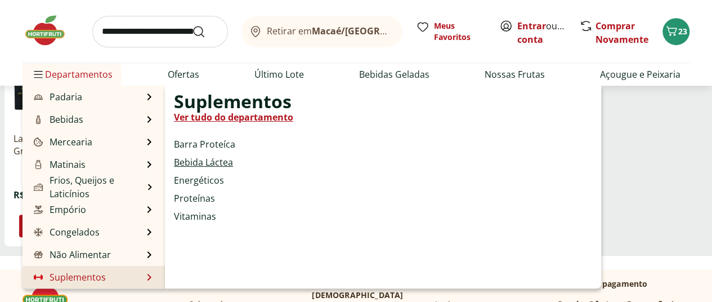
click at [229, 162] on link "Bebida Láctea" at bounding box center [203, 162] width 59 height 14
select select "**********"
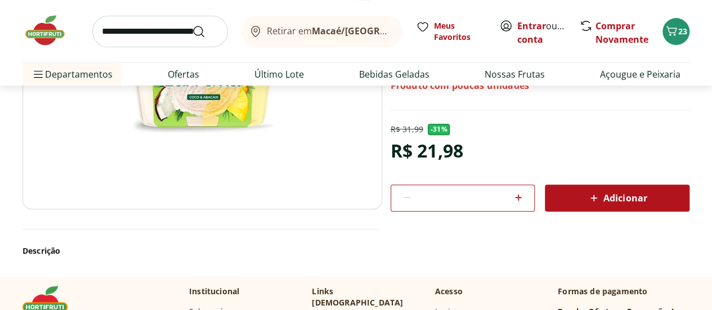
scroll to position [113, 0]
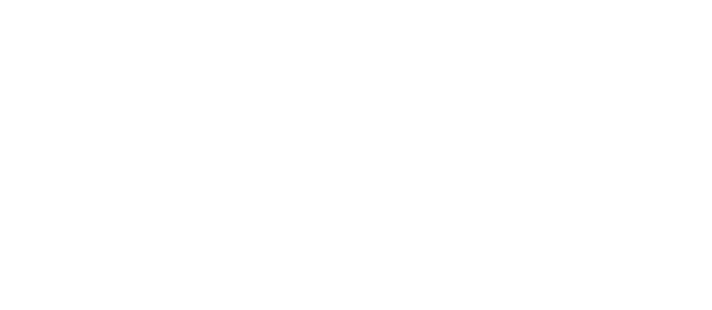
select select "**********"
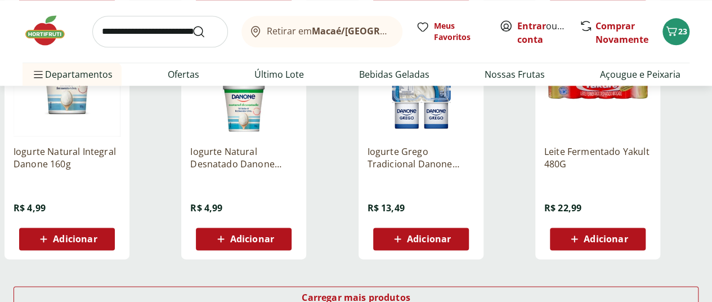
scroll to position [788, 0]
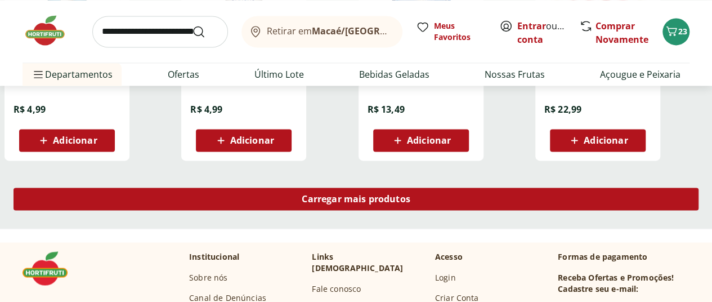
drag, startPoint x: 438, startPoint y: 160, endPoint x: 372, endPoint y: 104, distance: 86.2
click at [410, 194] on span "Carregar mais produtos" at bounding box center [356, 198] width 109 height 9
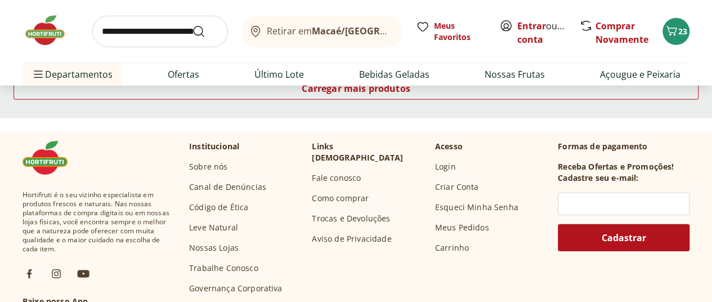
scroll to position [1407, 0]
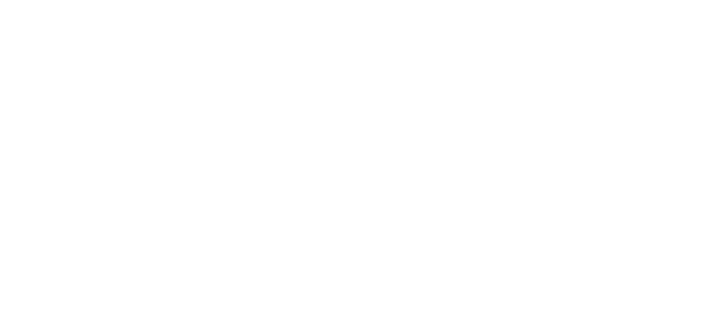
select select "**********"
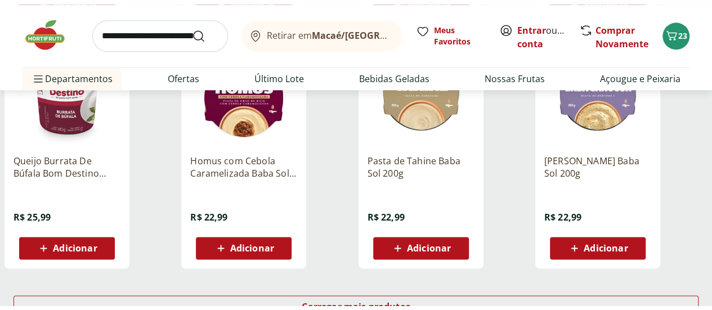
scroll to position [788, 0]
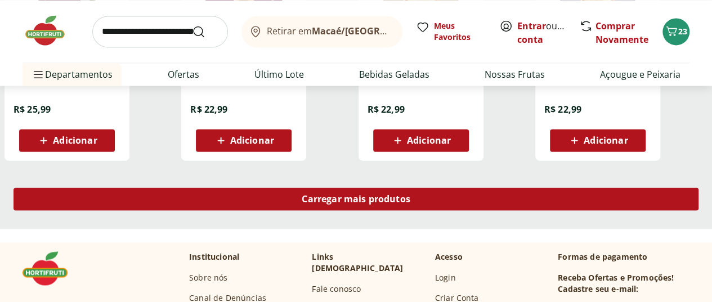
click at [456, 187] on div "Carregar mais produtos" at bounding box center [356, 198] width 685 height 23
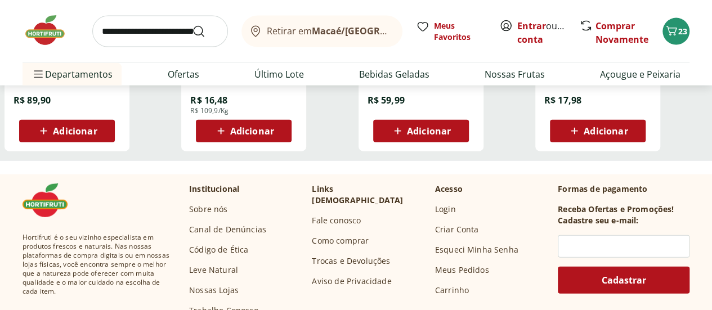
scroll to position [1294, 0]
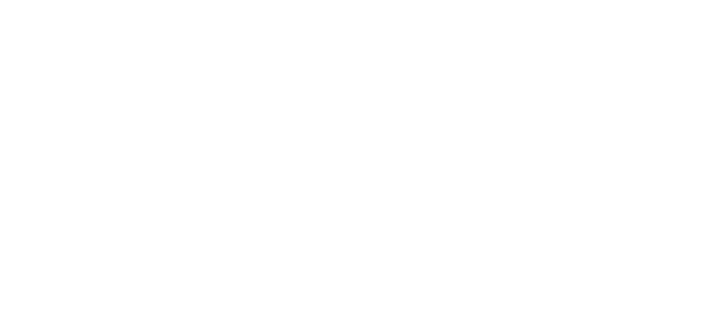
select select "**********"
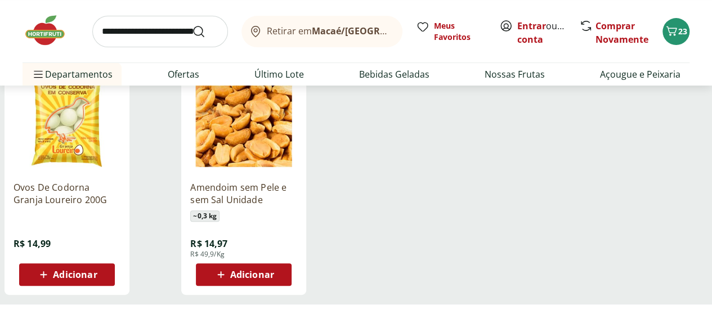
scroll to position [169, 0]
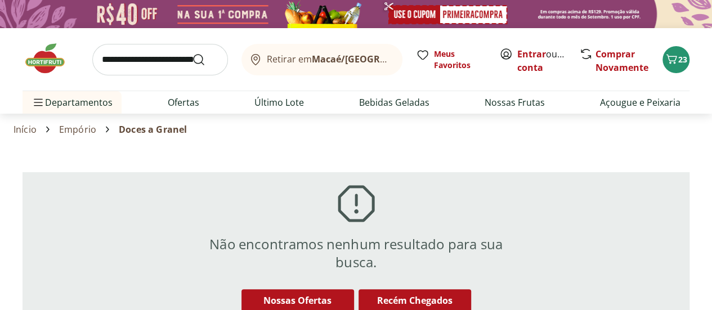
scroll to position [113, 0]
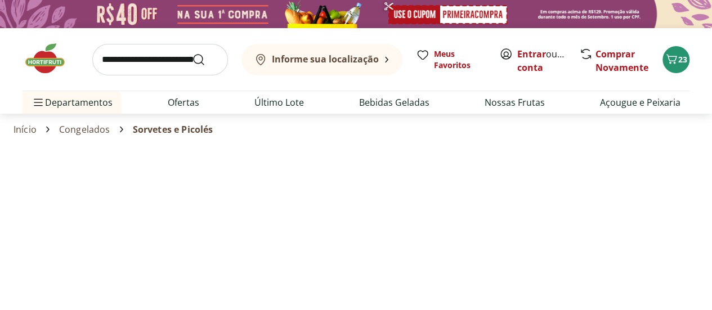
select select "**********"
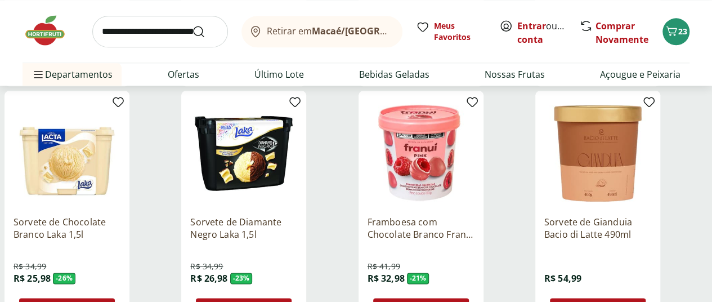
scroll to position [844, 0]
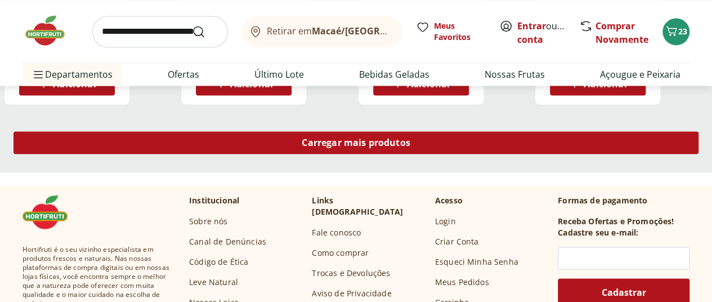
click at [444, 131] on div "Carregar mais produtos" at bounding box center [356, 142] width 685 height 23
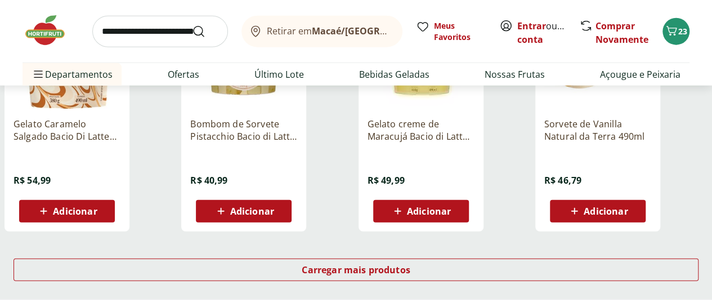
scroll to position [1463, 0]
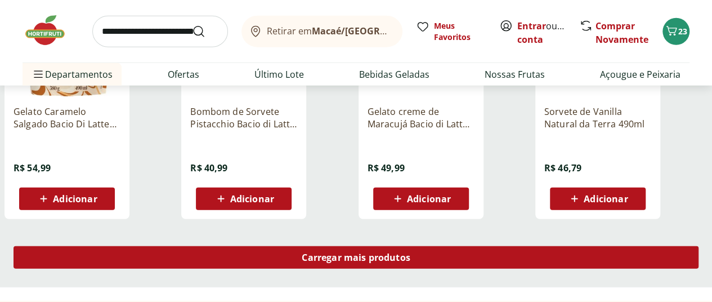
click at [410, 253] on span "Carregar mais produtos" at bounding box center [356, 257] width 109 height 9
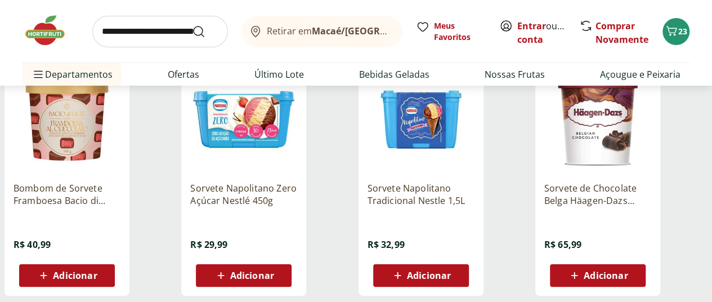
scroll to position [2138, 0]
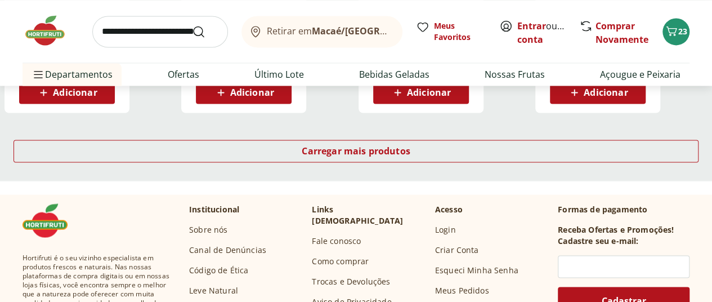
scroll to position [3038, 0]
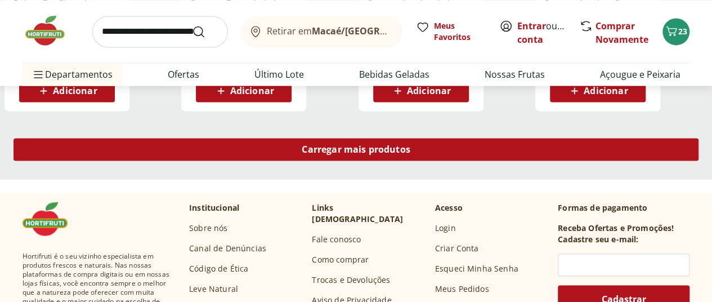
click at [489, 138] on div "Carregar mais produtos" at bounding box center [356, 149] width 685 height 23
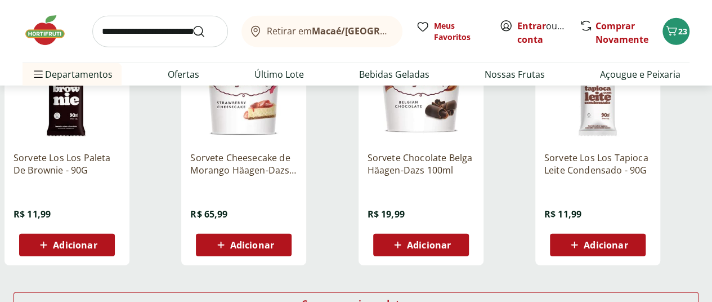
scroll to position [3769, 0]
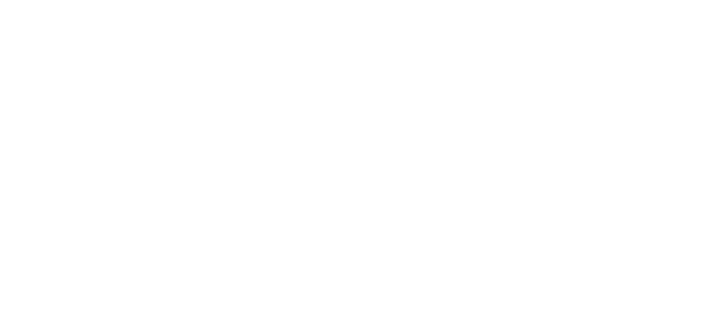
select select "**********"
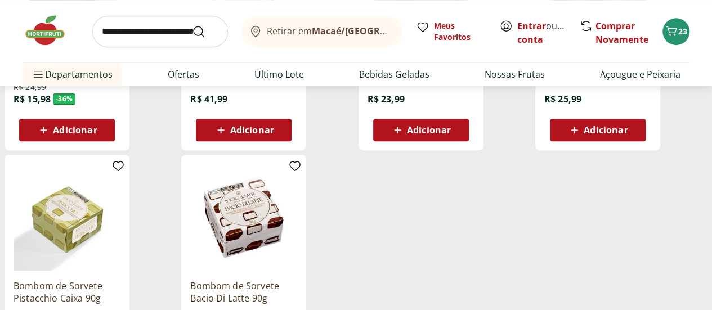
scroll to position [394, 0]
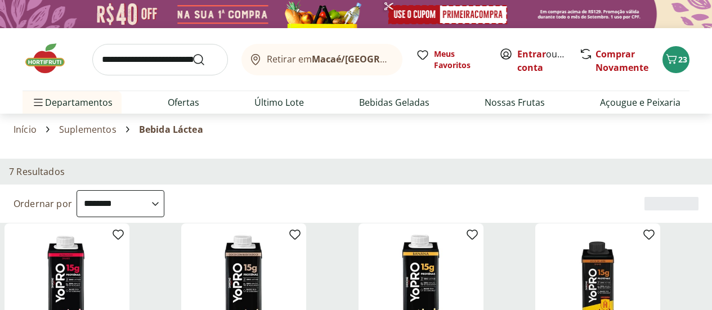
select select "**********"
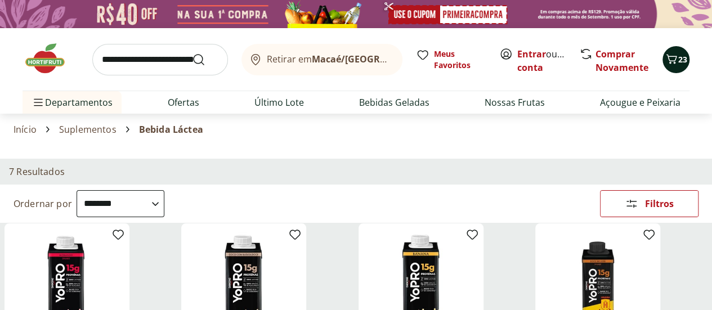
click at [675, 64] on icon "Carrinho" at bounding box center [671, 59] width 14 height 14
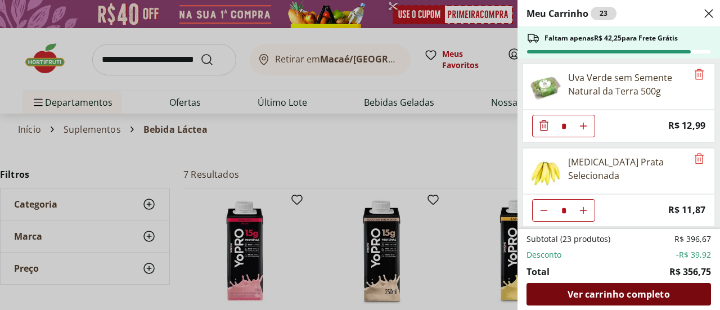
click at [591, 294] on span "Ver carrinho completo" at bounding box center [619, 294] width 102 height 9
